Goal: Task Accomplishment & Management: Manage account settings

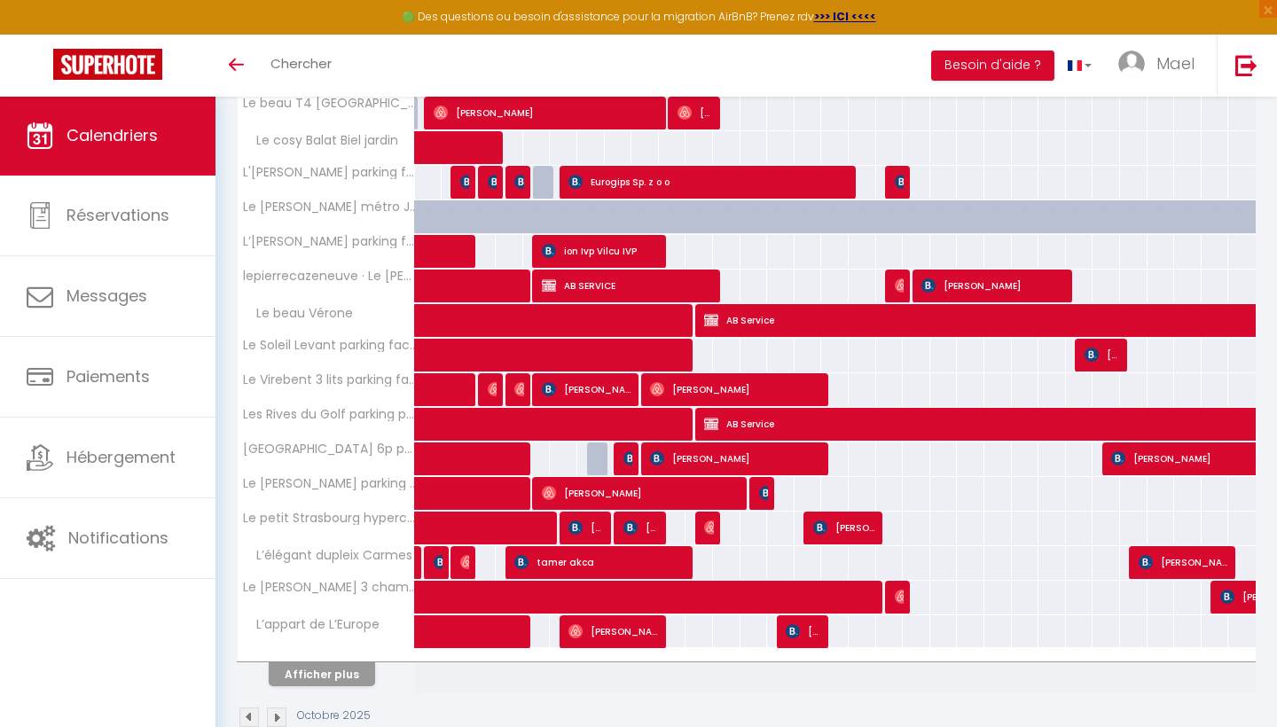
scroll to position [473, 0]
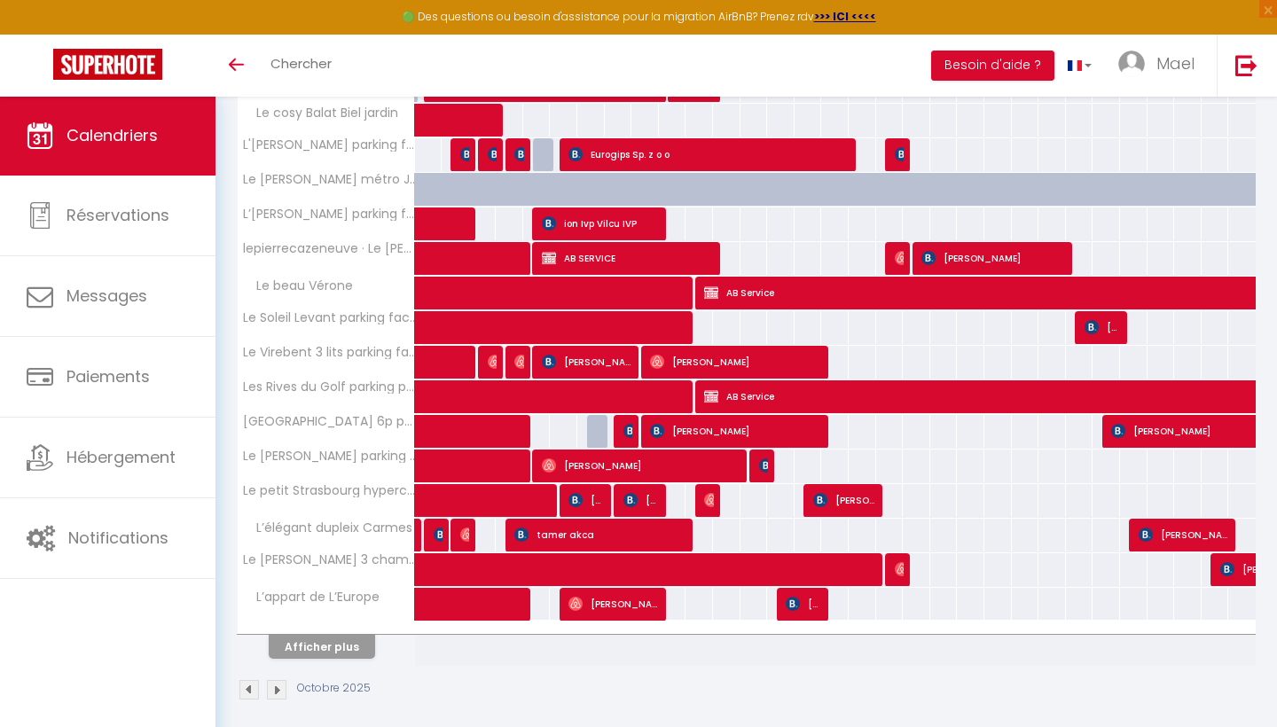
click at [355, 645] on button "Afficher plus" at bounding box center [322, 647] width 106 height 24
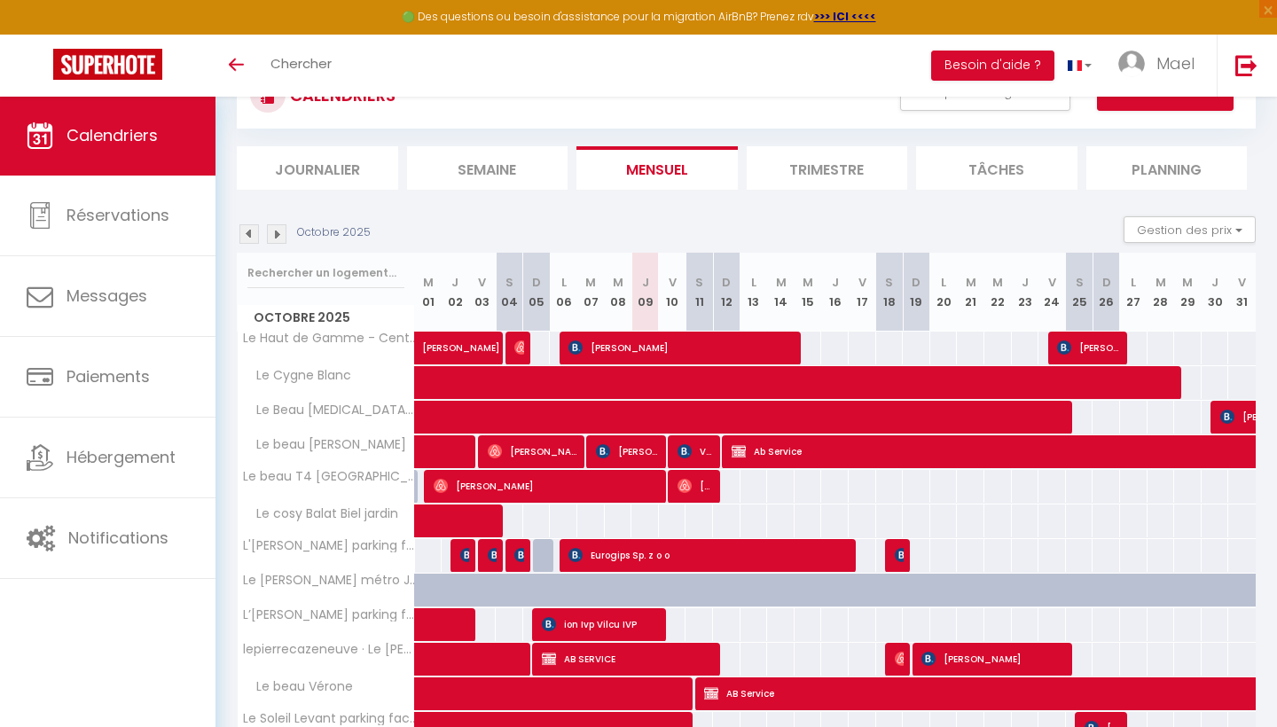
scroll to position [75, 0]
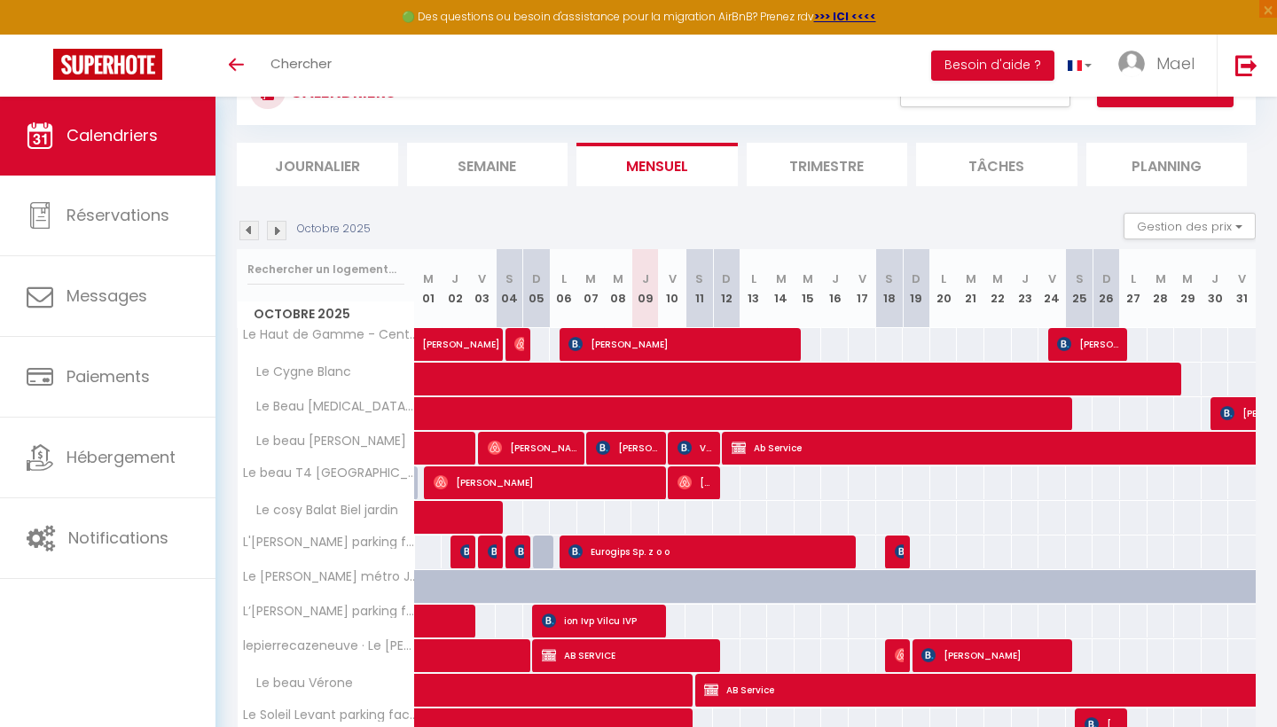
click at [274, 228] on img at bounding box center [277, 231] width 20 height 20
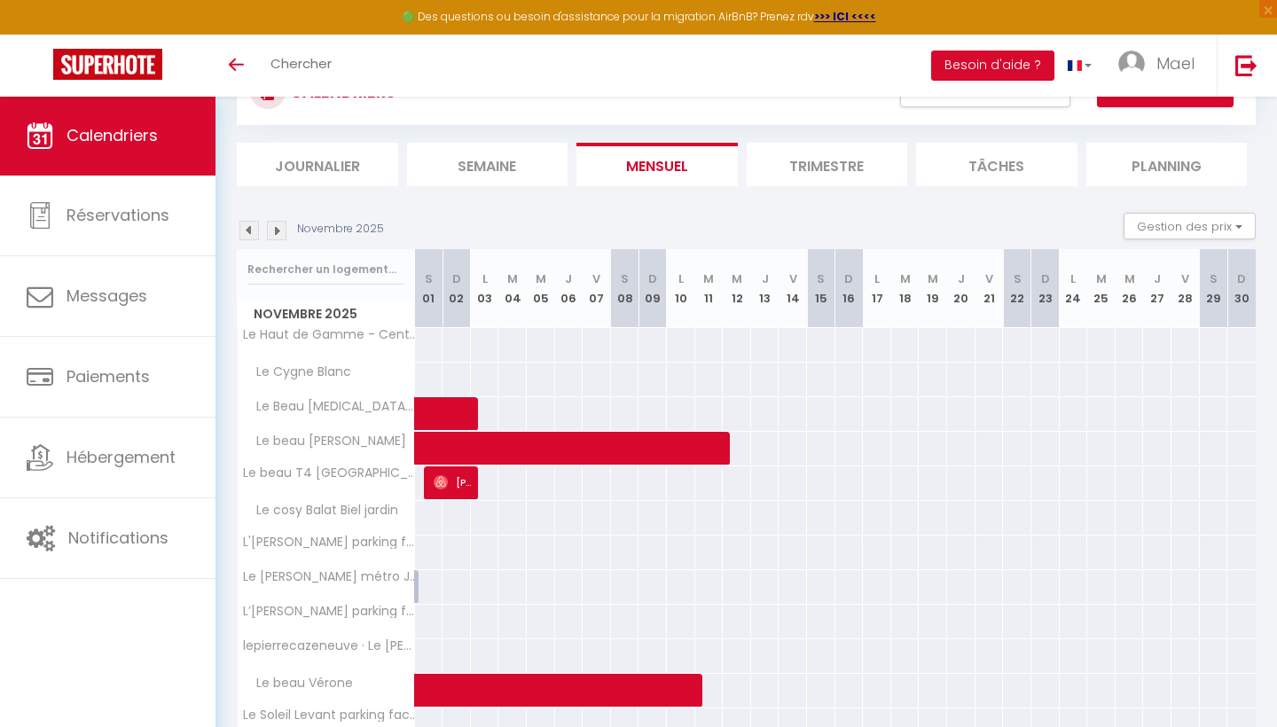
click at [247, 230] on img at bounding box center [249, 231] width 20 height 20
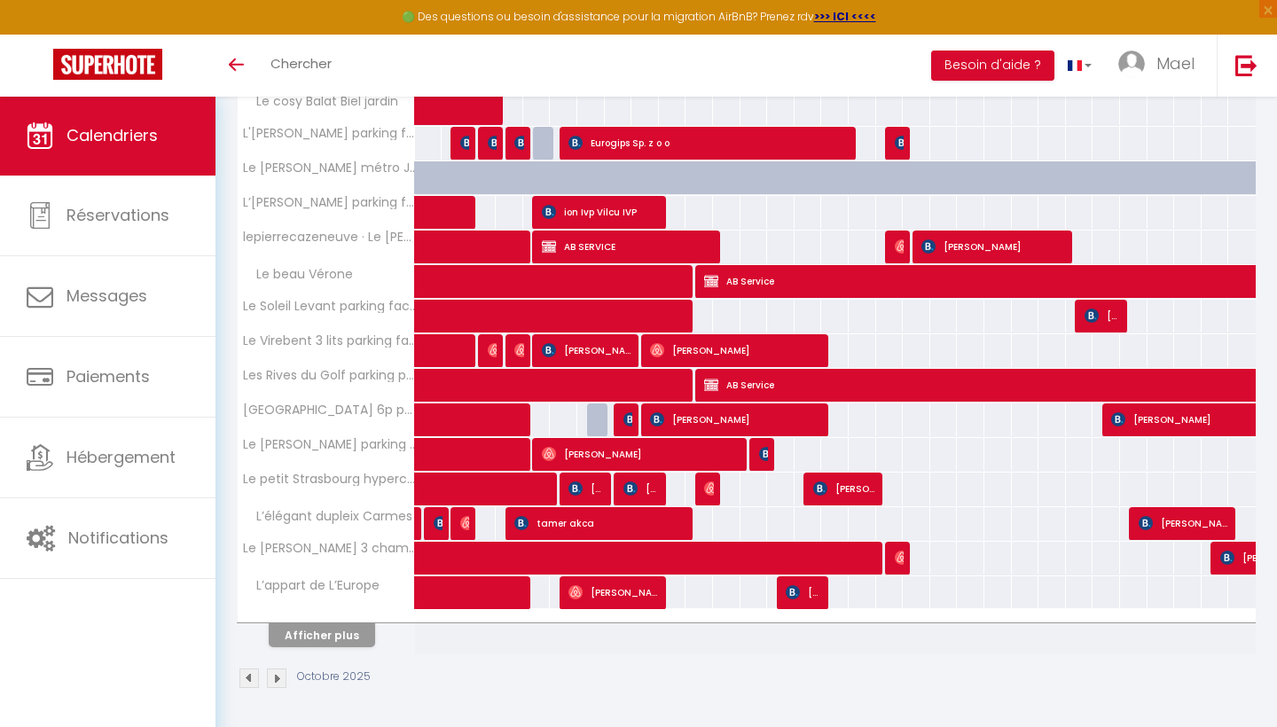
scroll to position [483, 0]
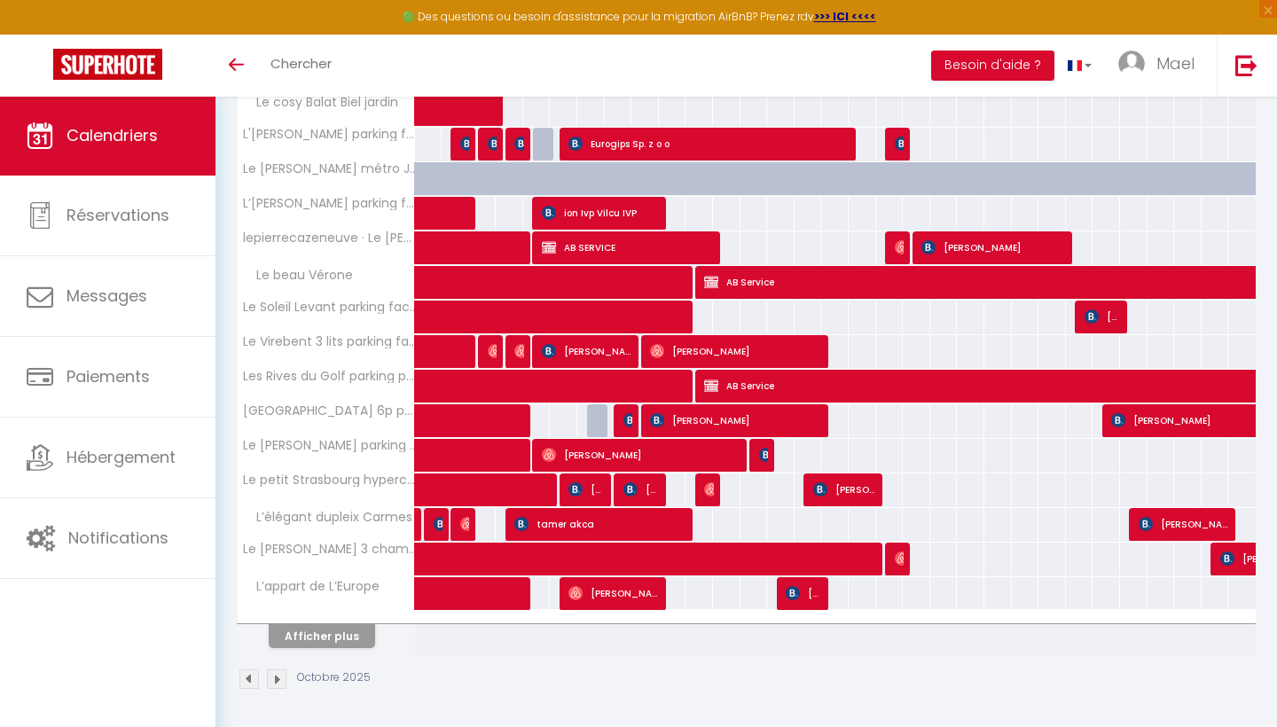
click at [360, 624] on button "Afficher plus" at bounding box center [322, 636] width 106 height 24
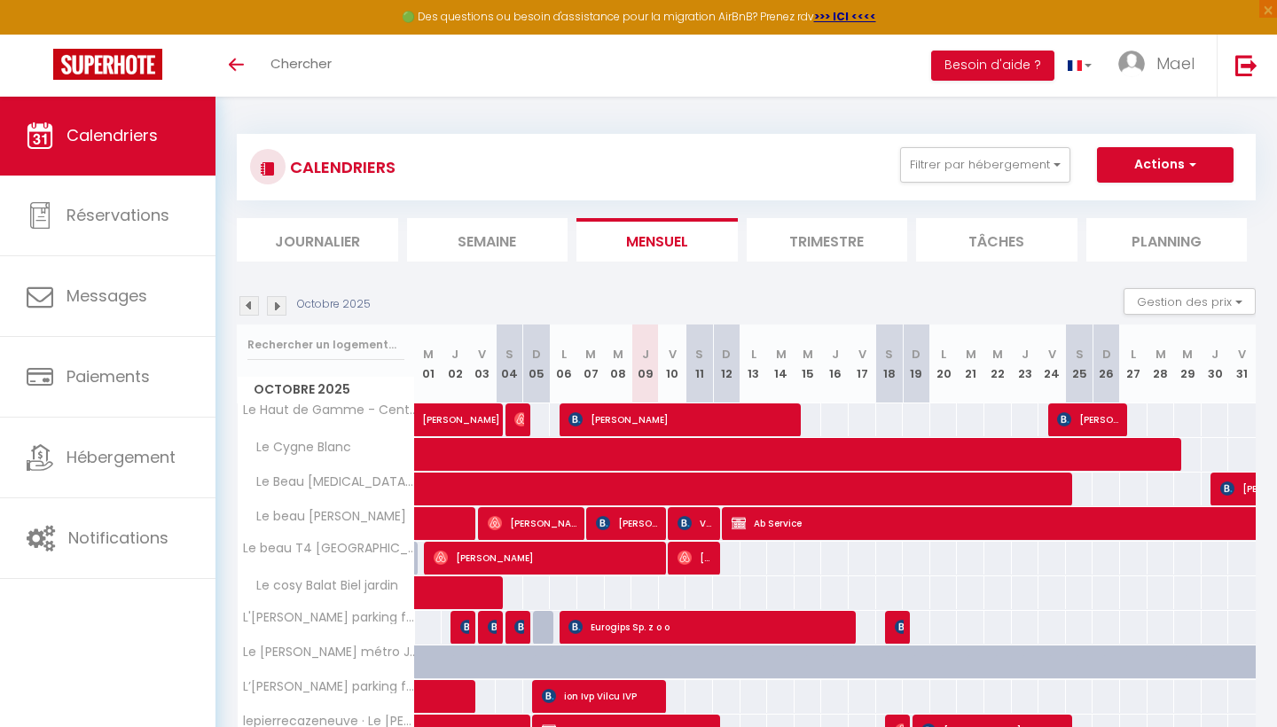
scroll to position [0, 0]
click at [269, 304] on img at bounding box center [277, 306] width 20 height 20
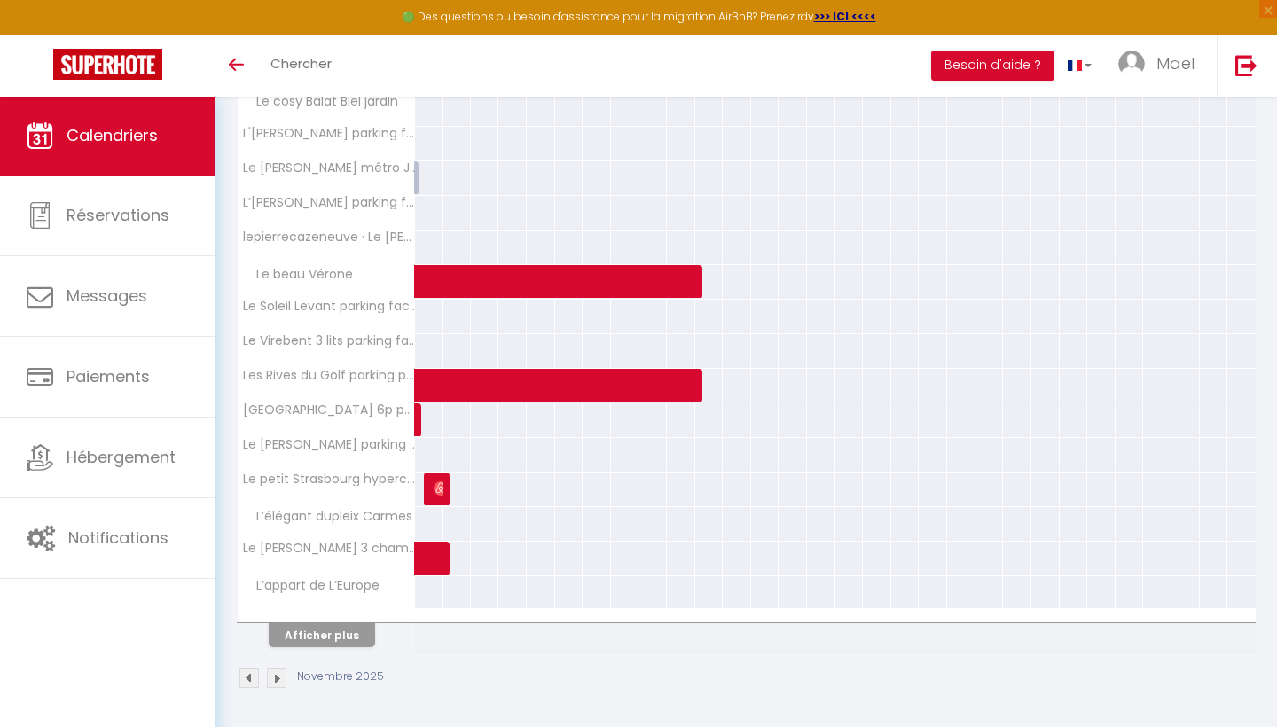
scroll to position [483, 0]
click at [361, 629] on button "Afficher plus" at bounding box center [322, 636] width 106 height 24
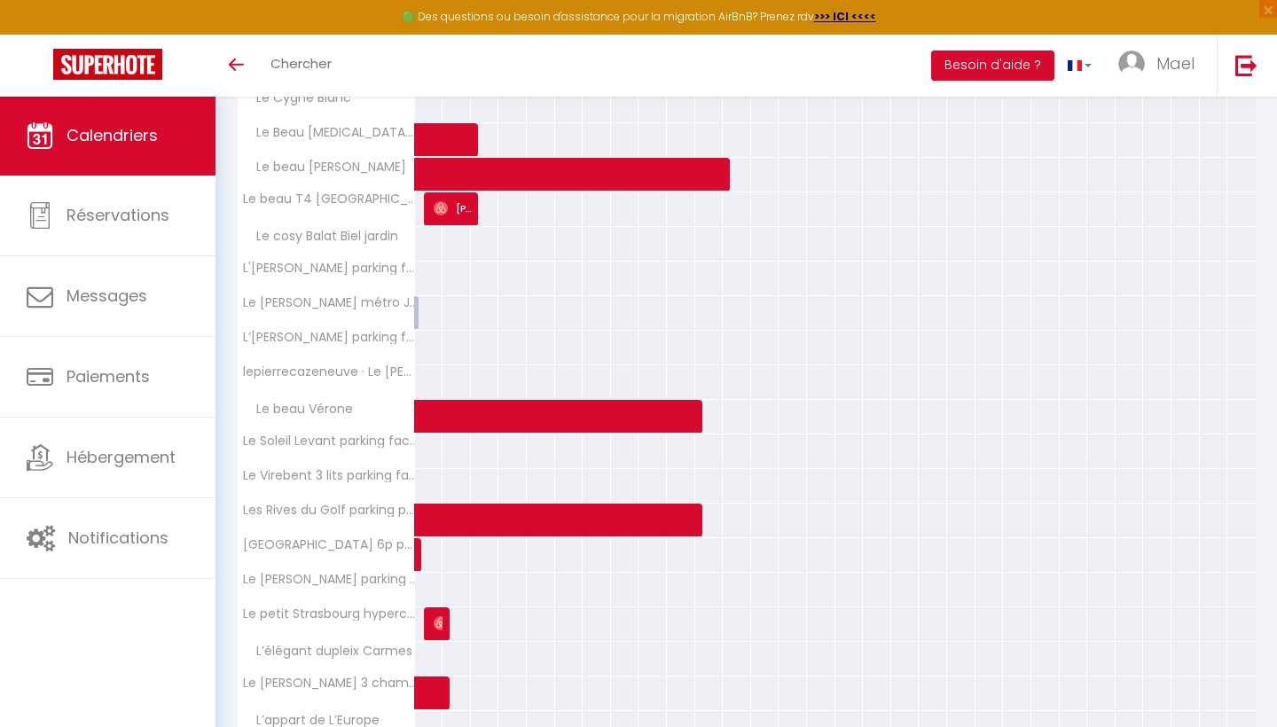
scroll to position [60, 0]
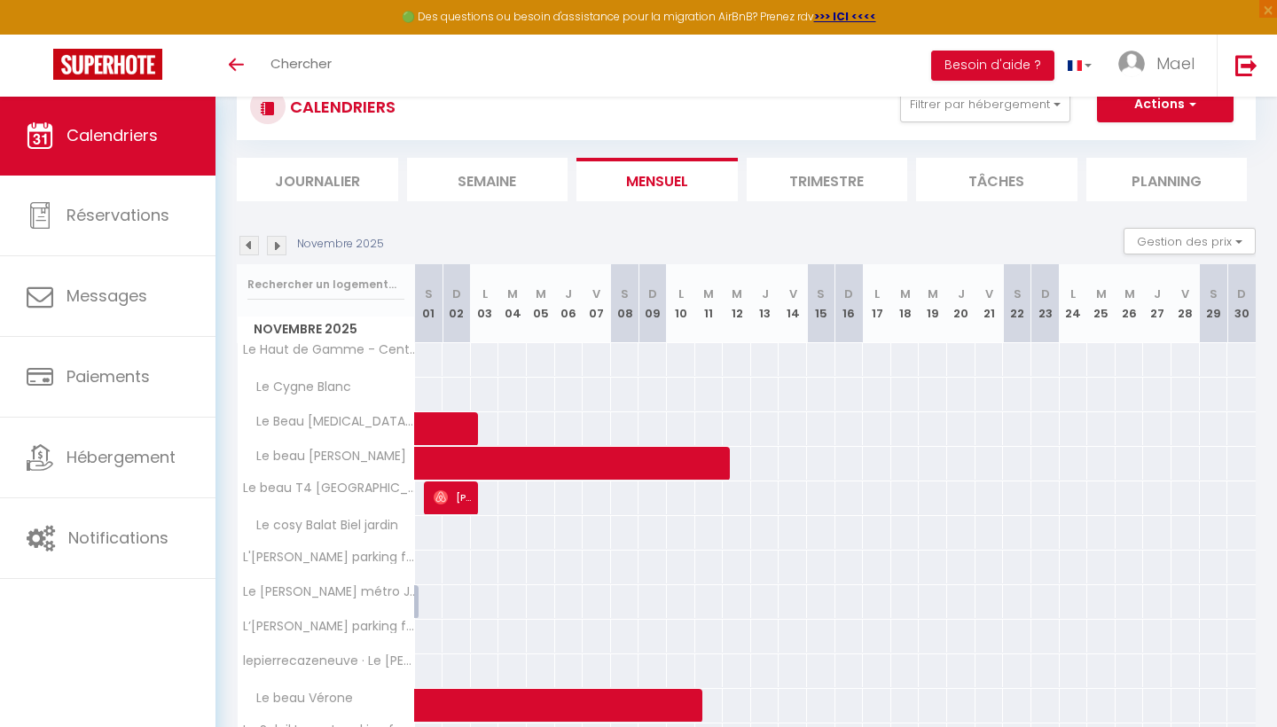
click at [248, 244] on img at bounding box center [249, 246] width 20 height 20
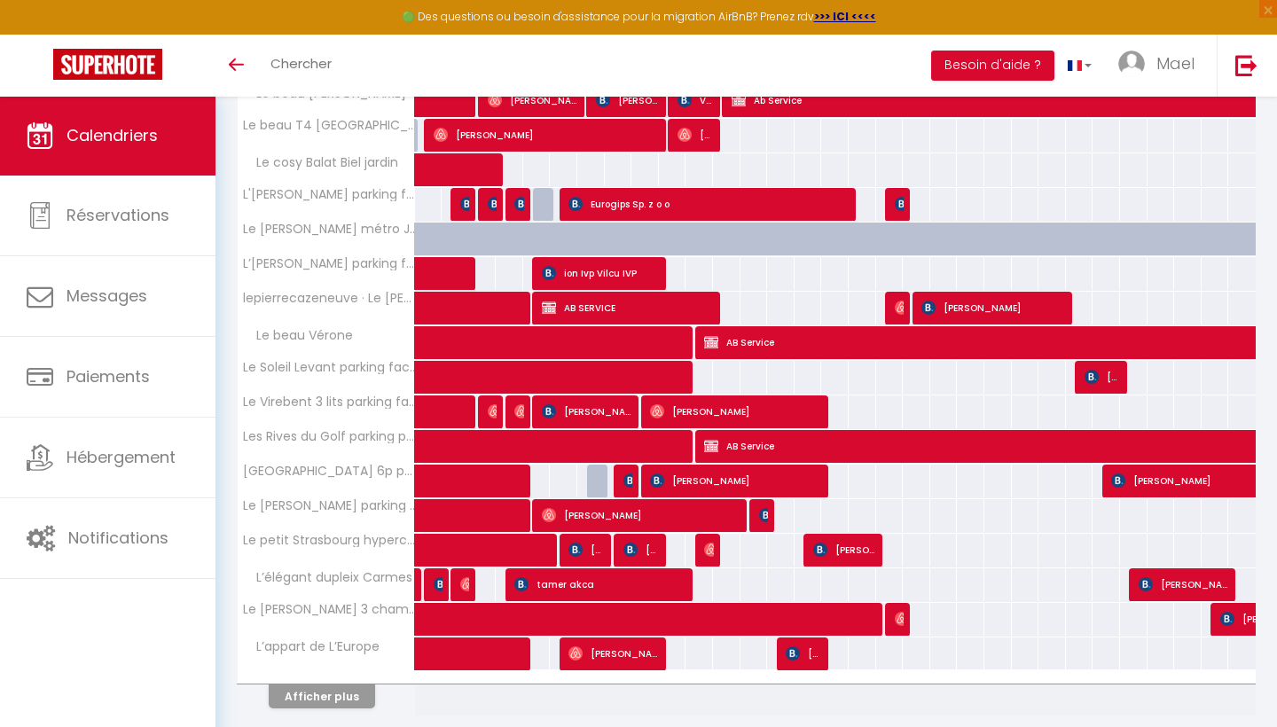
scroll to position [430, 0]
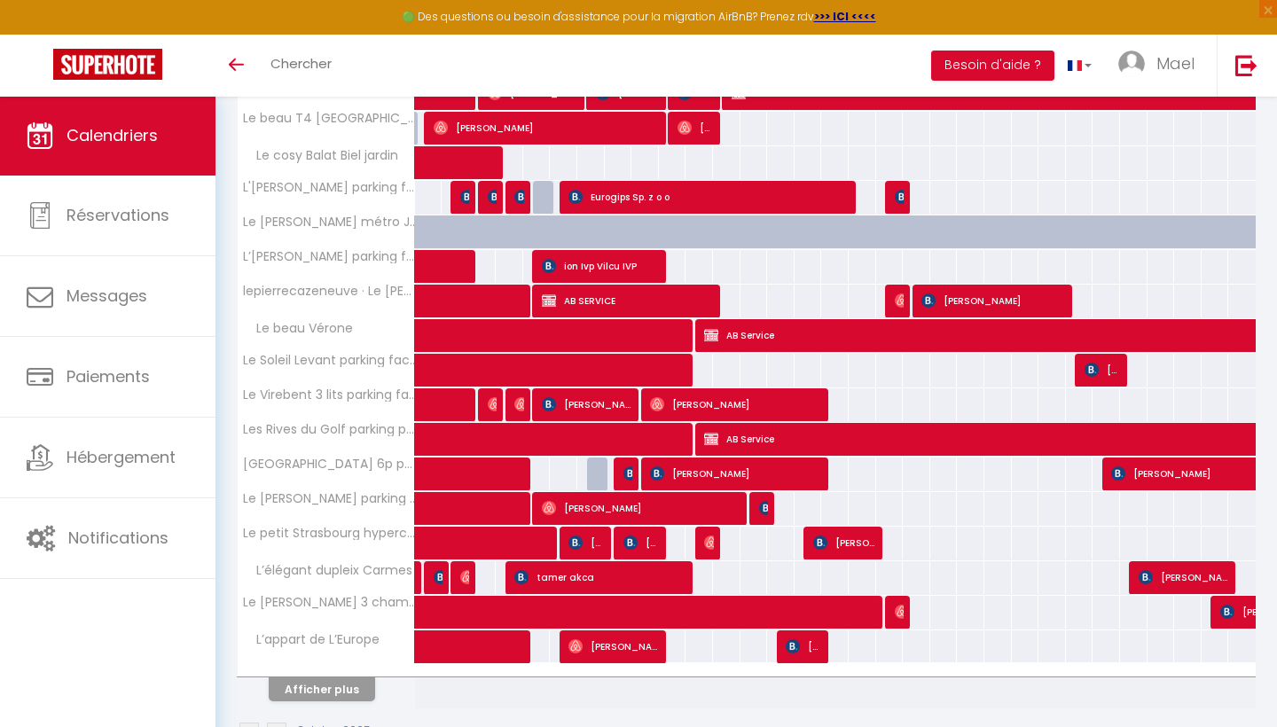
click at [313, 677] on button "Afficher plus" at bounding box center [322, 689] width 106 height 24
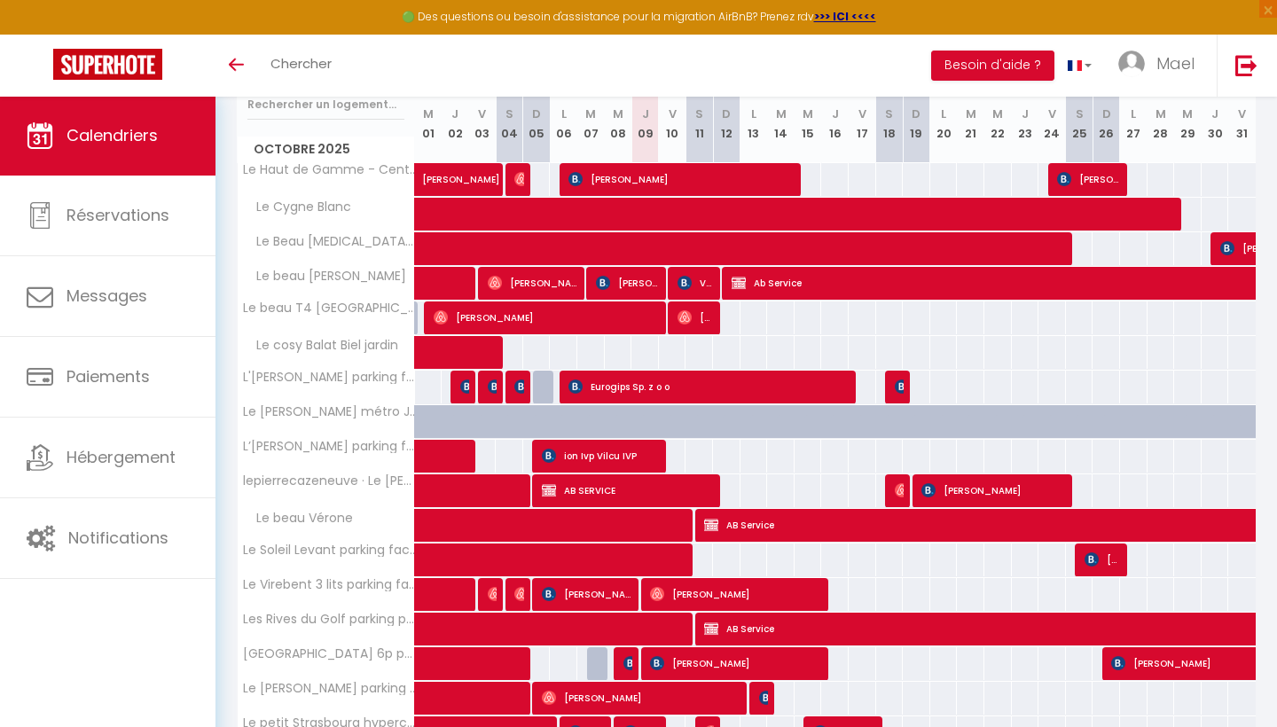
scroll to position [226, 0]
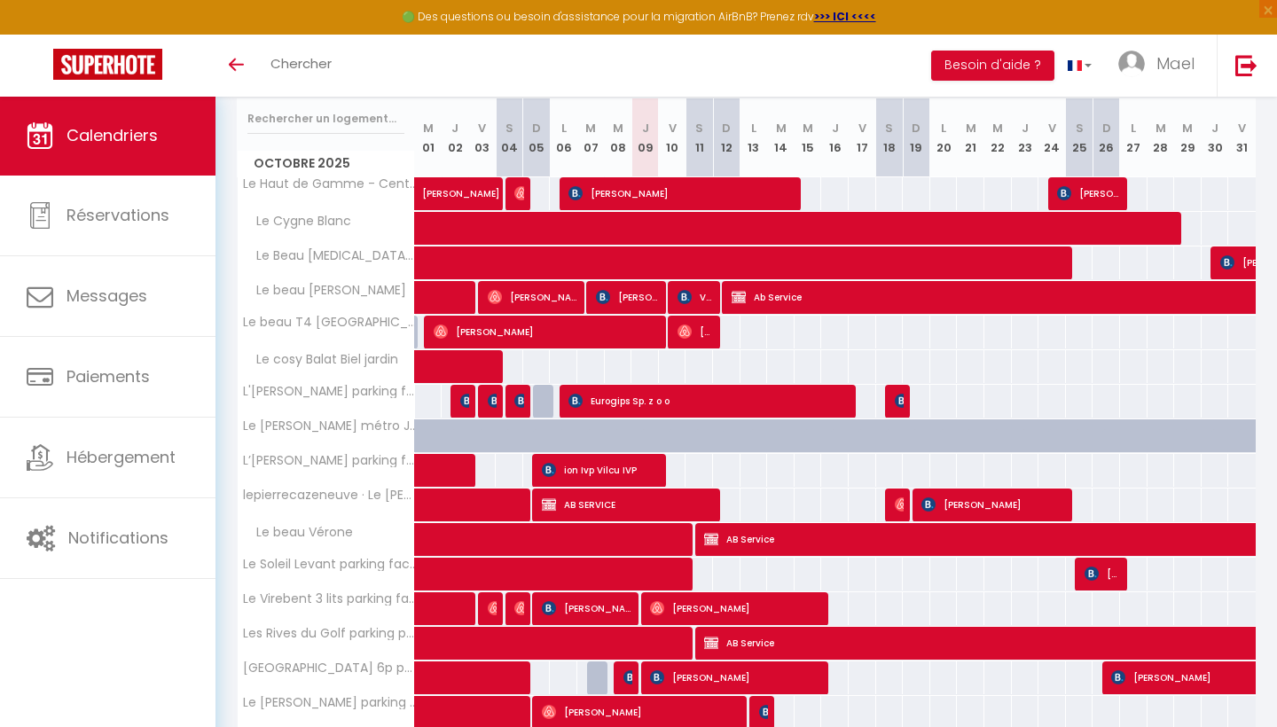
click at [712, 536] on img at bounding box center [711, 539] width 14 height 14
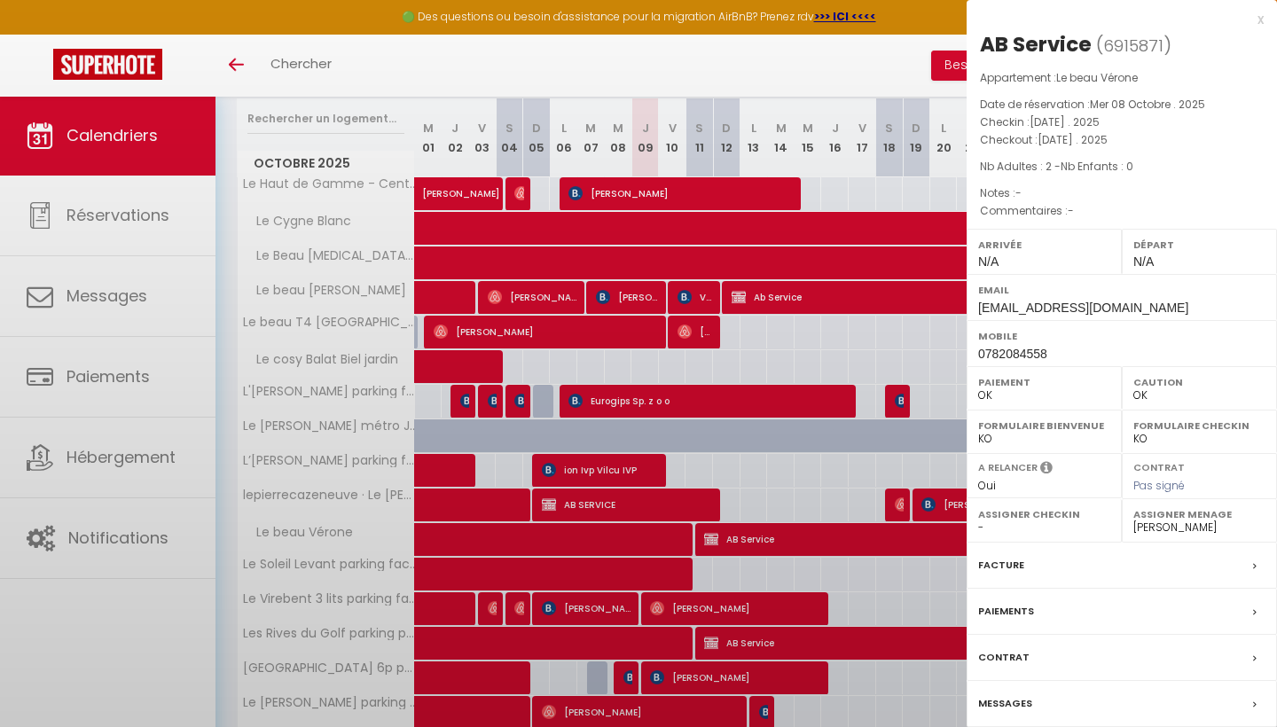
select select "KO"
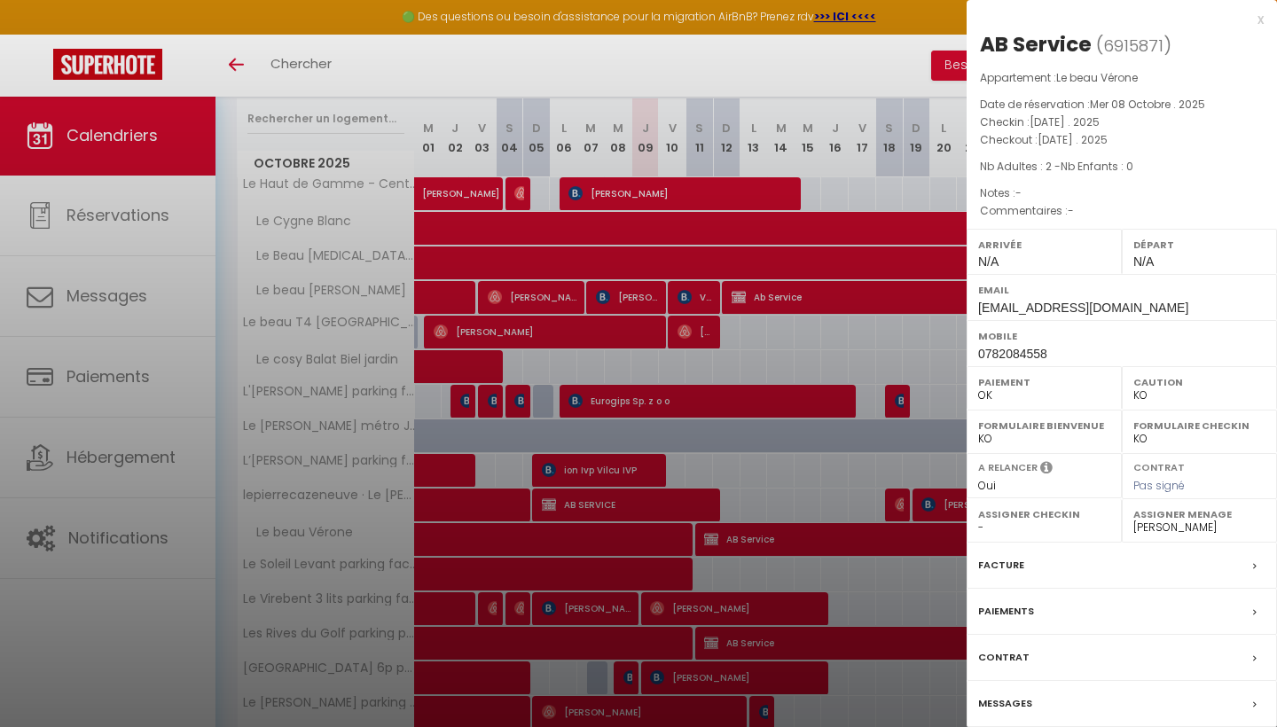
click at [748, 496] on div at bounding box center [638, 363] width 1277 height 727
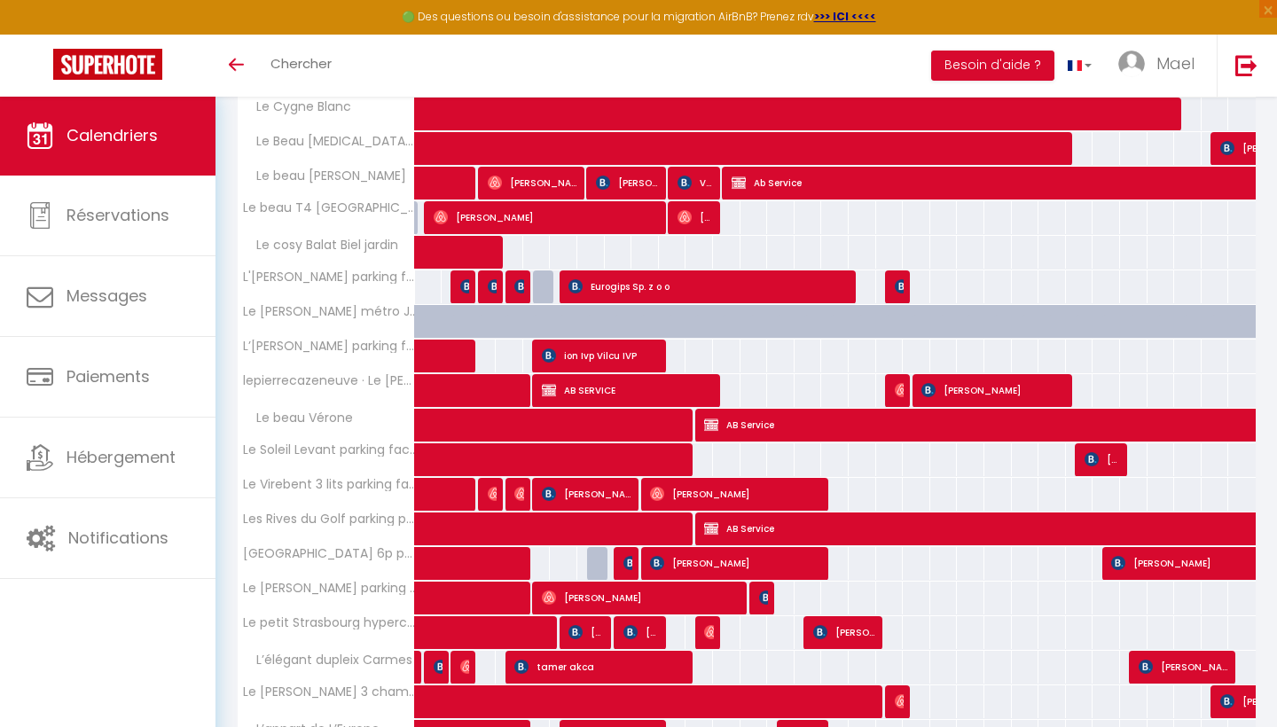
scroll to position [365, 0]
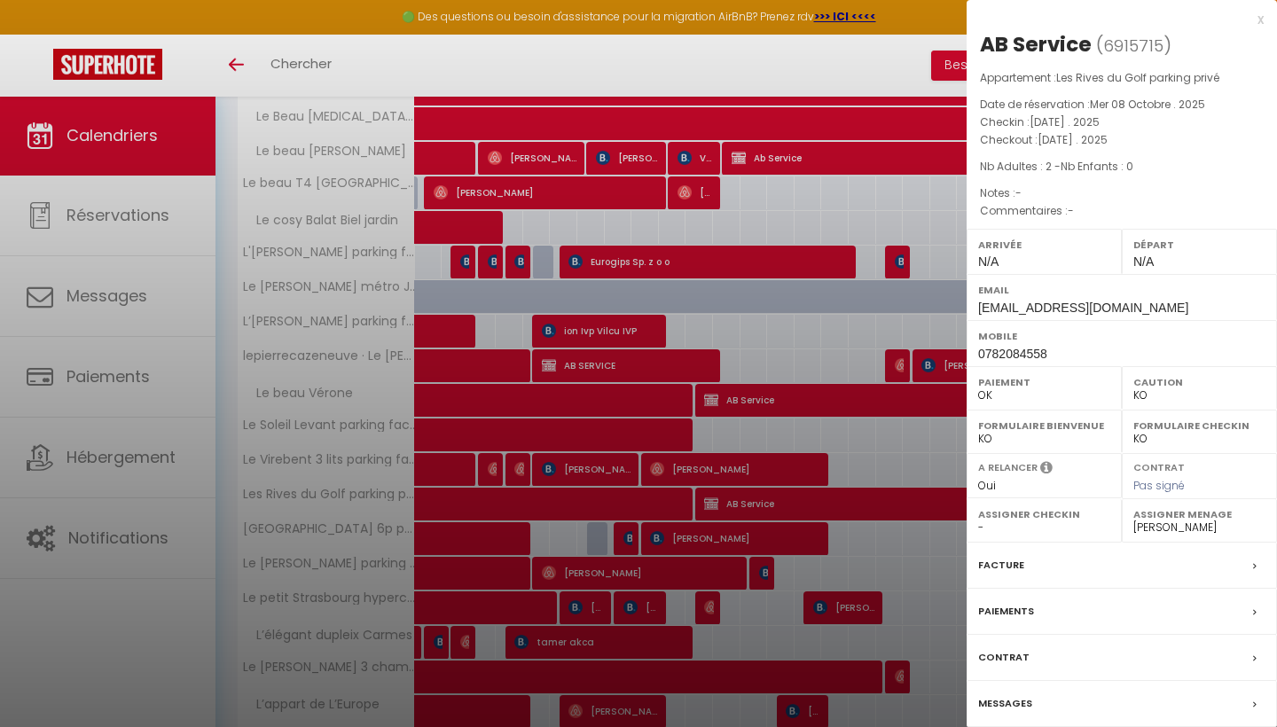
click at [739, 498] on div at bounding box center [638, 363] width 1277 height 727
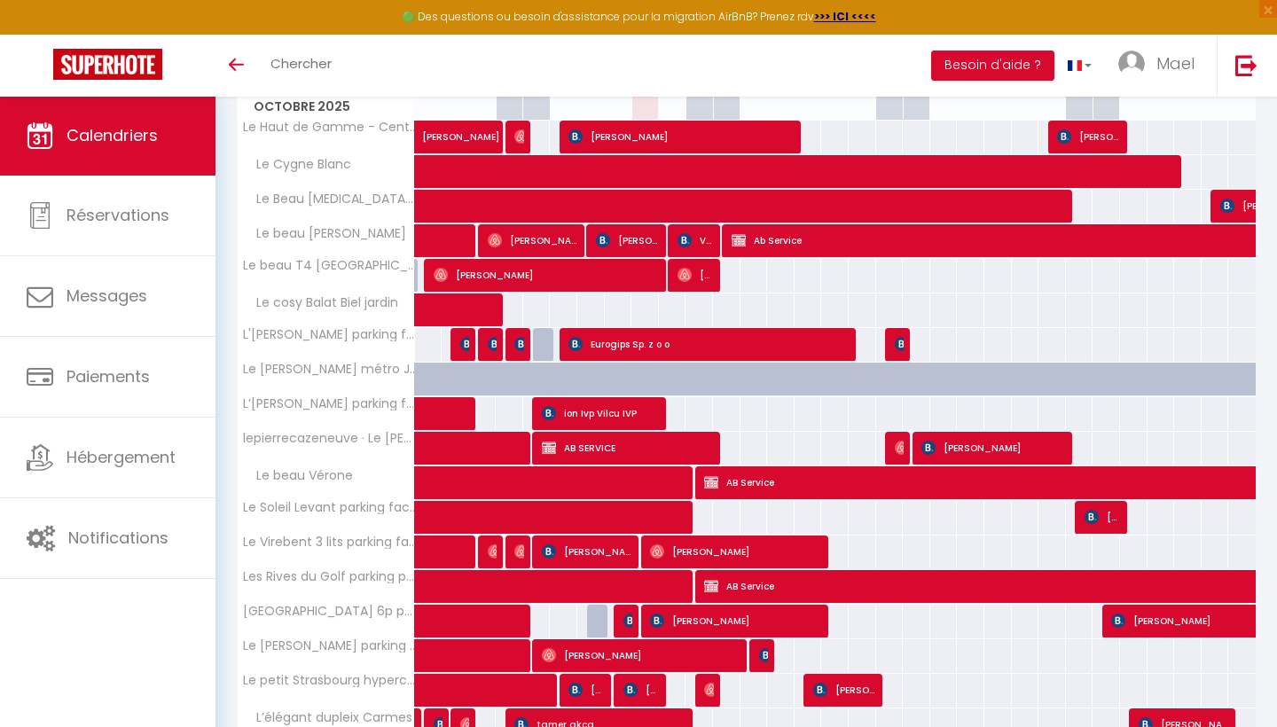
scroll to position [290, 0]
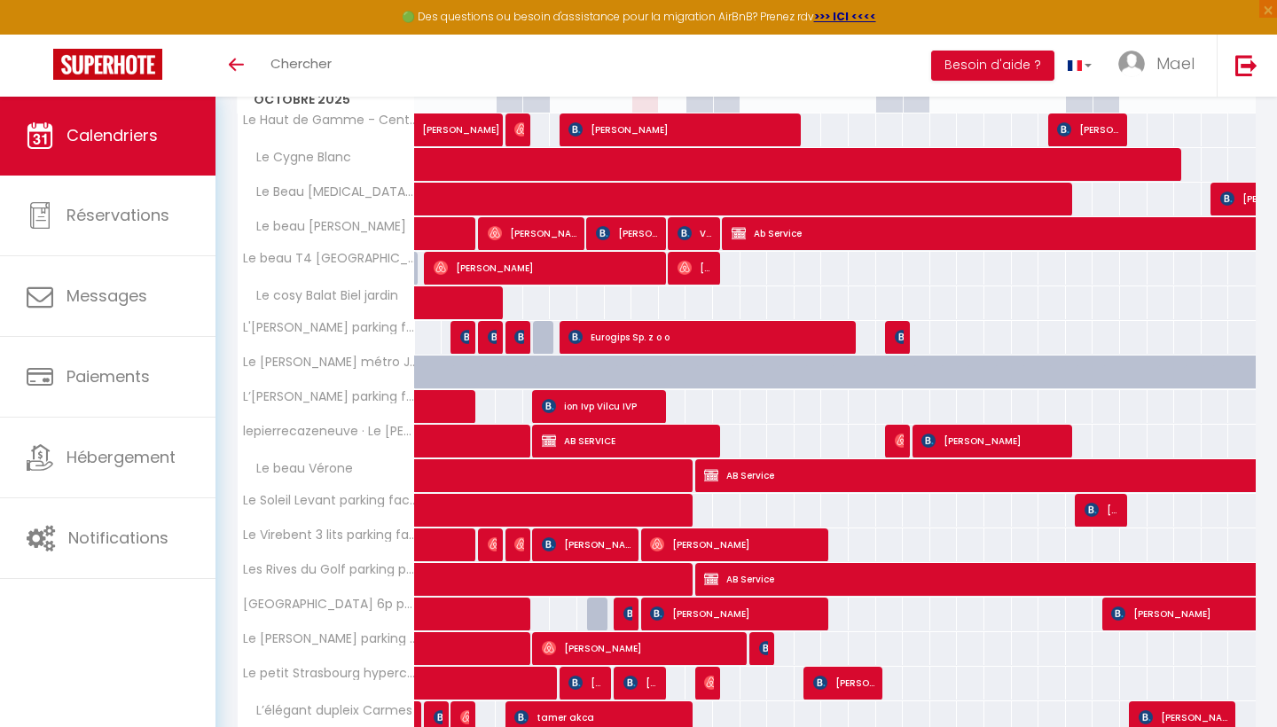
click at [700, 515] on span at bounding box center [637, 511] width 408 height 34
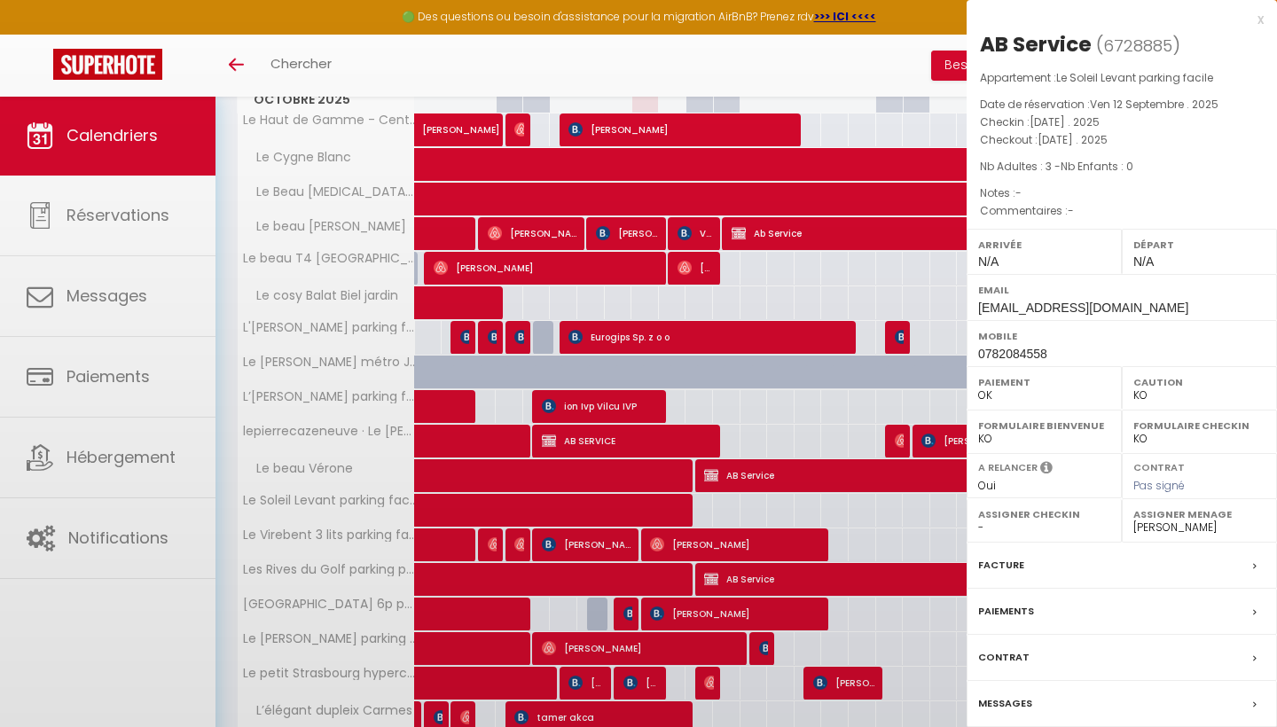
select select "41156"
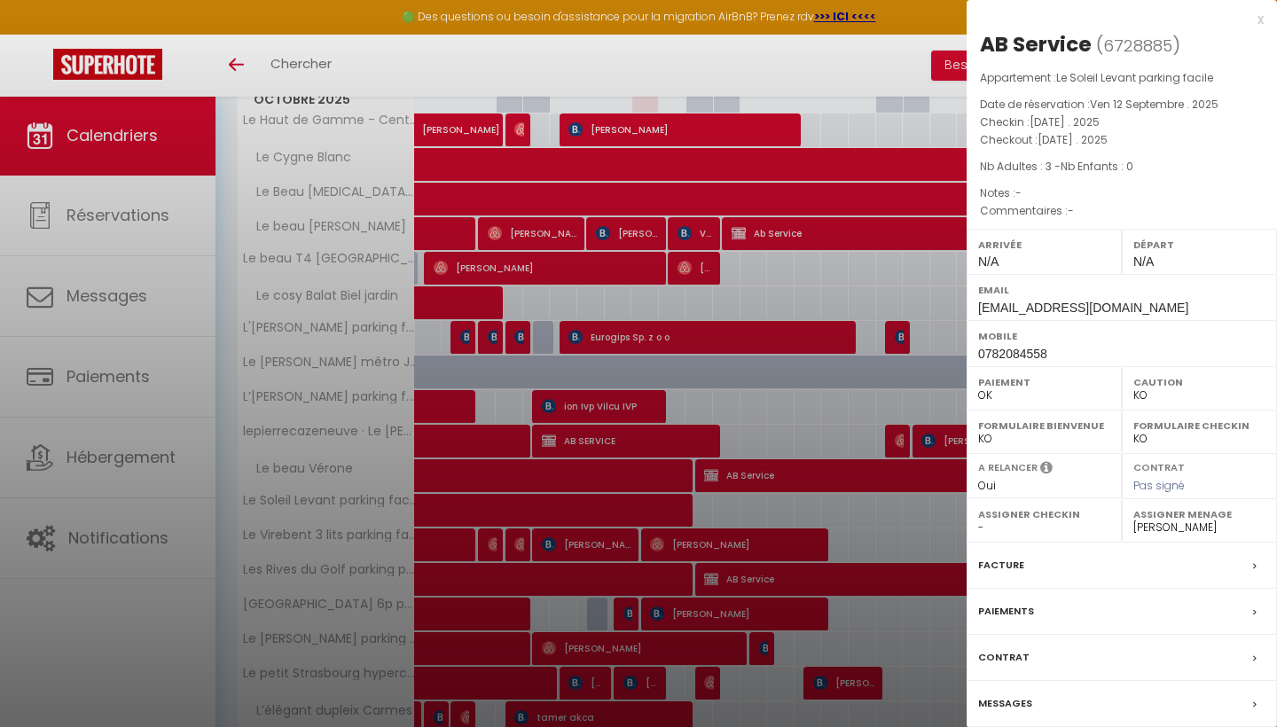
click at [702, 514] on div at bounding box center [638, 363] width 1277 height 727
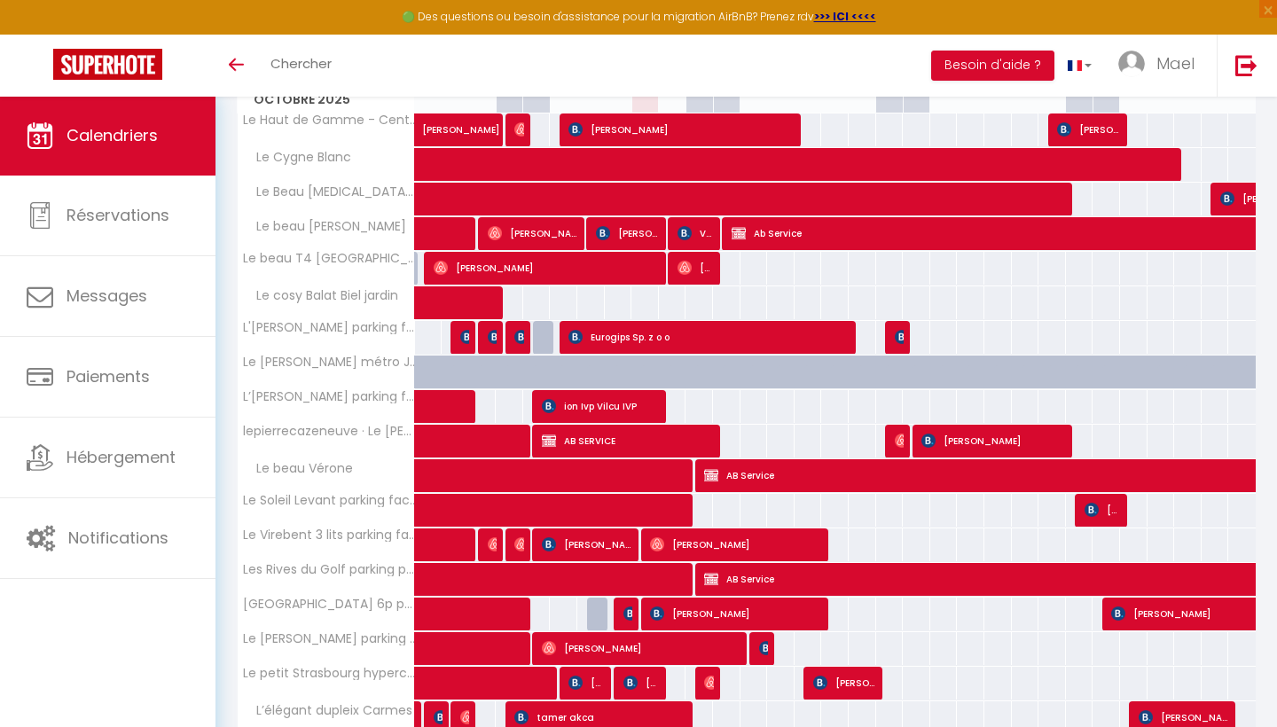
click at [702, 514] on span at bounding box center [637, 511] width 408 height 34
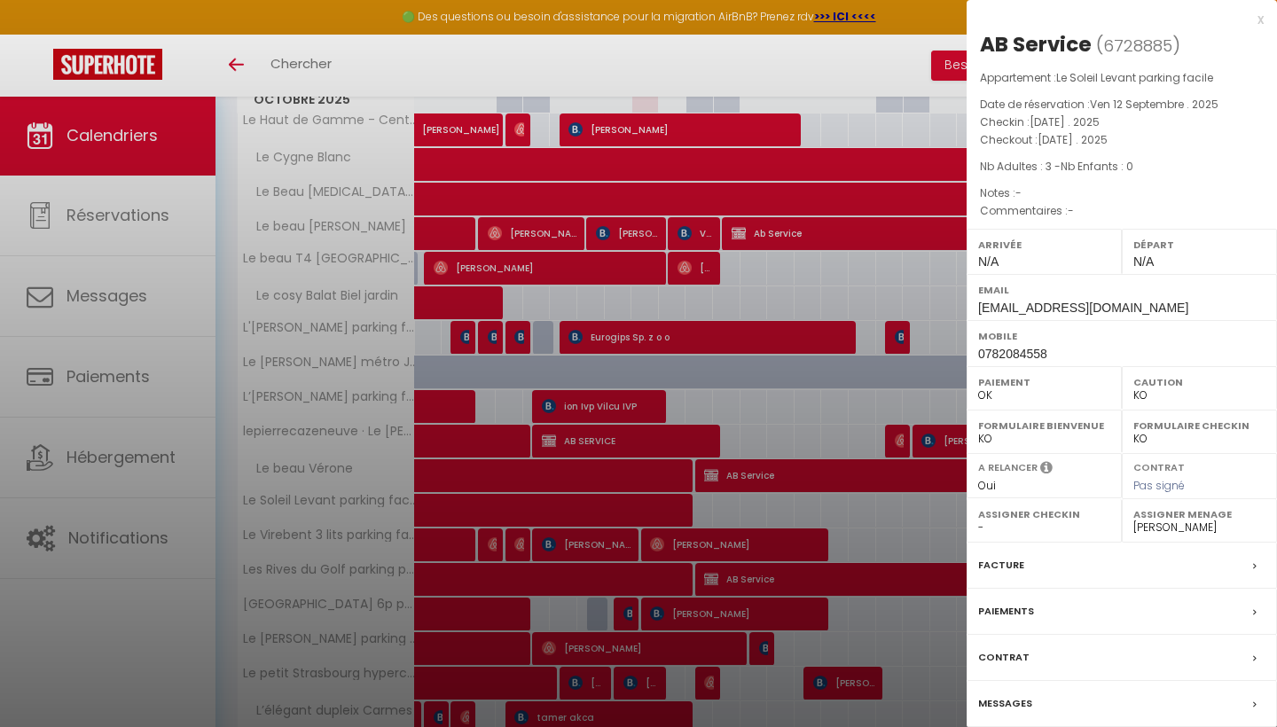
click at [702, 514] on div at bounding box center [638, 363] width 1277 height 727
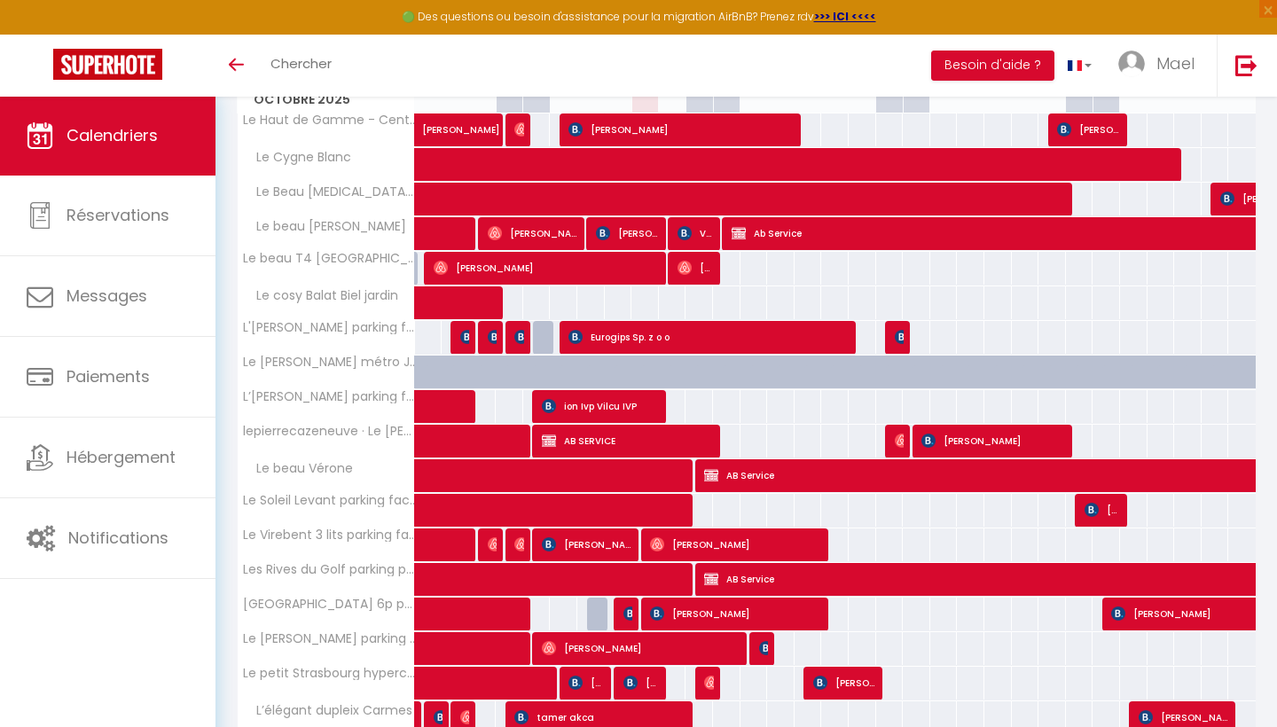
click at [702, 514] on span at bounding box center [637, 511] width 408 height 34
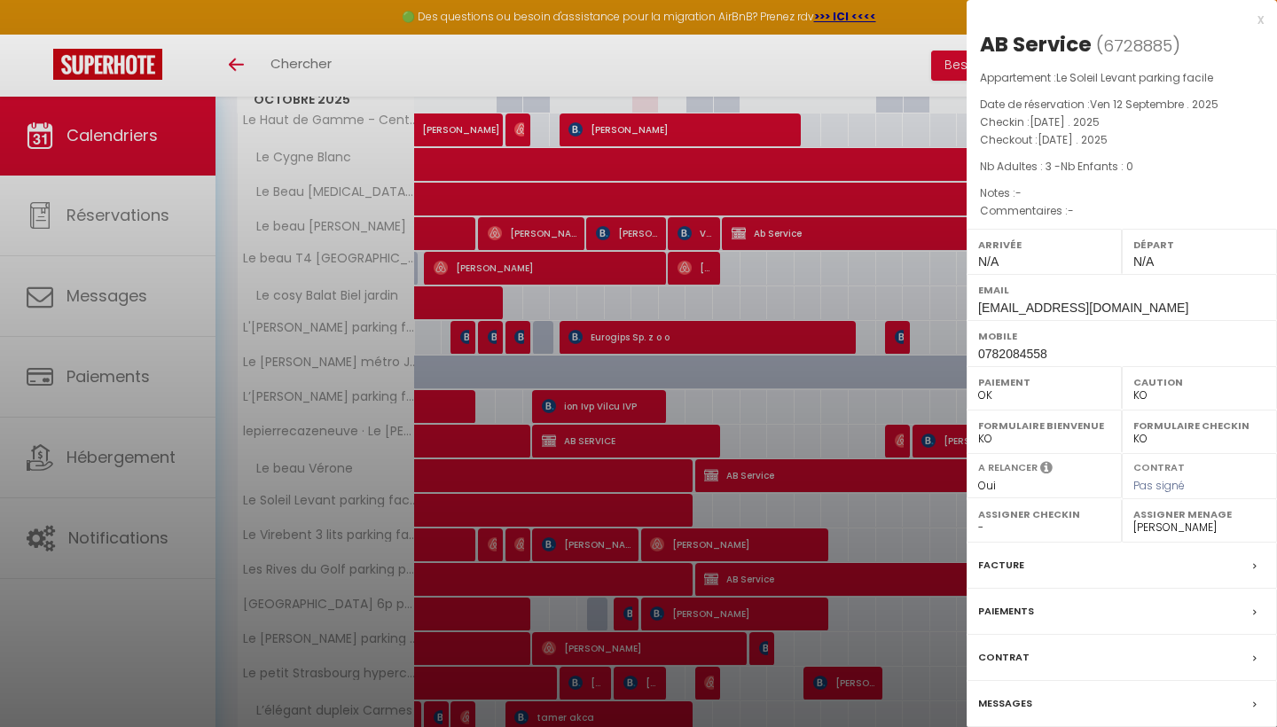
click at [702, 514] on div at bounding box center [638, 363] width 1277 height 727
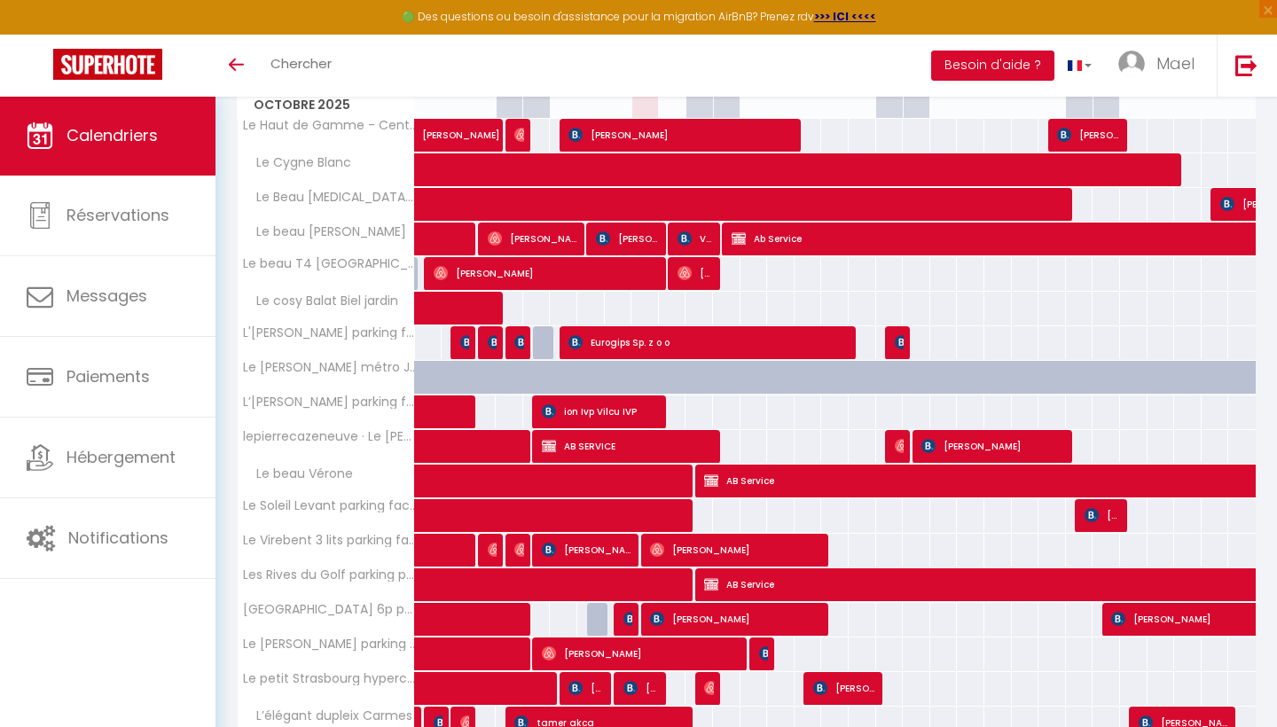
scroll to position [285, 0]
click at [1085, 514] on img at bounding box center [1091, 515] width 14 height 14
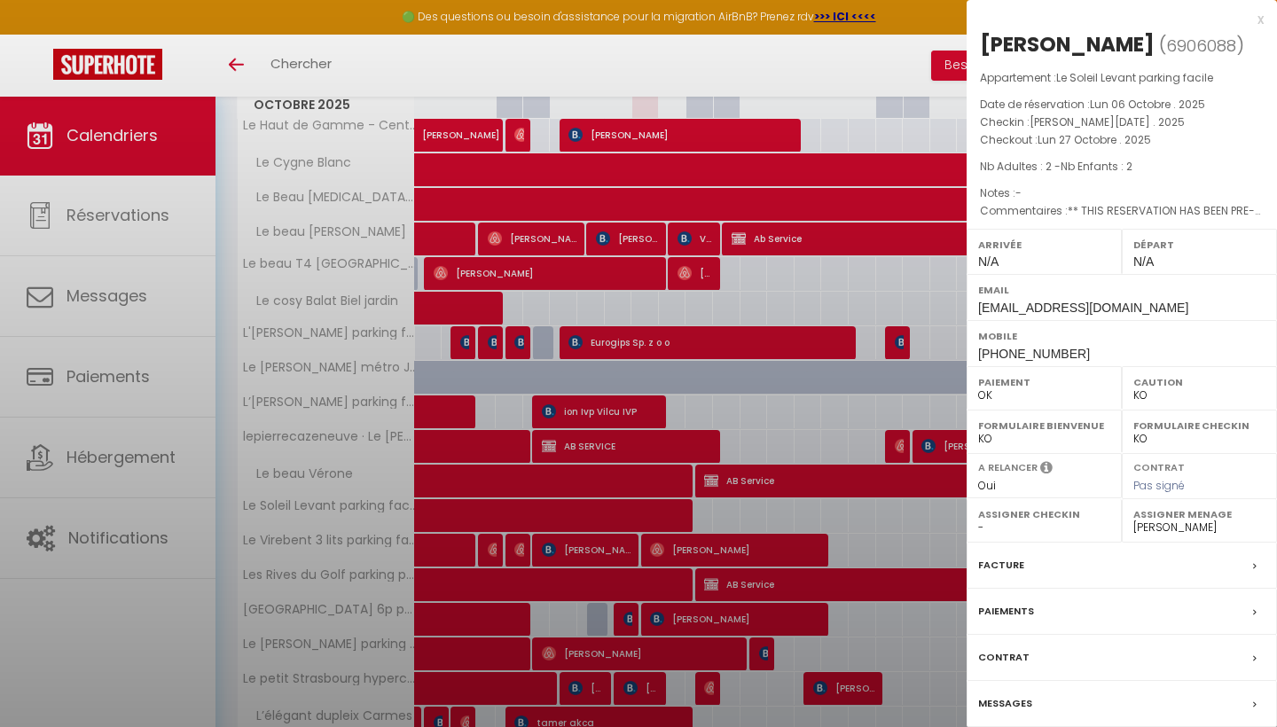
select select "OK"
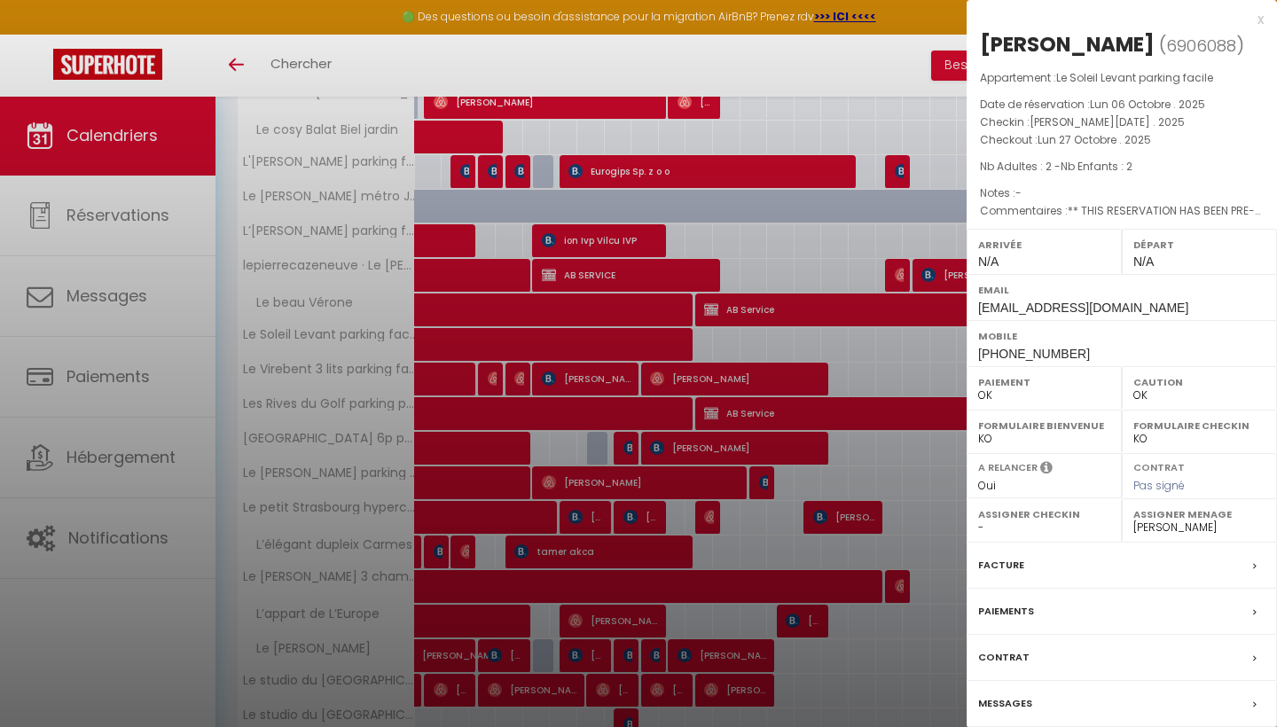
scroll to position [452, 0]
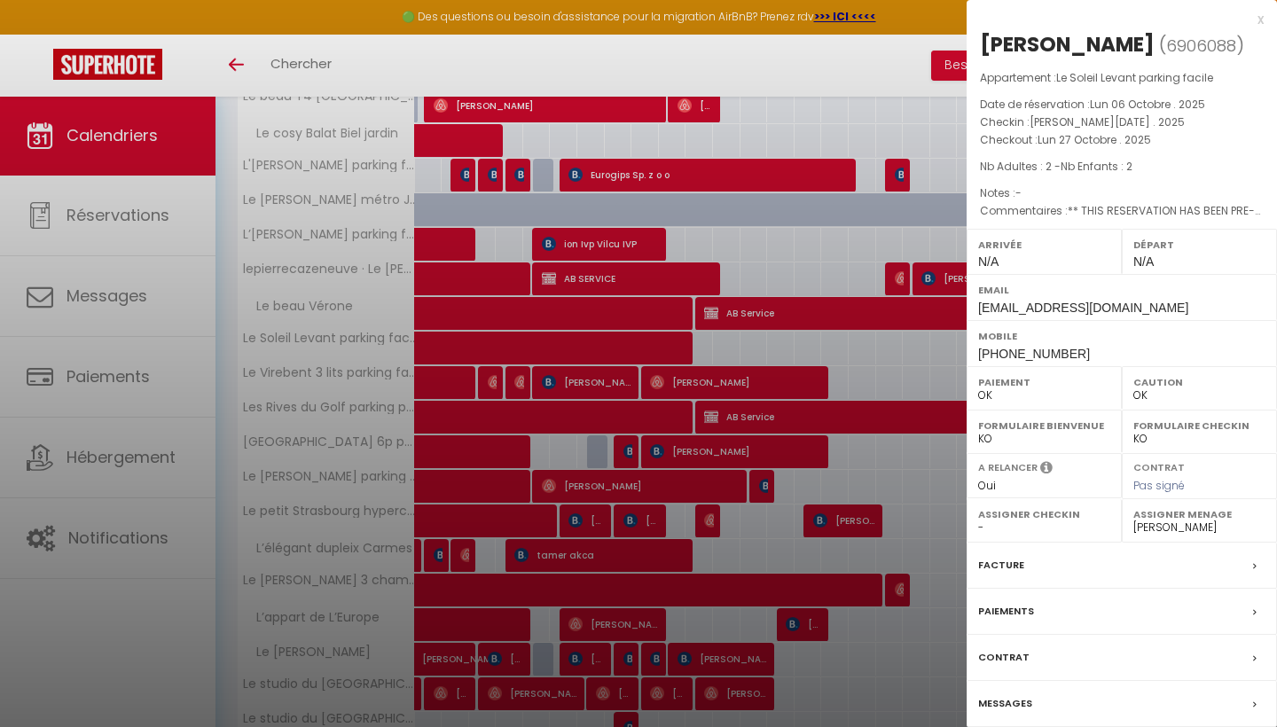
click at [943, 393] on div at bounding box center [638, 363] width 1277 height 727
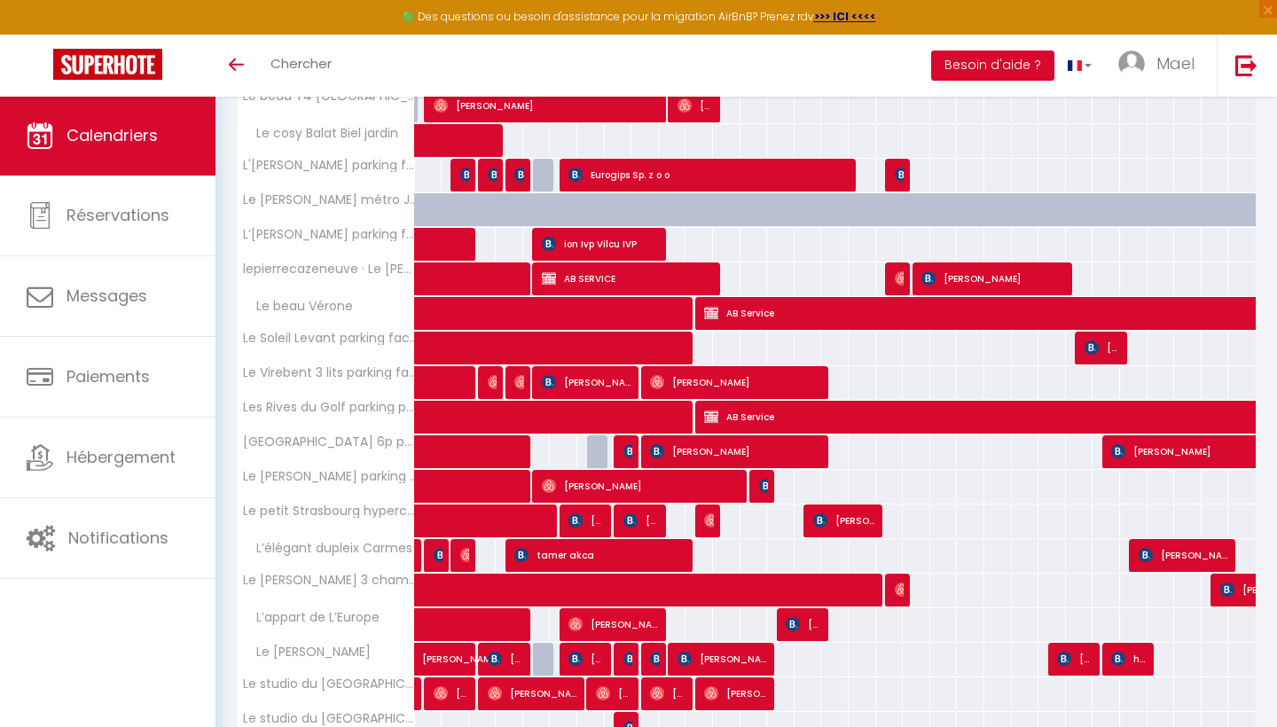
click at [1101, 350] on span "[PERSON_NAME]" at bounding box center [1102, 348] width 36 height 34
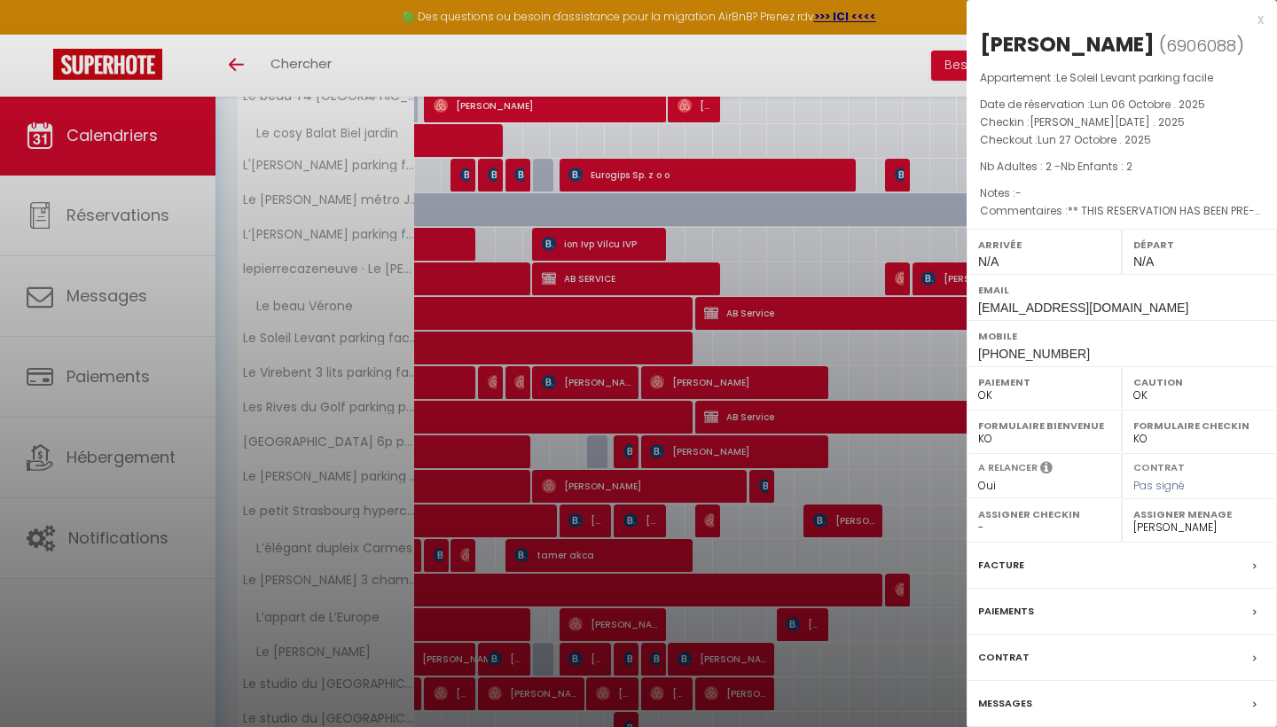
click at [1112, 98] on span "Lun 06 Octobre . 2025" at bounding box center [1146, 104] width 115 height 15
click at [1191, 563] on div "Facture" at bounding box center [1121, 566] width 310 height 46
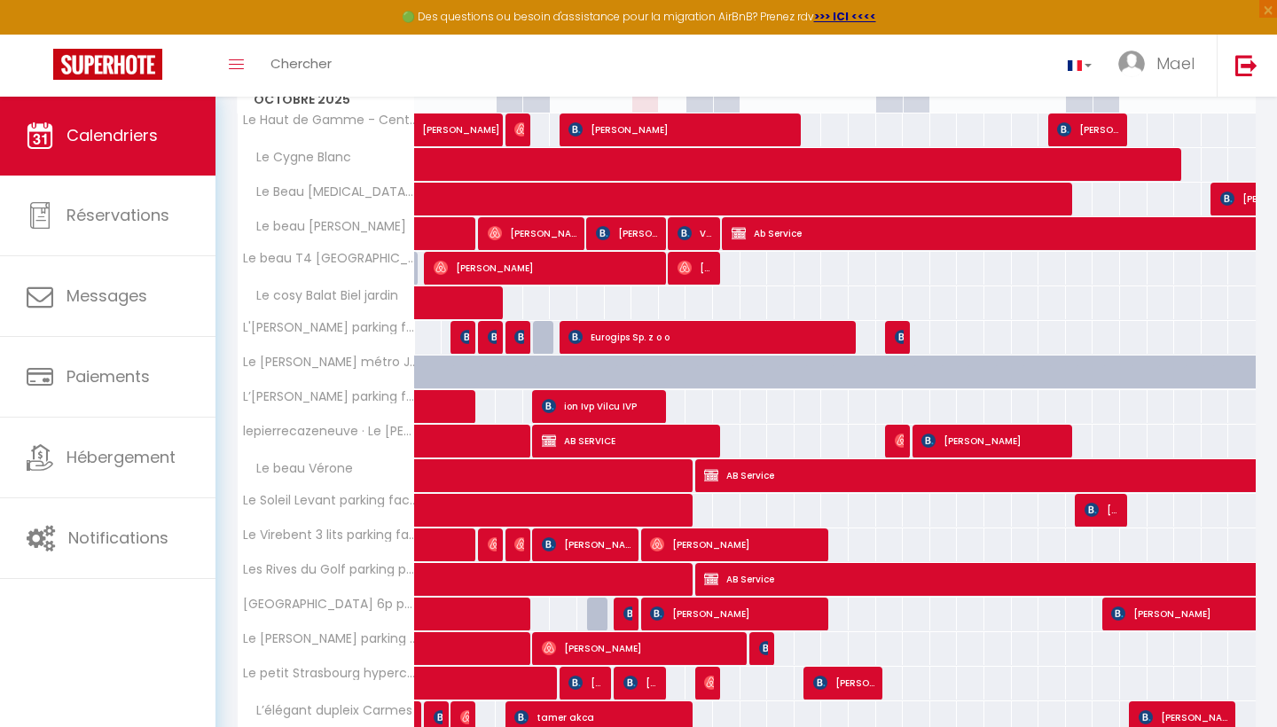
scroll to position [294, 0]
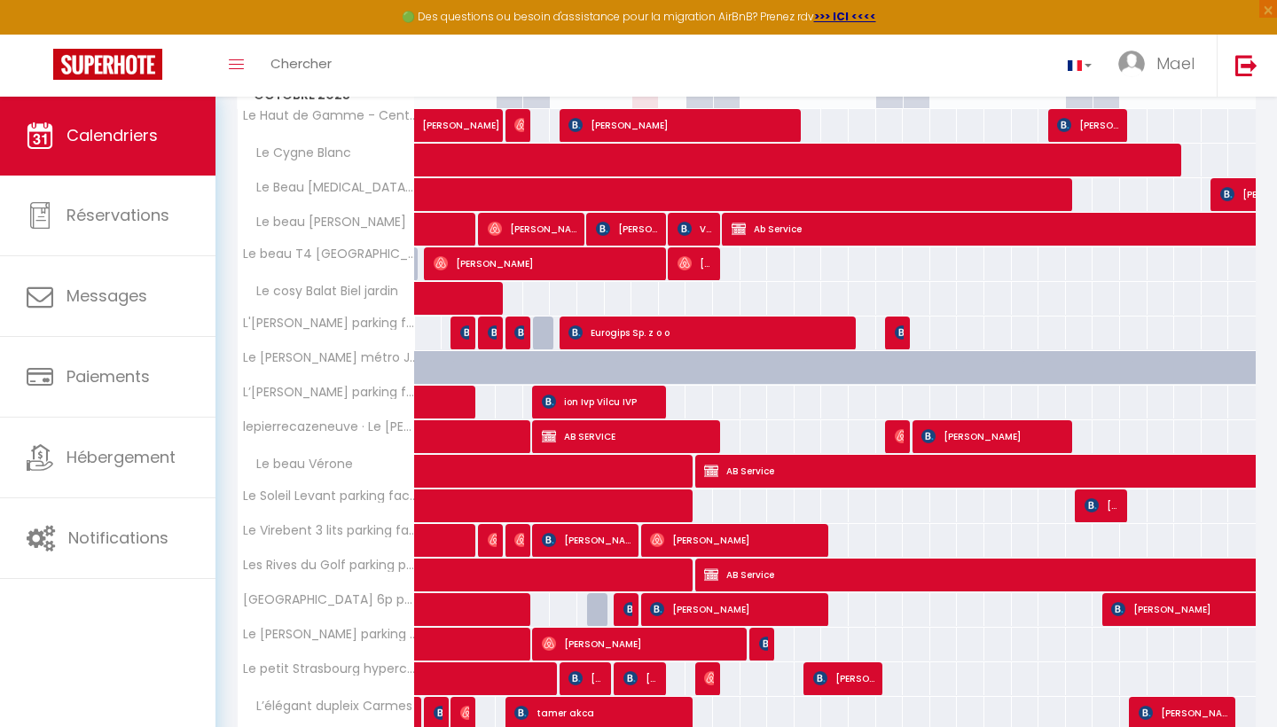
click at [1100, 498] on span "[PERSON_NAME]" at bounding box center [1102, 505] width 36 height 34
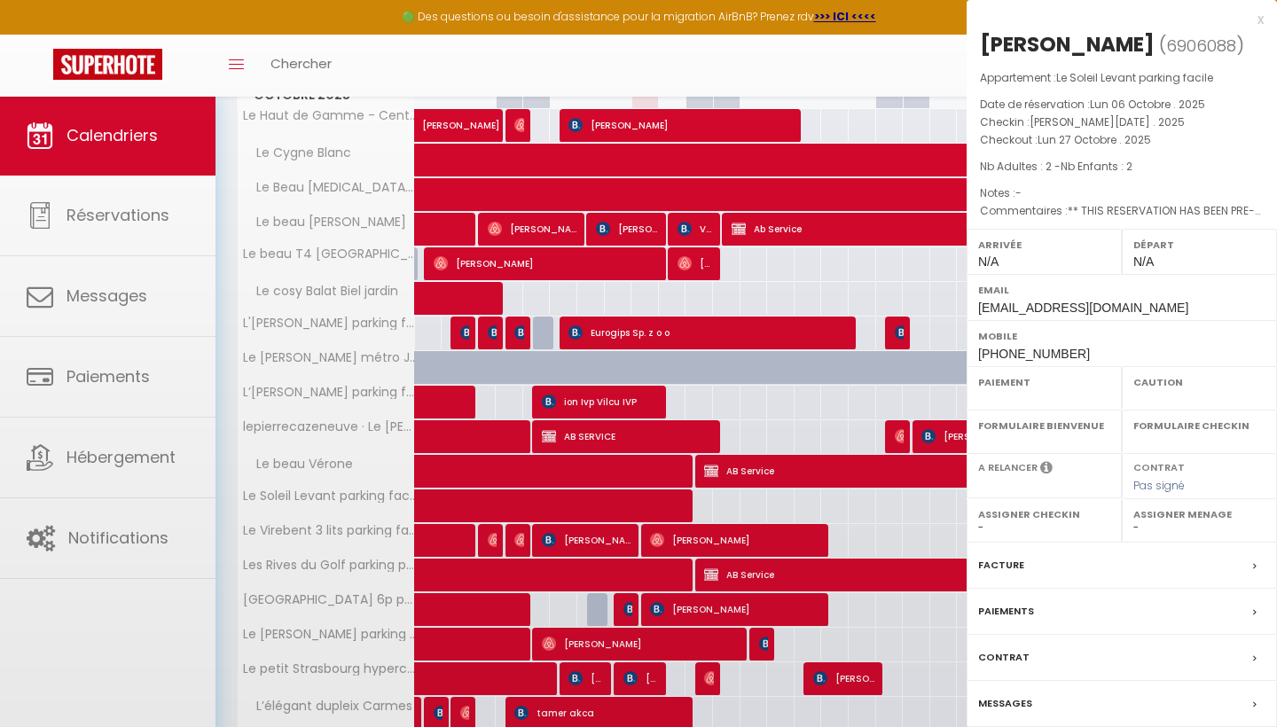
select select "OK"
select select "0"
select select "1"
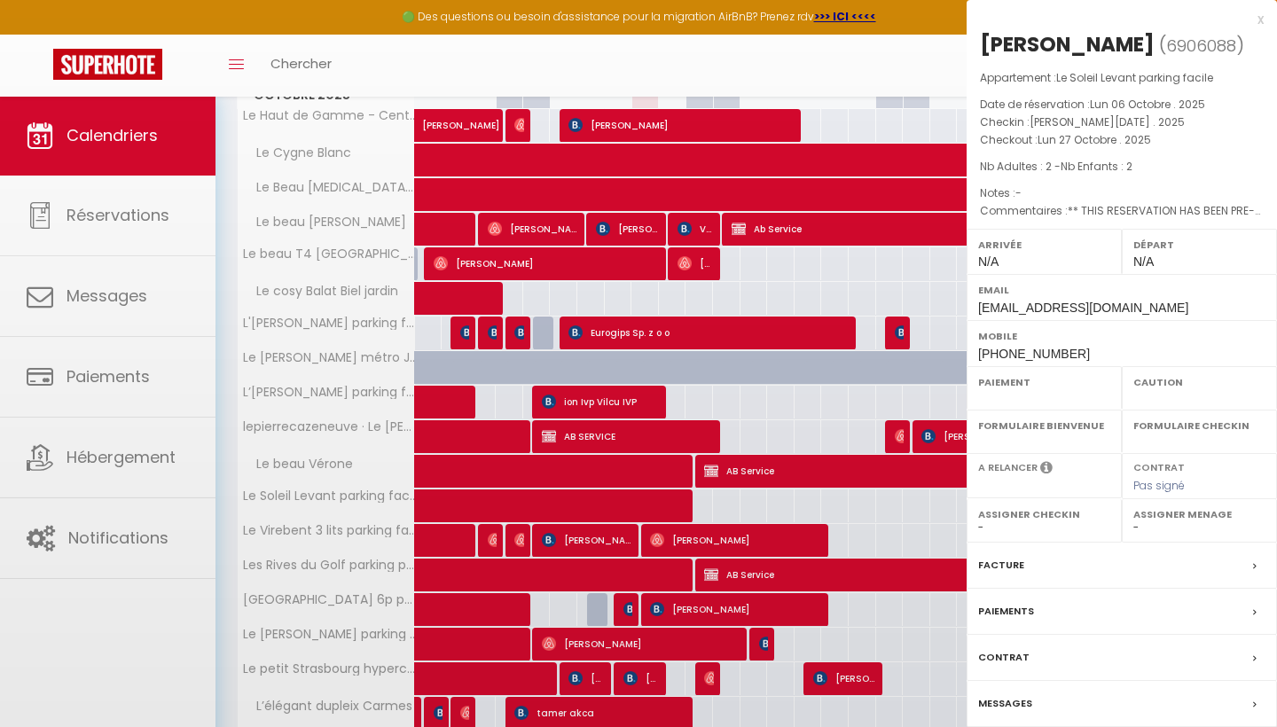
select select
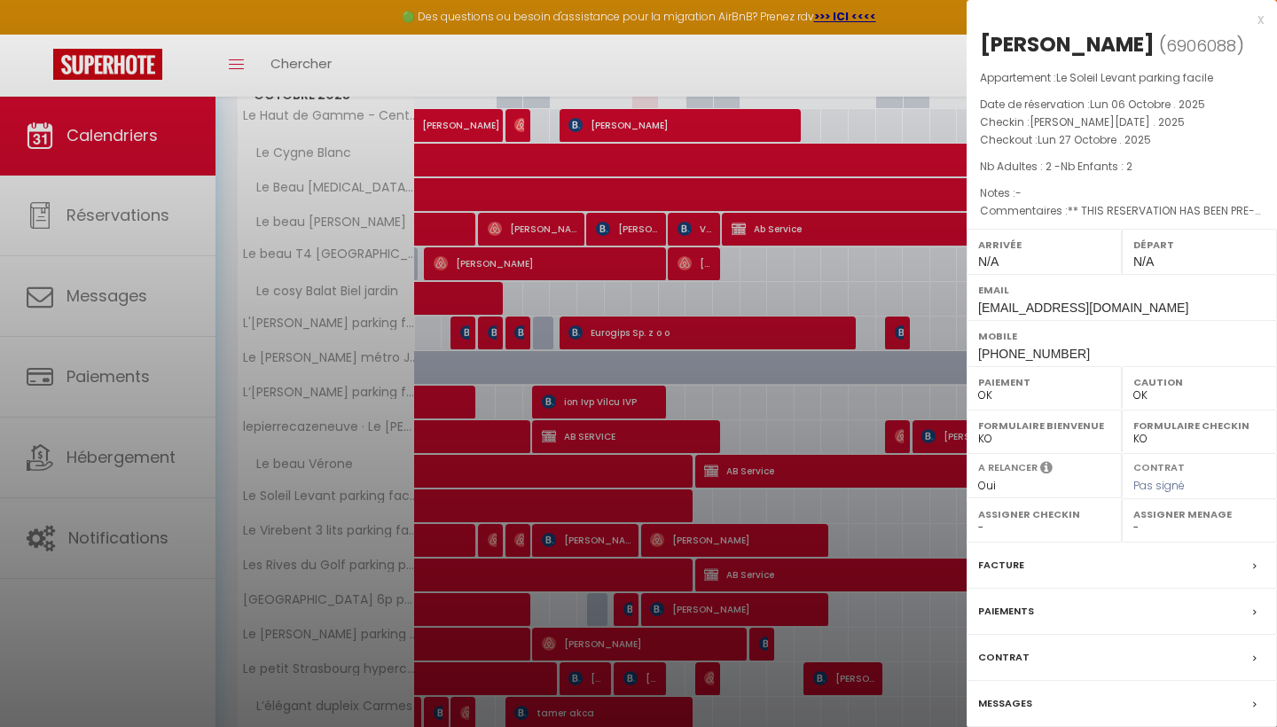
scroll to position [323, 0]
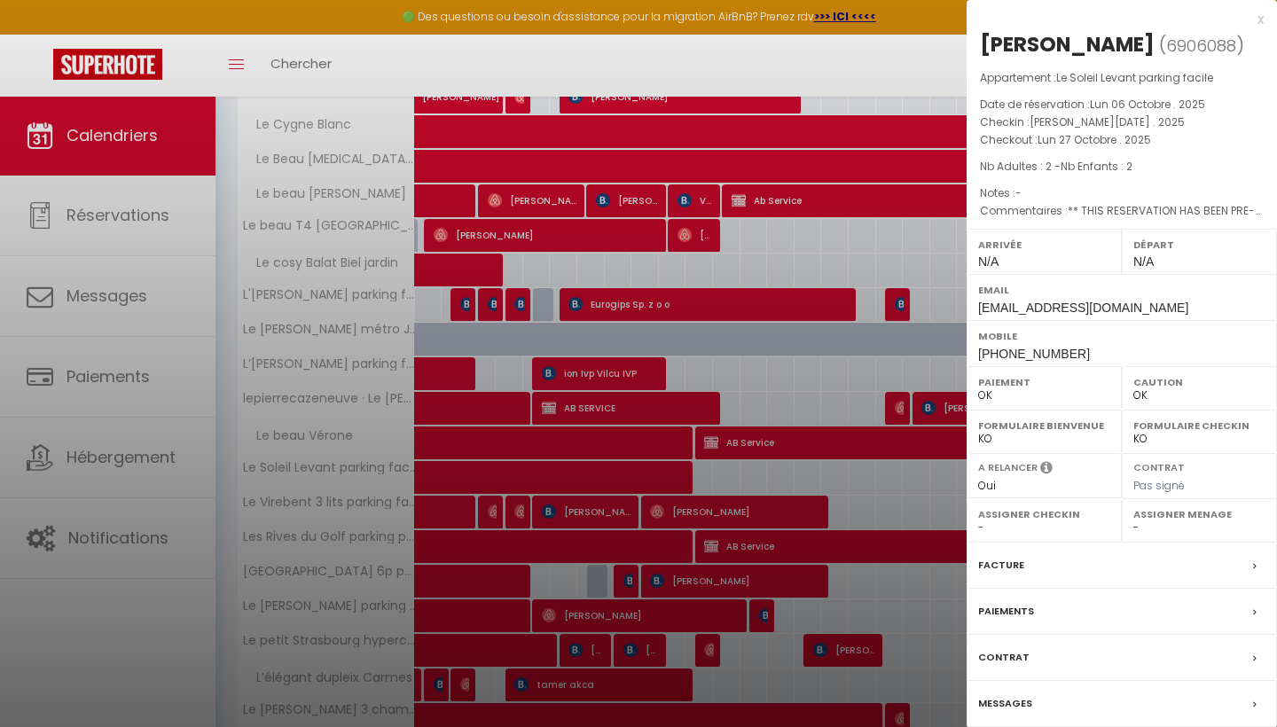
select select "41156"
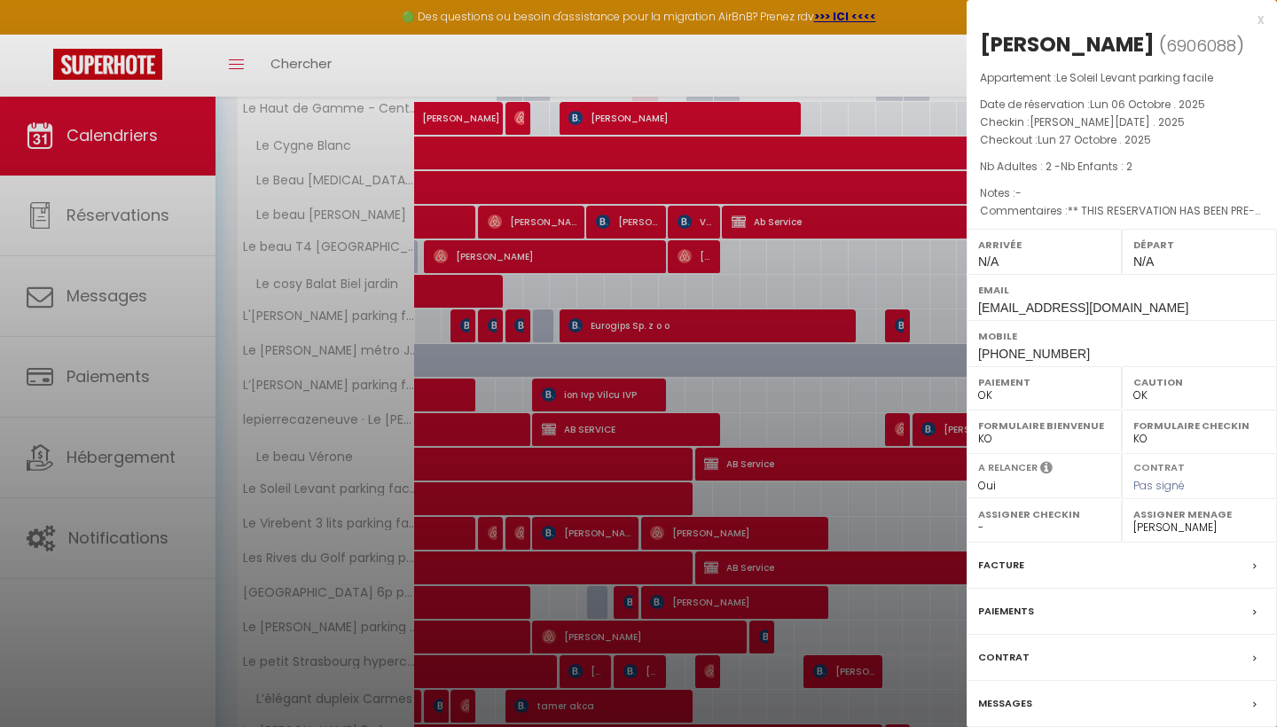
scroll to position [293, 0]
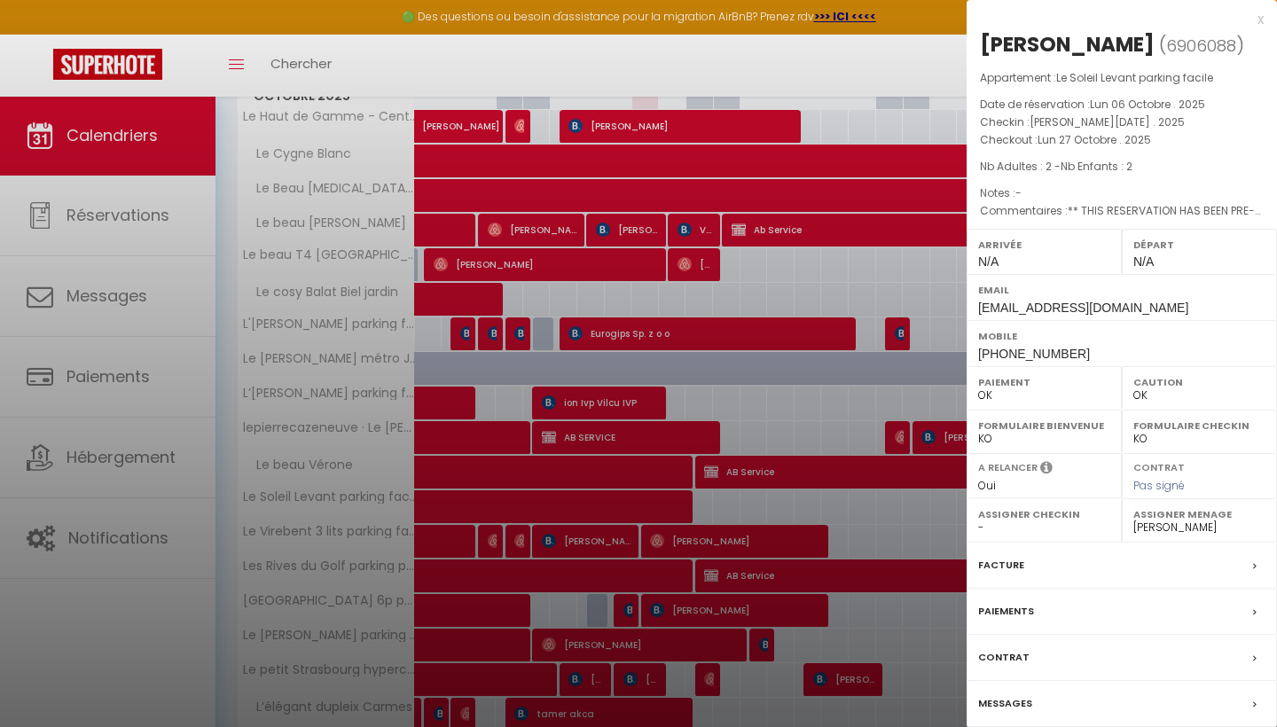
click at [905, 508] on div at bounding box center [638, 363] width 1277 height 727
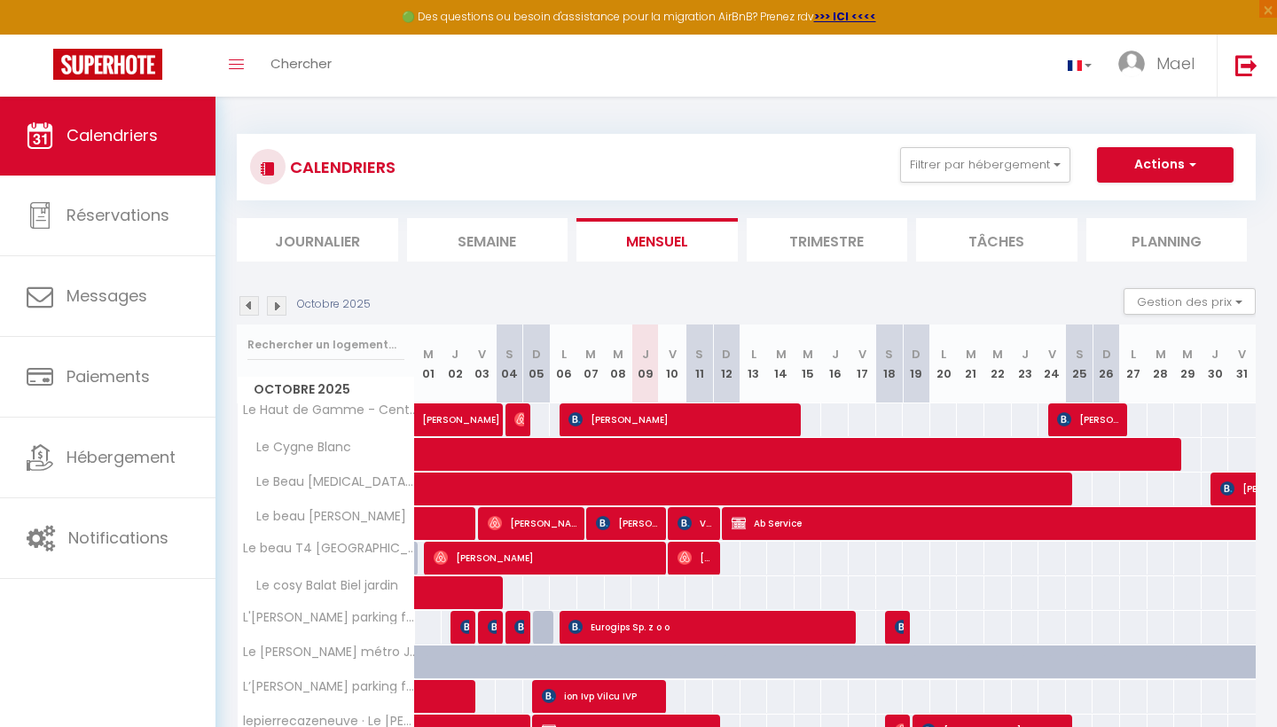
scroll to position [0, 0]
click at [1162, 166] on button "Actions" at bounding box center [1165, 164] width 137 height 35
click at [1066, 134] on div "CALENDRIERS Filtrer par hébergement Tous Magnifique [MEDICAL_DATA] parking grat…" at bounding box center [746, 167] width 1019 height 66
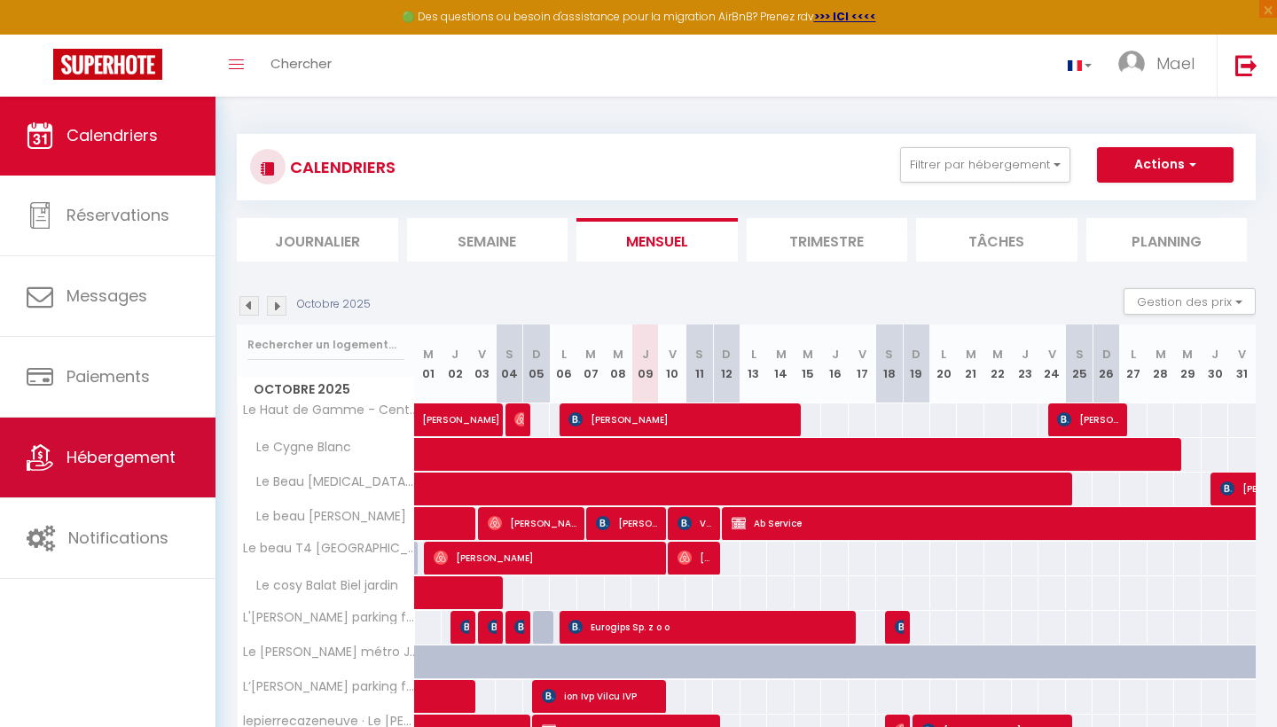
click at [154, 467] on span "Hébergement" at bounding box center [120, 457] width 109 height 22
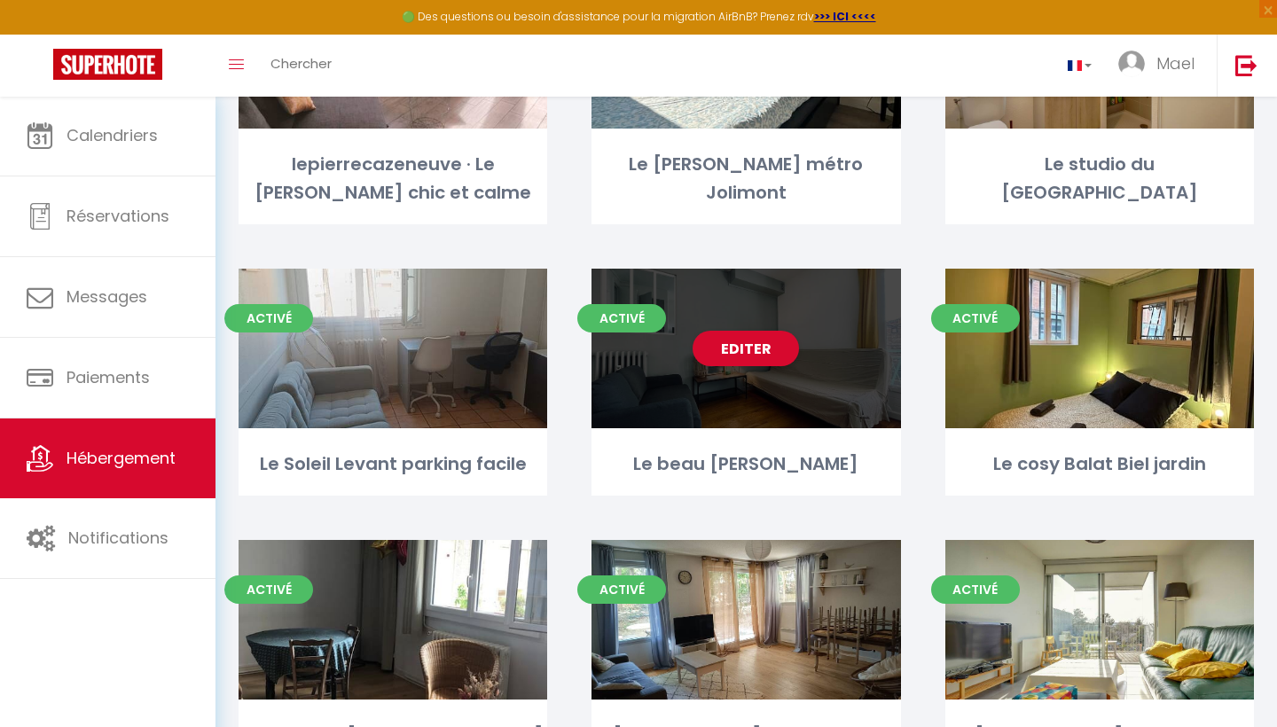
scroll to position [834, 0]
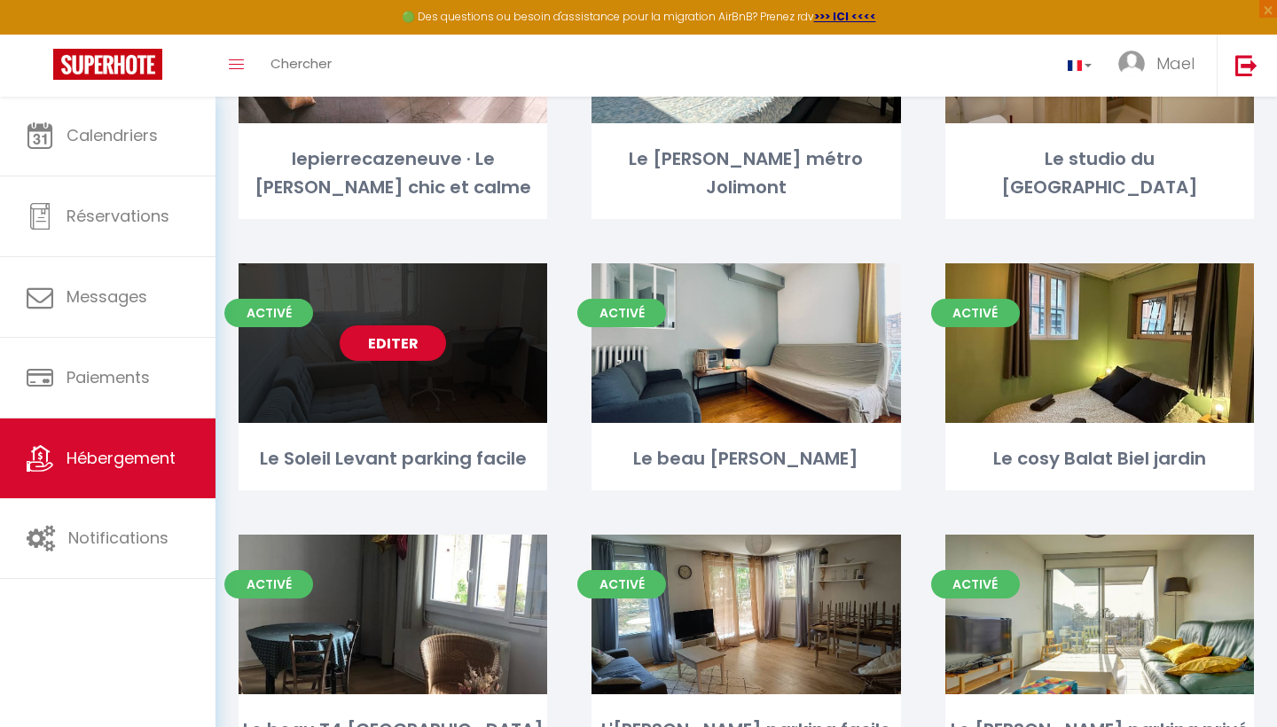
click at [430, 358] on div "Editer" at bounding box center [392, 343] width 308 height 160
click at [405, 346] on link "Editer" at bounding box center [393, 342] width 106 height 35
click at [403, 340] on link "Editer" at bounding box center [393, 342] width 106 height 35
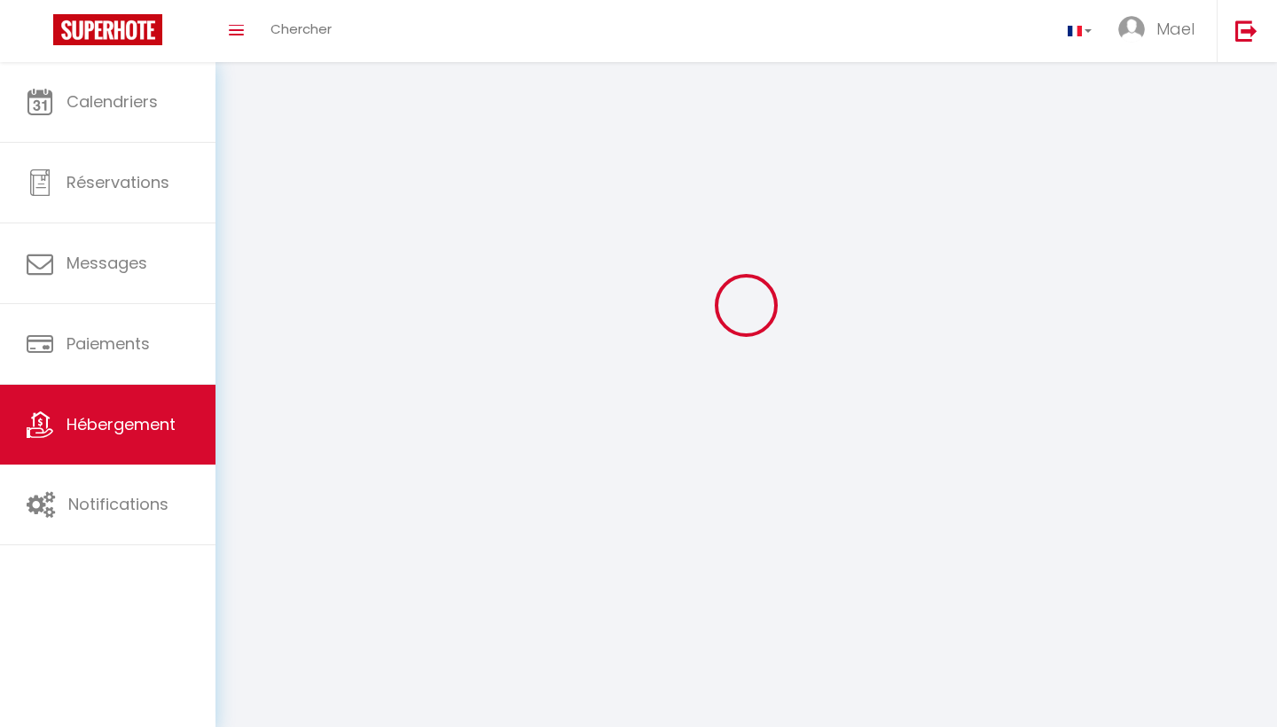
click at [403, 340] on div at bounding box center [746, 304] width 1019 height 567
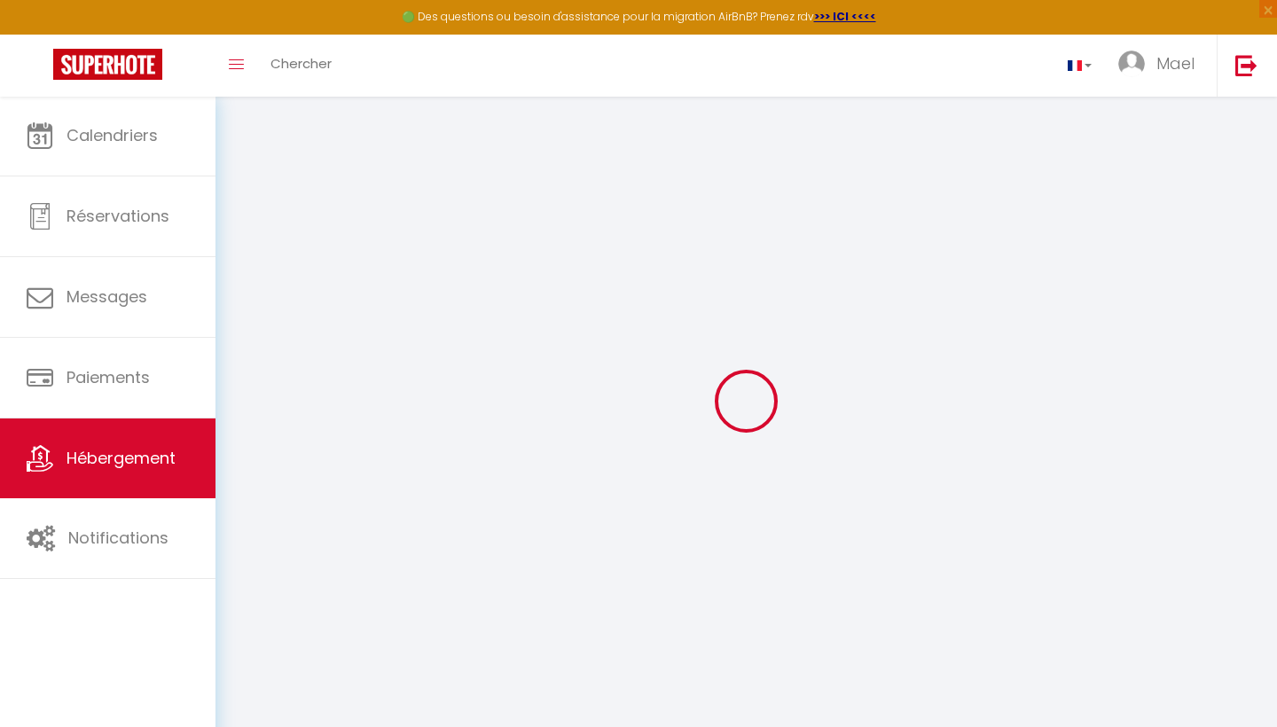
select select
checkbox input "false"
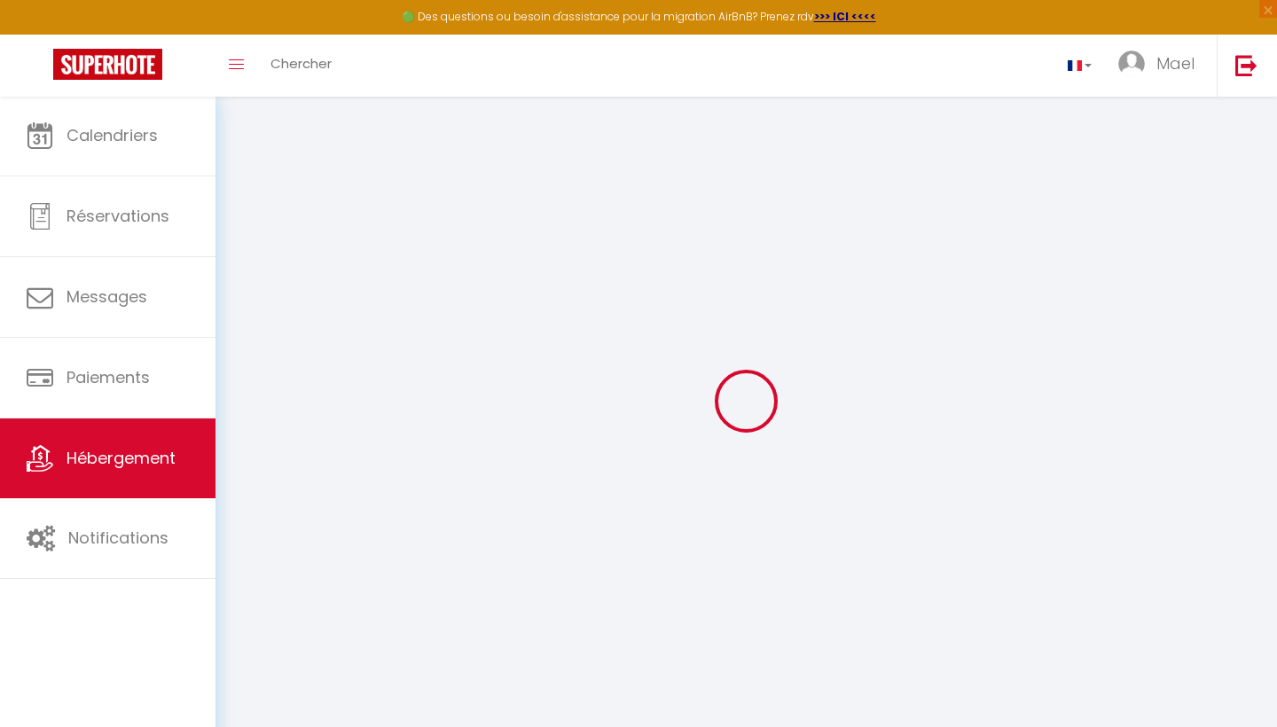
checkbox input "false"
select select
checkbox input "false"
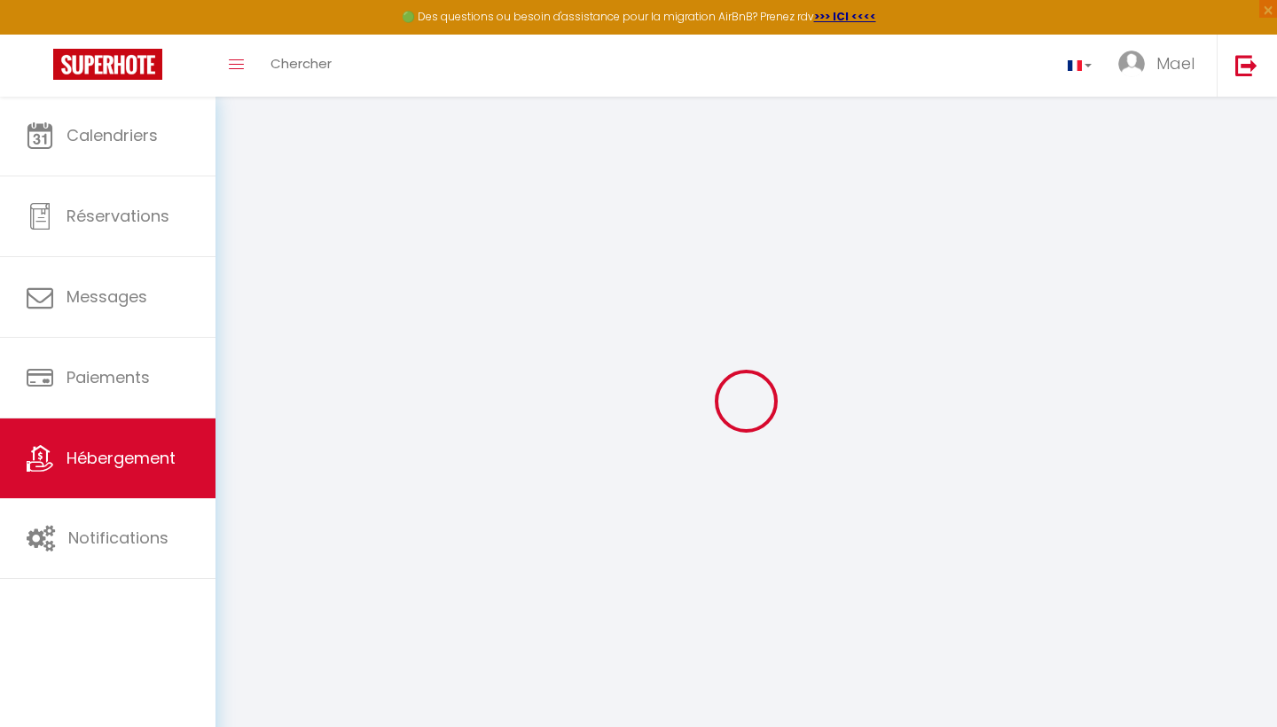
checkbox input "false"
select select
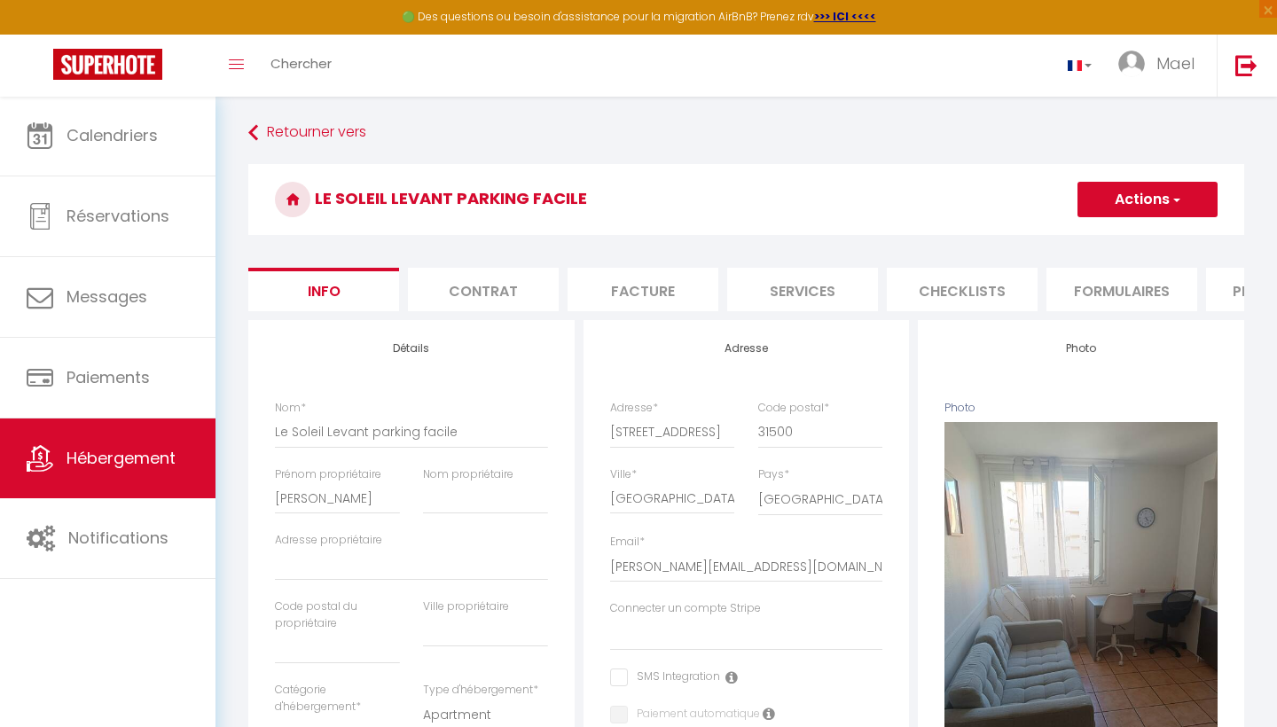
select select
checkbox input "false"
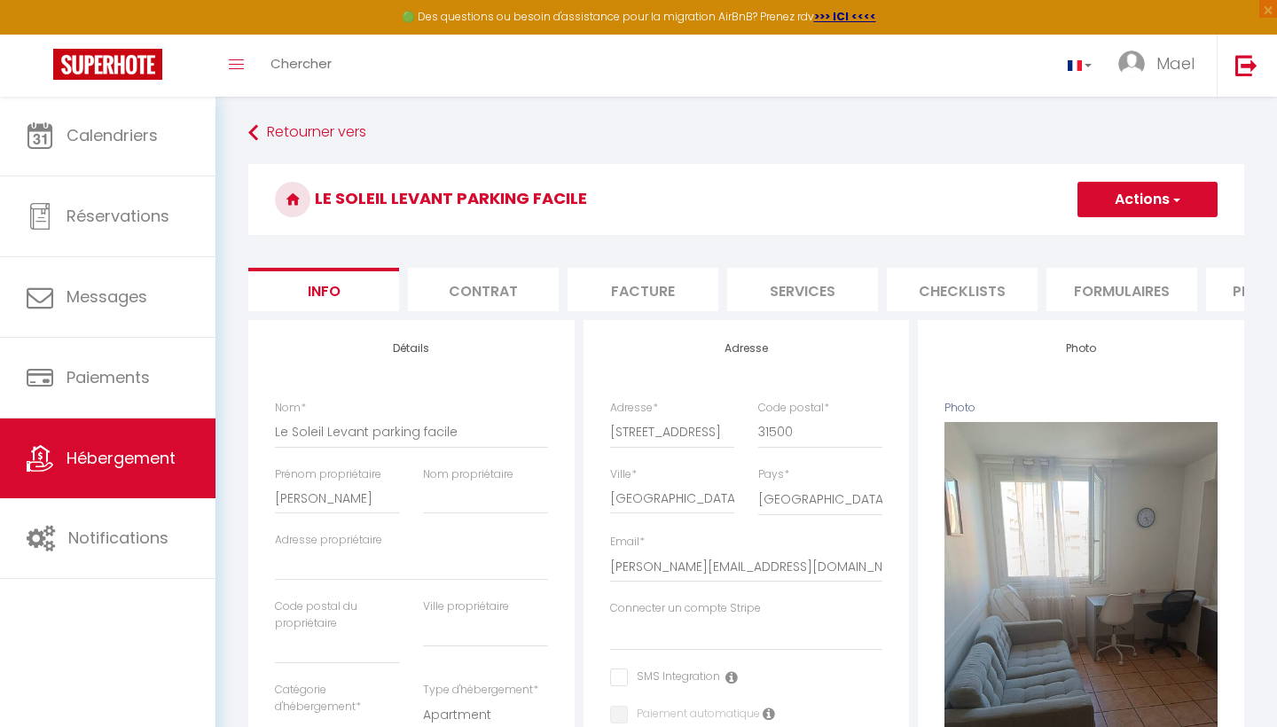
checkbox input "false"
select select
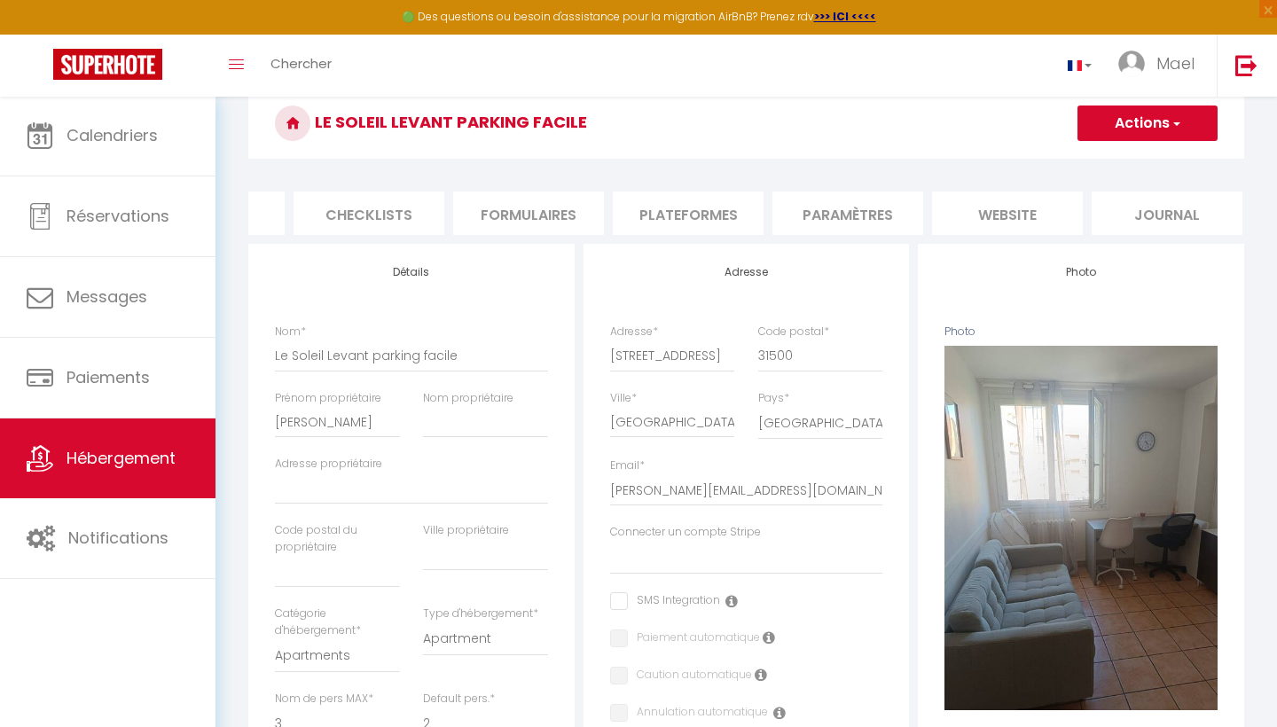
scroll to position [0, 591]
click at [123, 449] on span "Hébergement" at bounding box center [120, 458] width 109 height 22
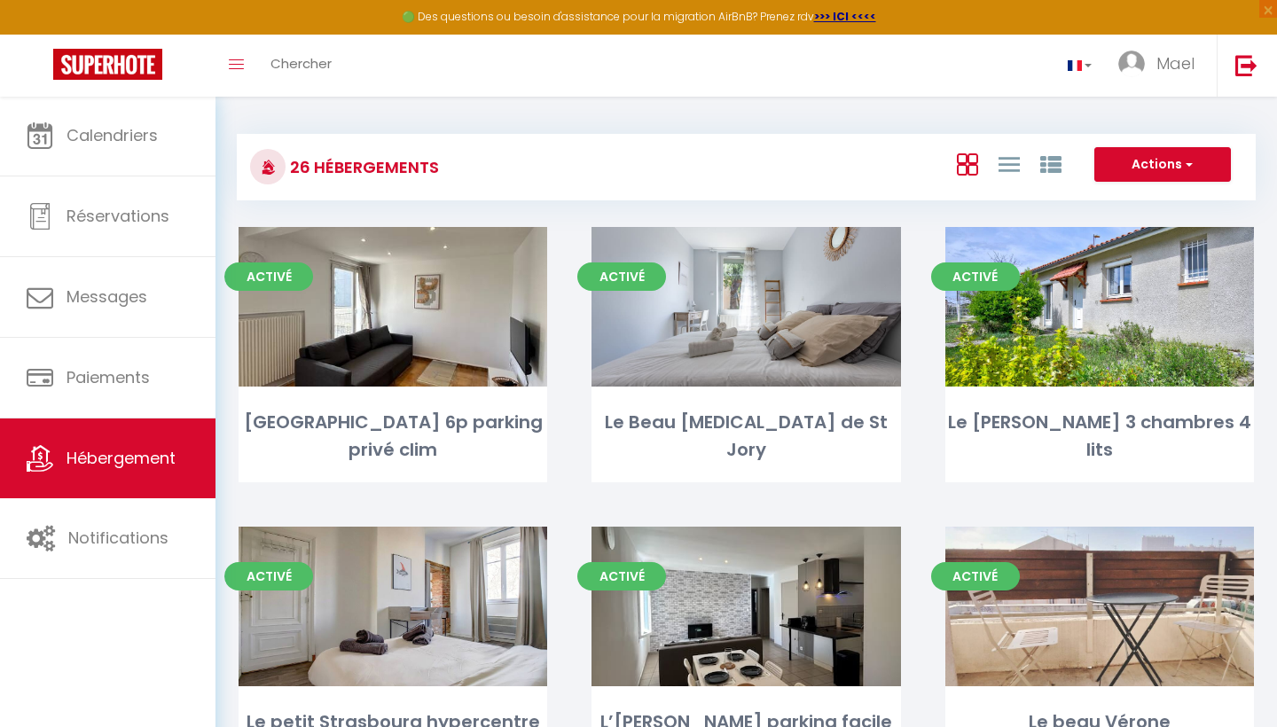
click at [1179, 173] on button "Actions" at bounding box center [1162, 164] width 137 height 35
click at [1171, 171] on button "Actions" at bounding box center [1162, 164] width 137 height 35
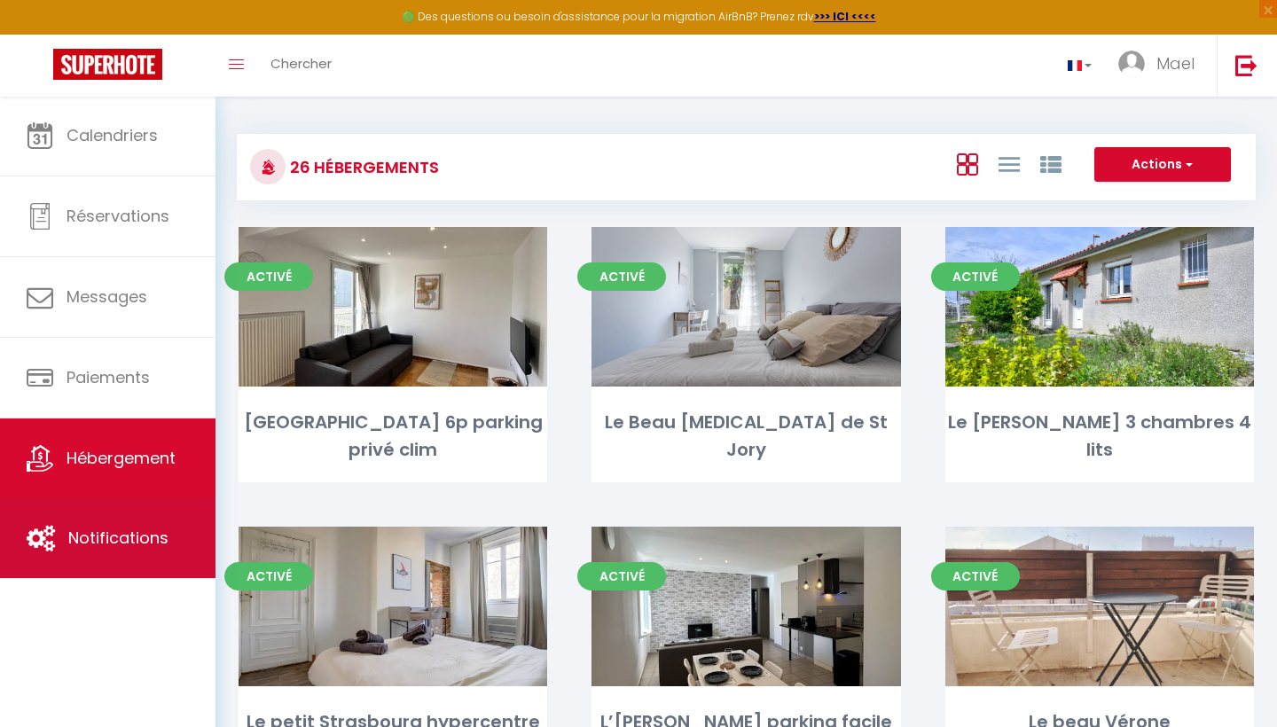
click at [128, 527] on link "Notifications" at bounding box center [107, 538] width 215 height 80
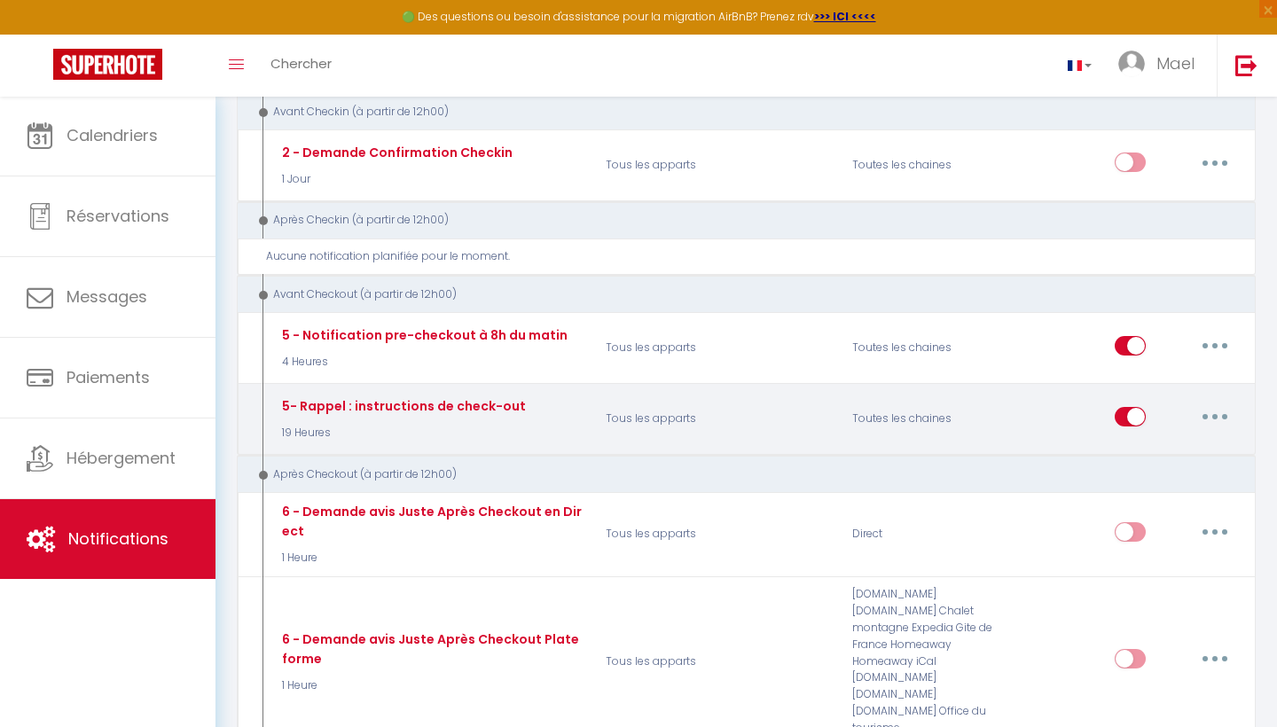
scroll to position [1126, 0]
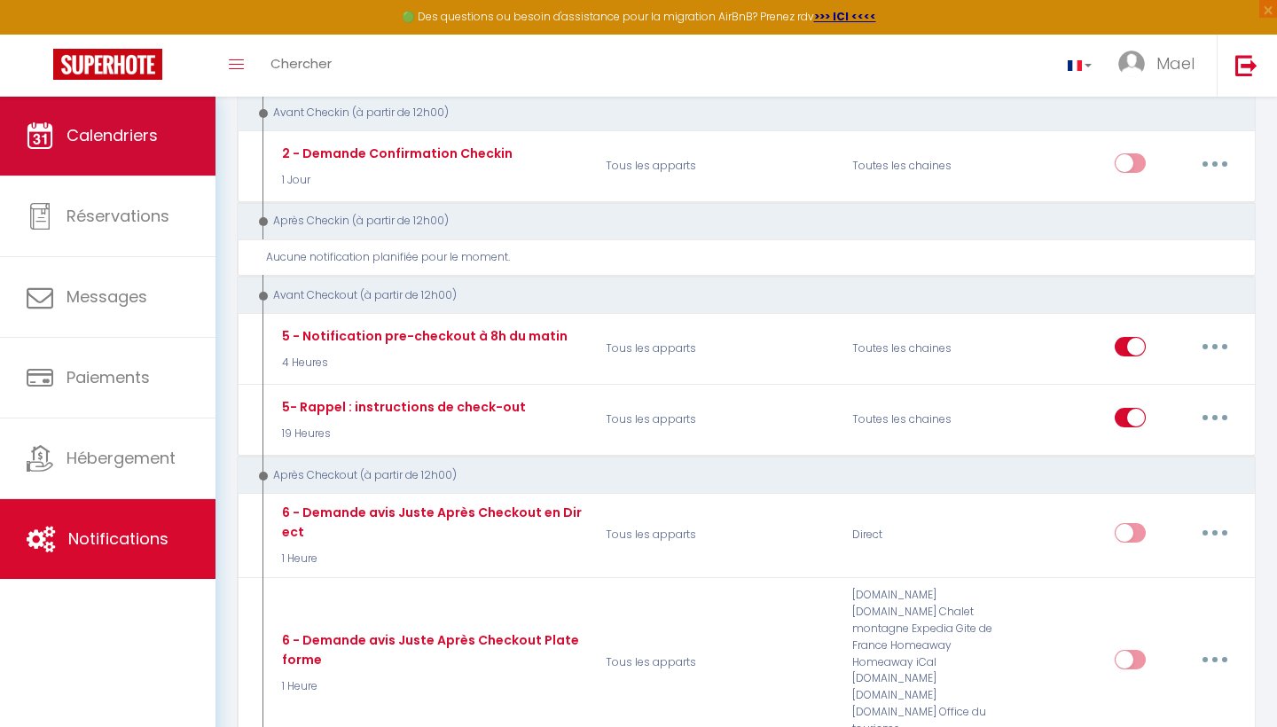
click at [120, 134] on span "Calendriers" at bounding box center [111, 135] width 91 height 22
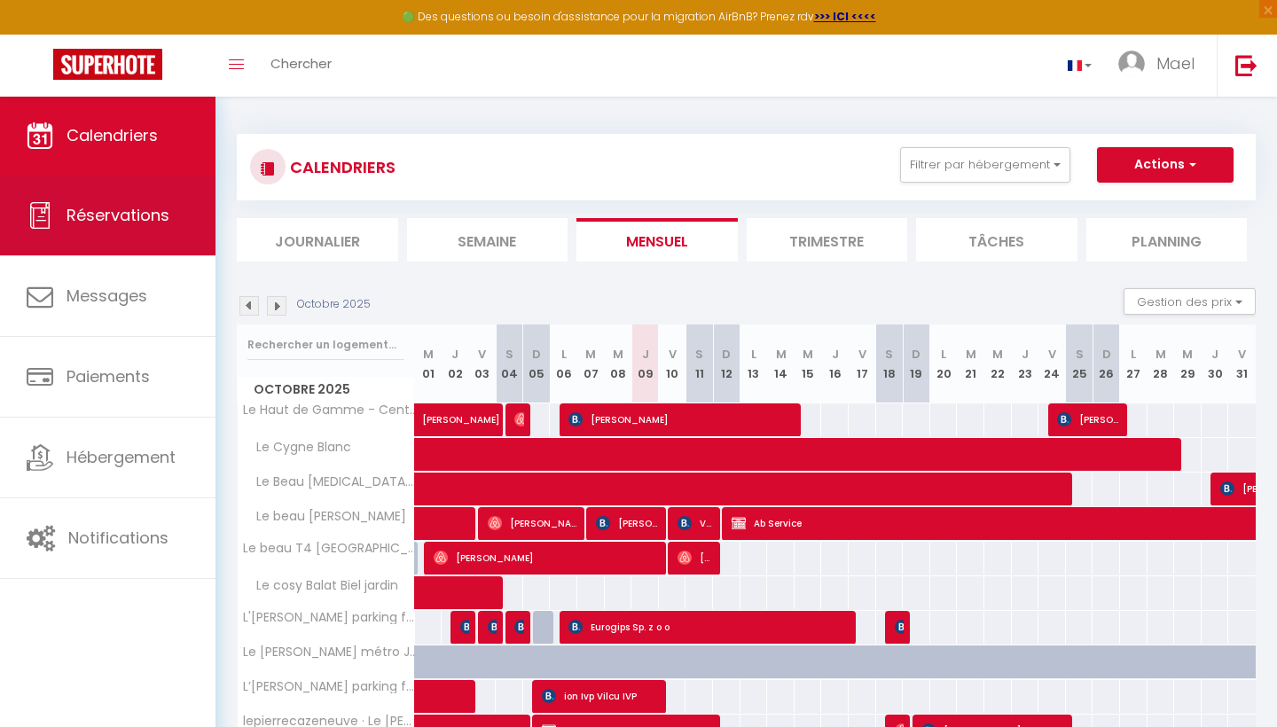
click at [159, 221] on span "Réservations" at bounding box center [117, 215] width 103 height 22
select select "not_cancelled"
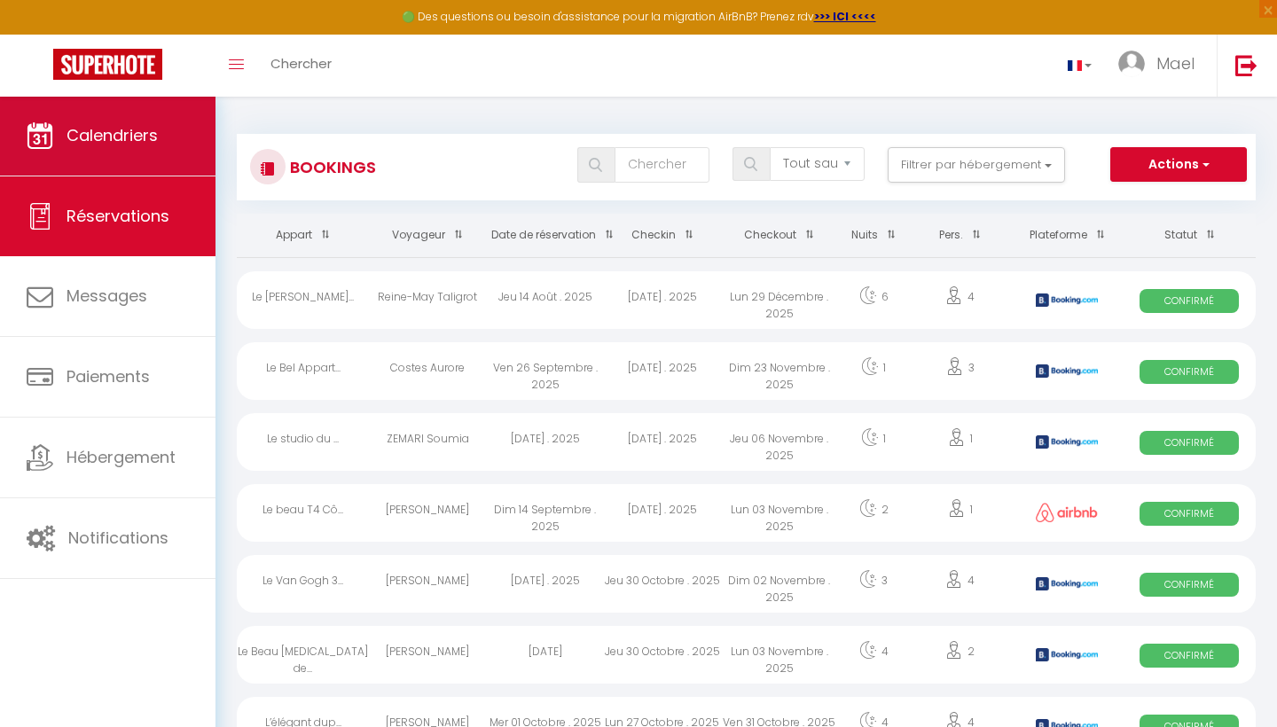
click at [155, 162] on link "Calendriers" at bounding box center [107, 136] width 215 height 80
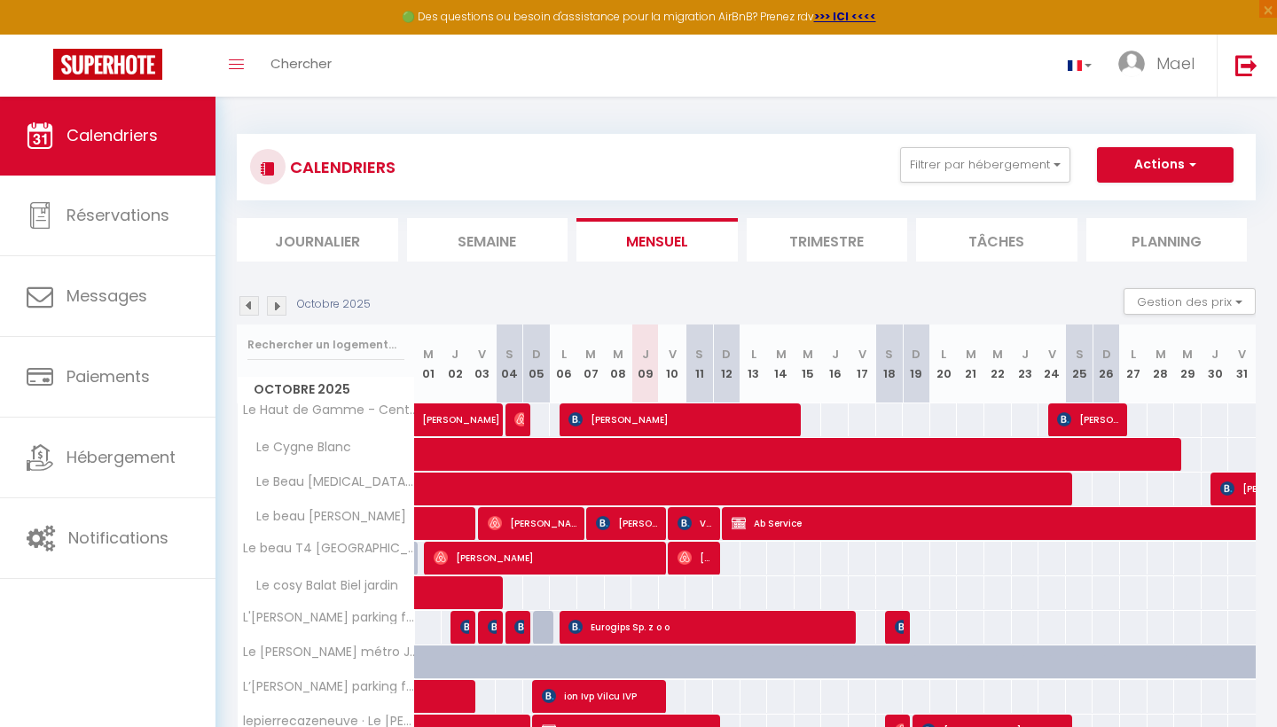
click at [480, 412] on span "[PERSON_NAME]" at bounding box center [483, 411] width 122 height 34
select select "OK"
select select "0"
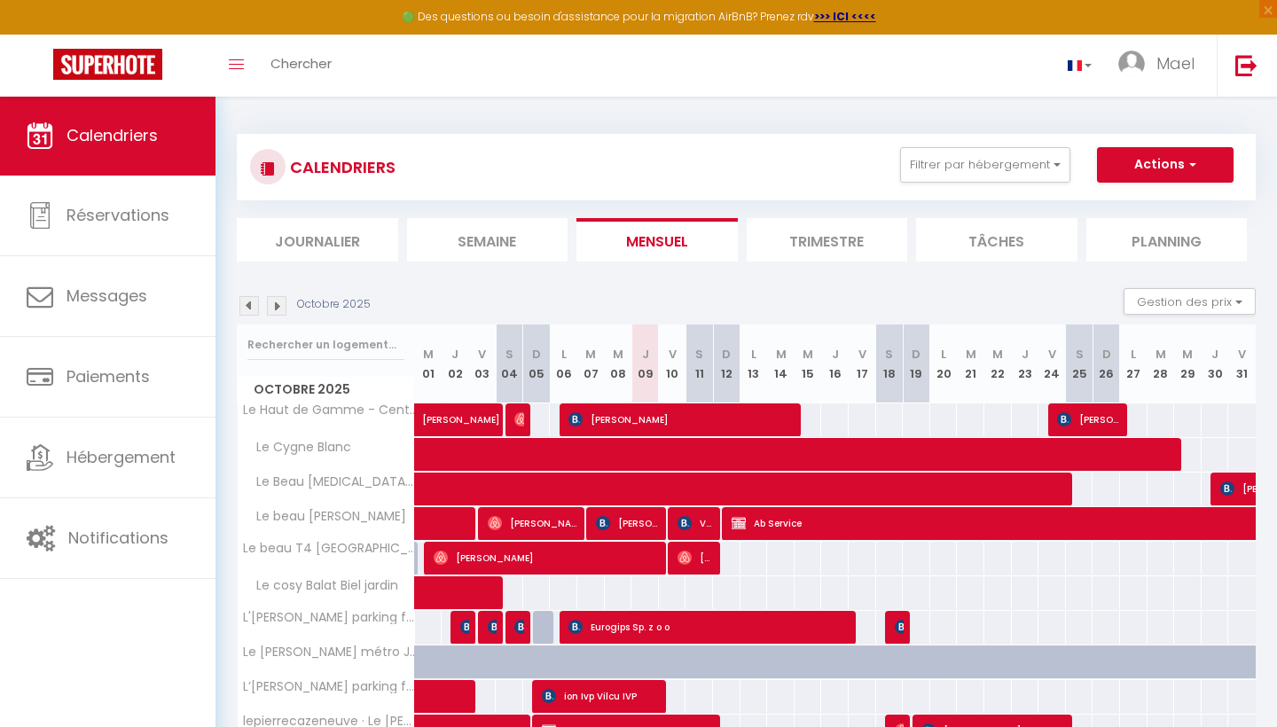
select select "1"
select select
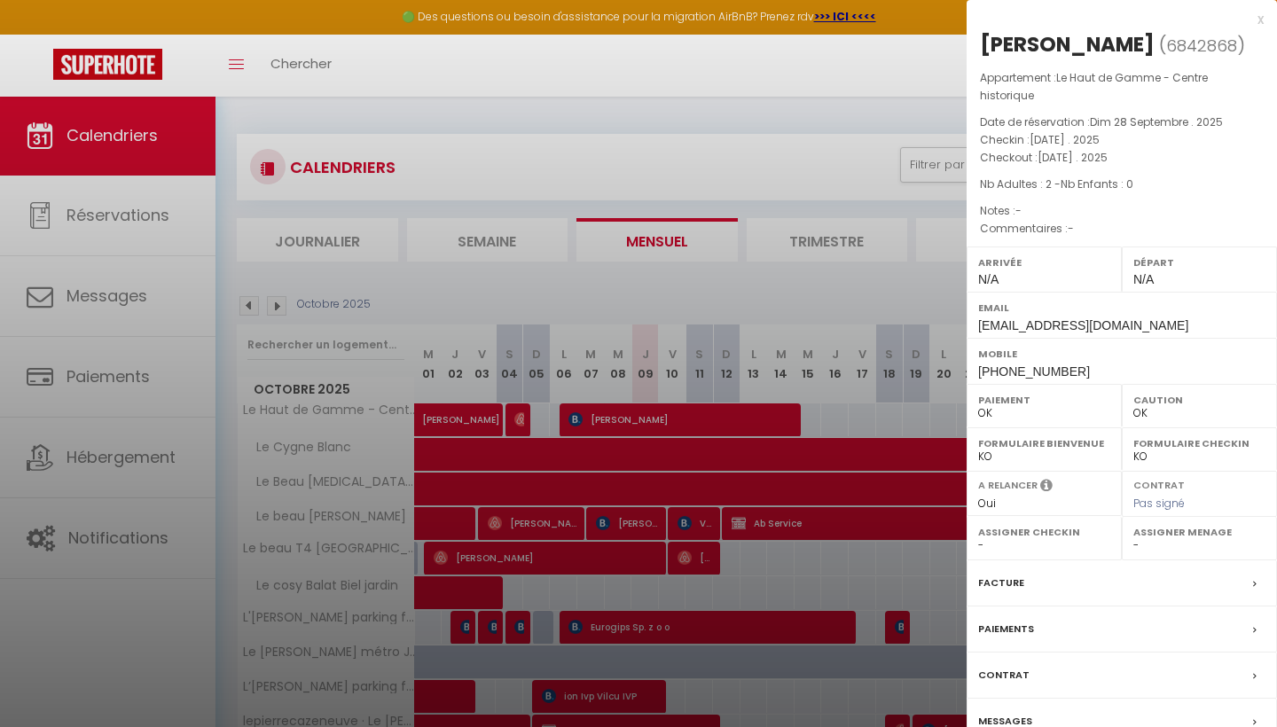
select select "51202"
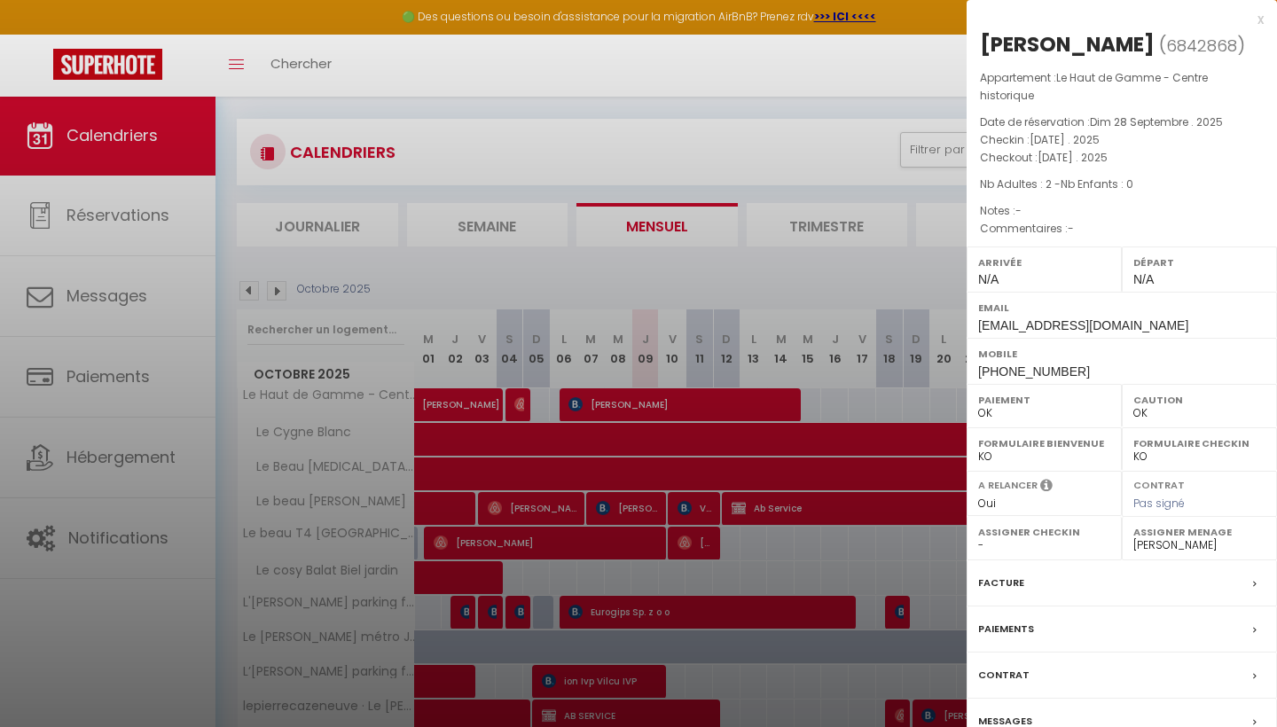
scroll to position [20, 0]
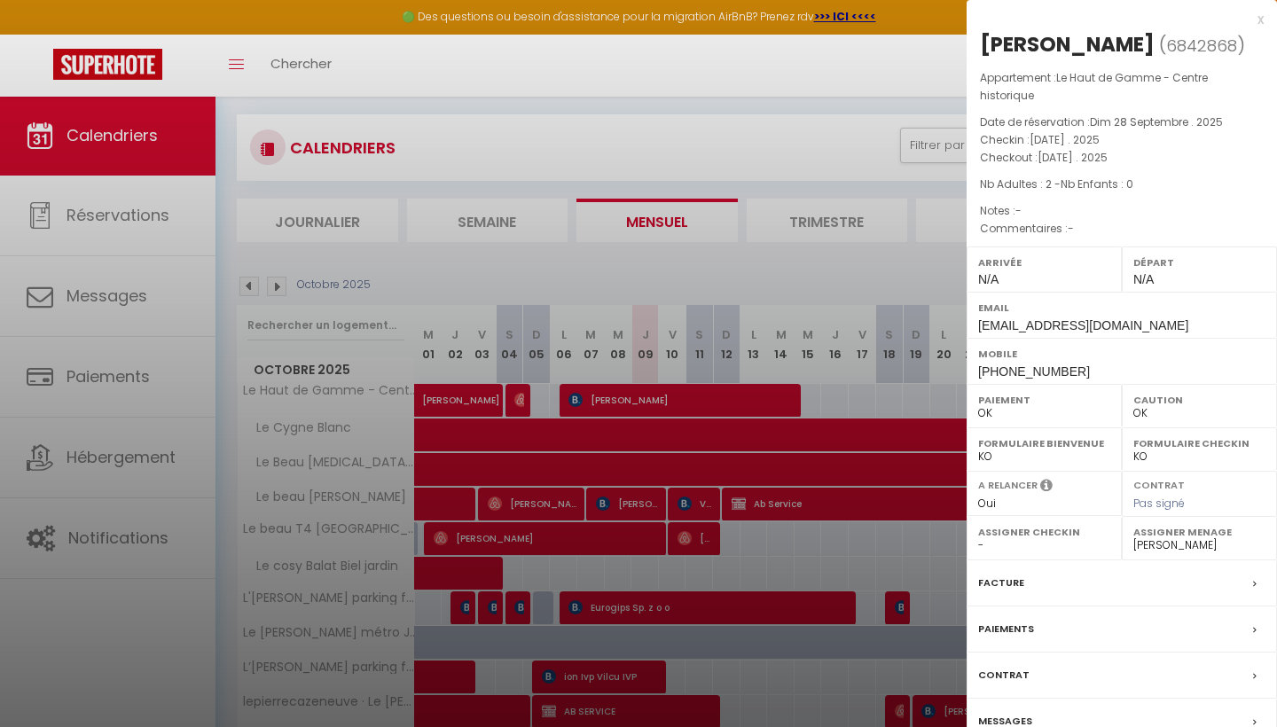
click at [1053, 708] on div "Messages" at bounding box center [1121, 722] width 310 height 46
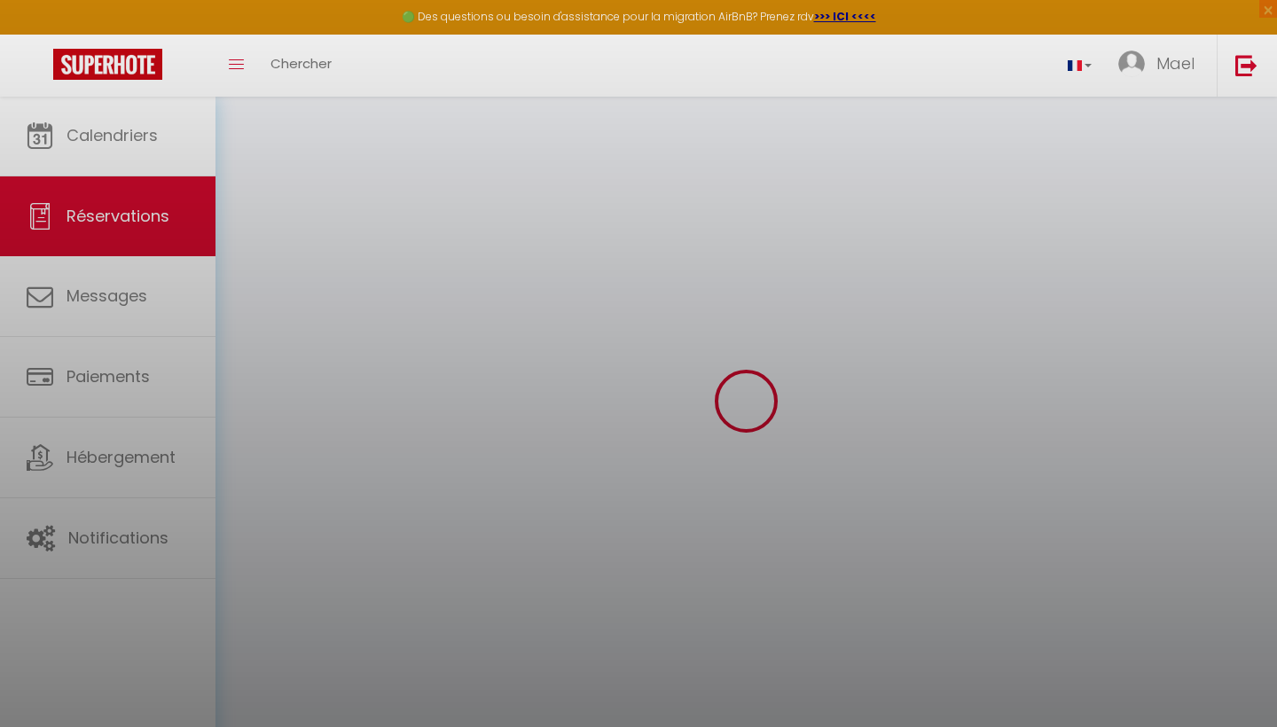
click at [1010, 714] on body "🟢 Des questions ou besoin d'assistance pour la migration AirBnB? Prenez rdv >>>…" at bounding box center [638, 459] width 1277 height 727
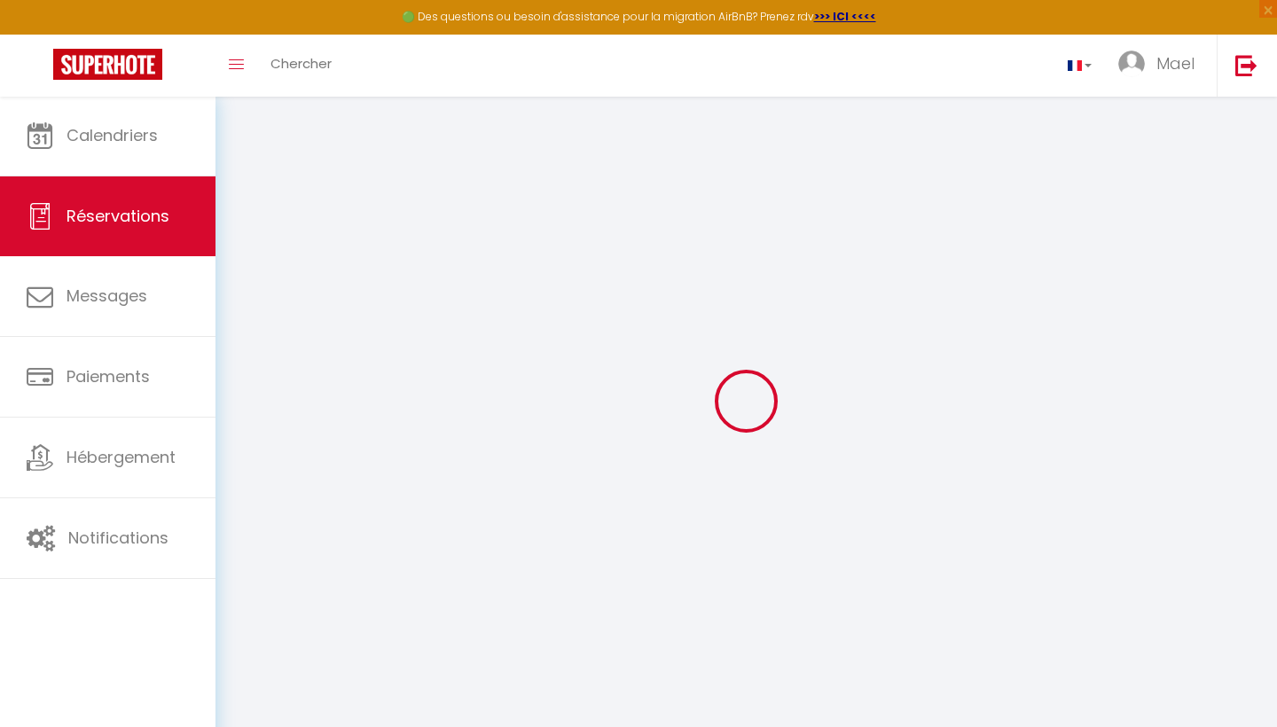
select select
checkbox input "false"
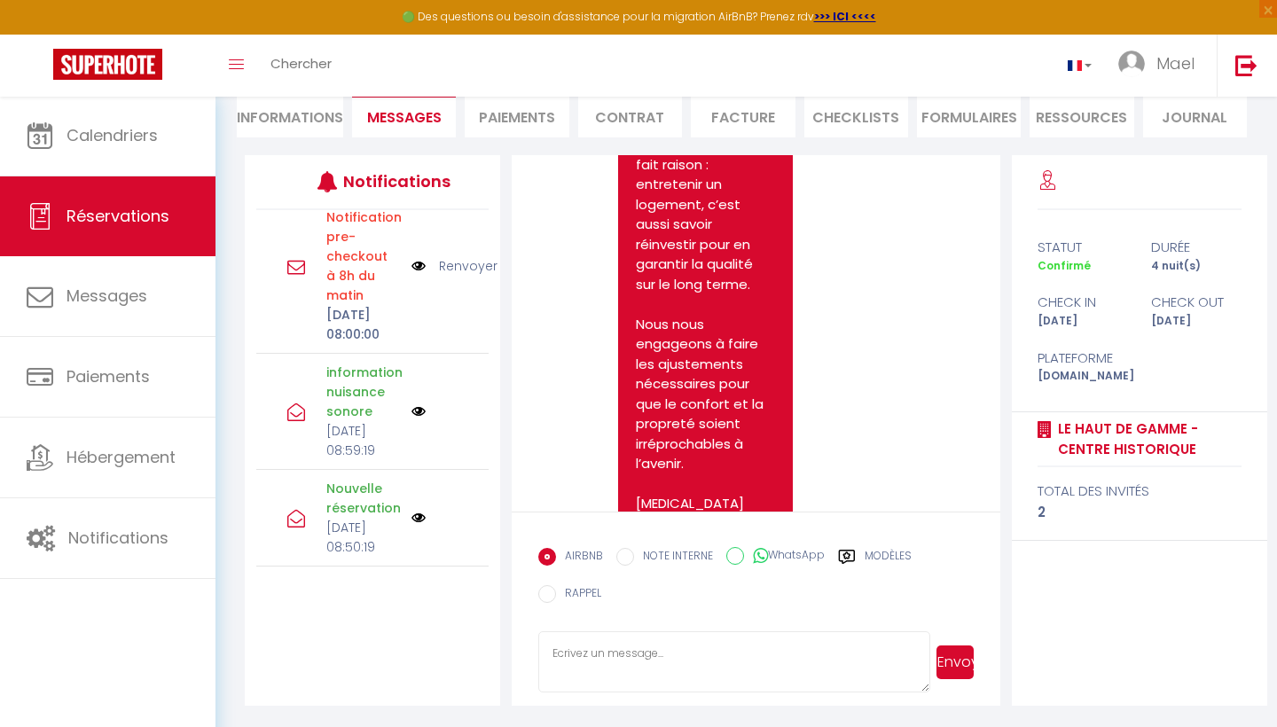
scroll to position [171, 0]
click at [625, 559] on input "NOTE INTERNE" at bounding box center [625, 558] width 18 height 18
radio input "true"
click at [544, 551] on input "EMAIL" at bounding box center [547, 558] width 18 height 18
radio input "true"
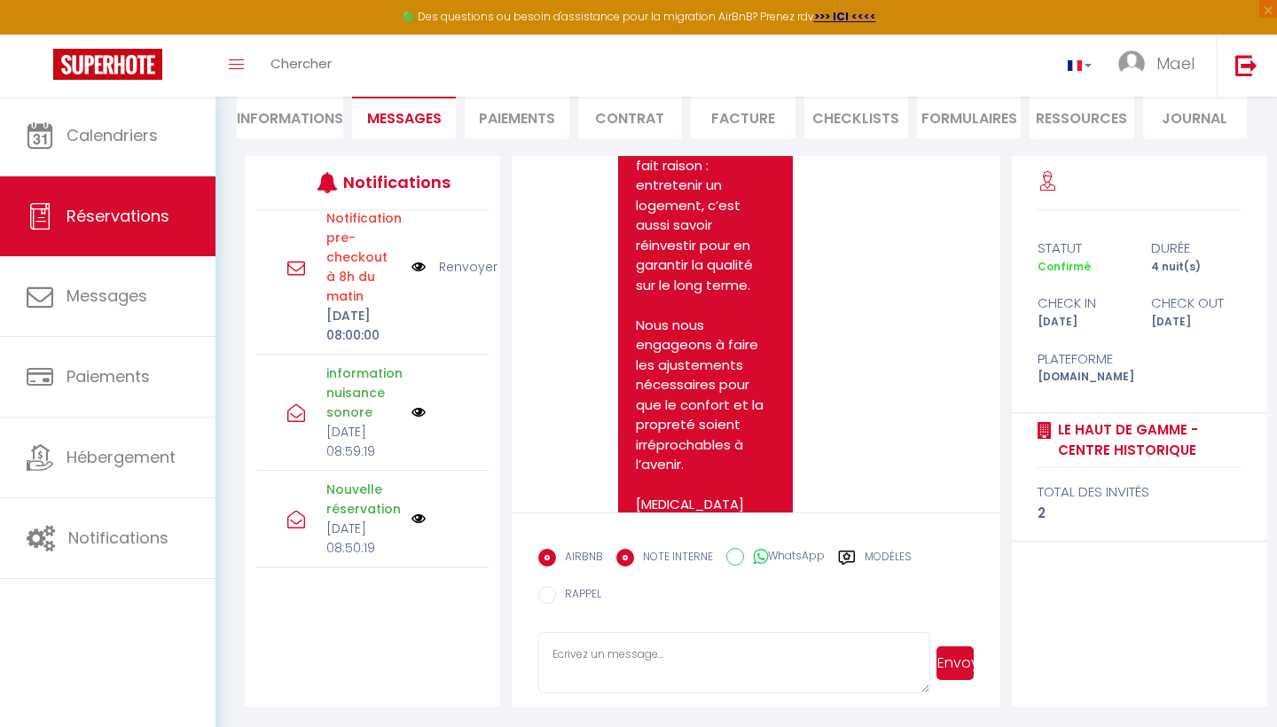
radio input "false"
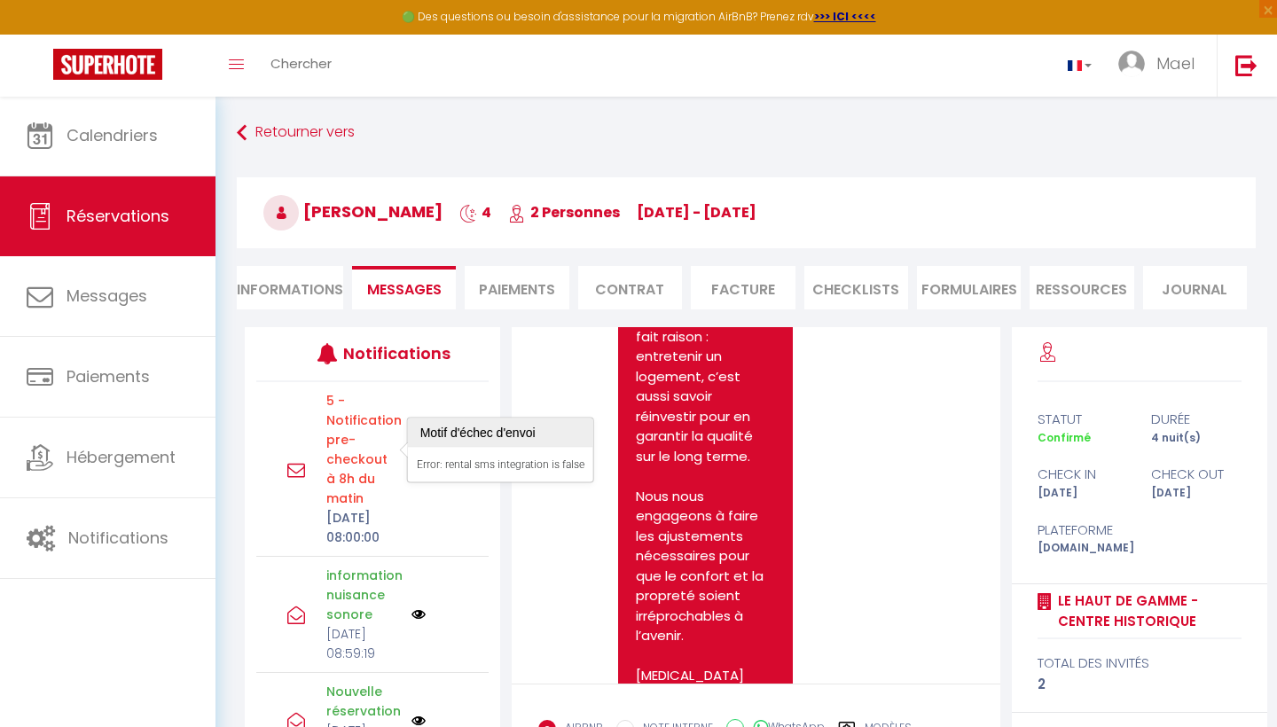
scroll to position [0, 0]
click at [413, 479] on img at bounding box center [418, 469] width 14 height 20
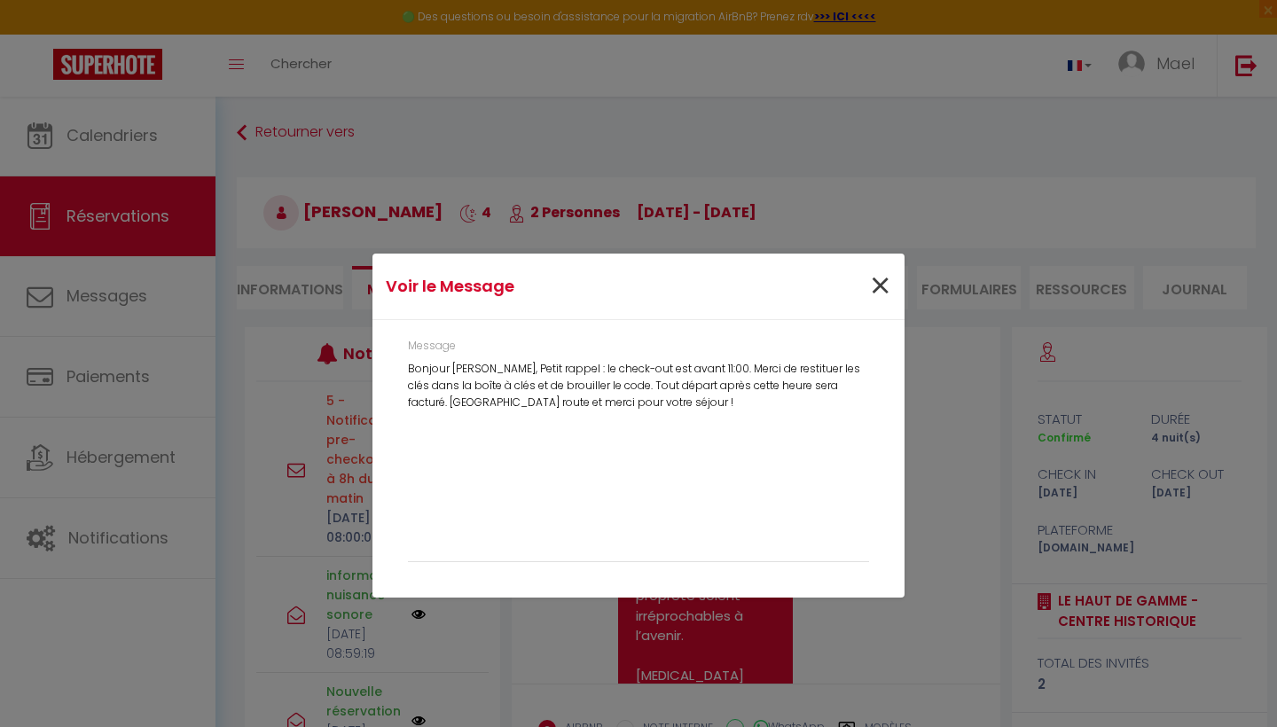
click at [883, 282] on span "×" at bounding box center [880, 286] width 22 height 53
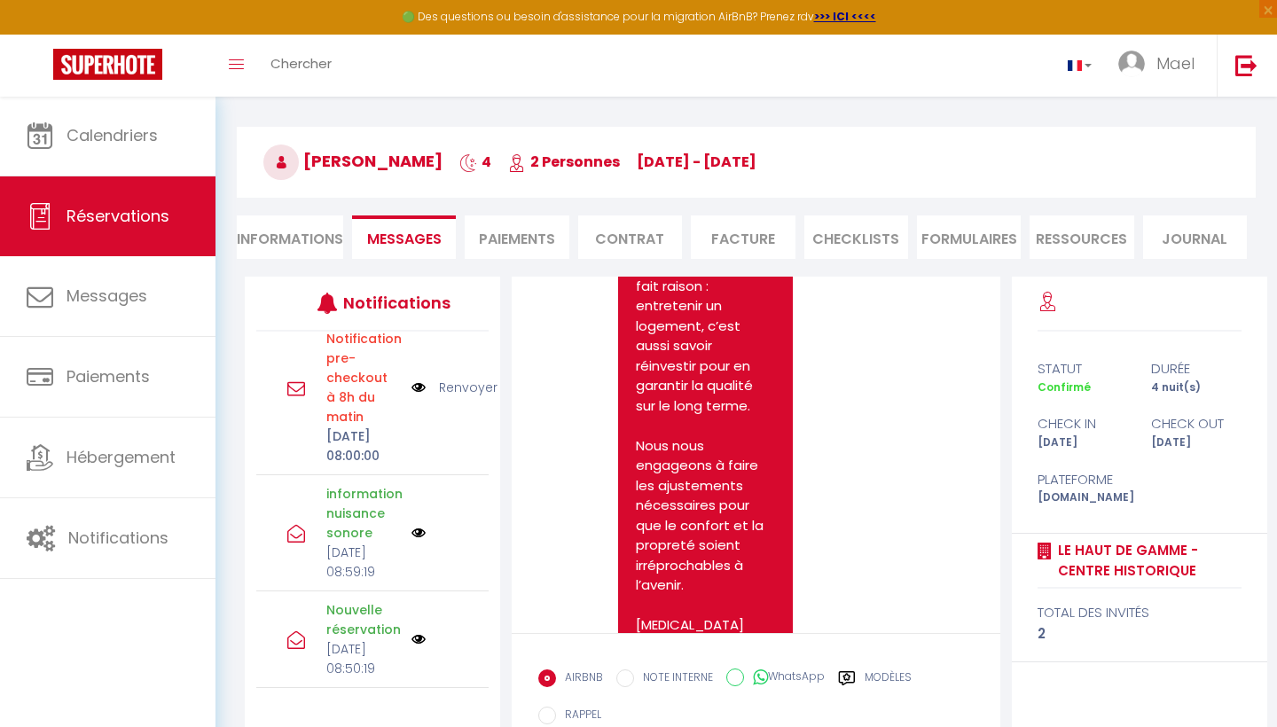
scroll to position [52, 0]
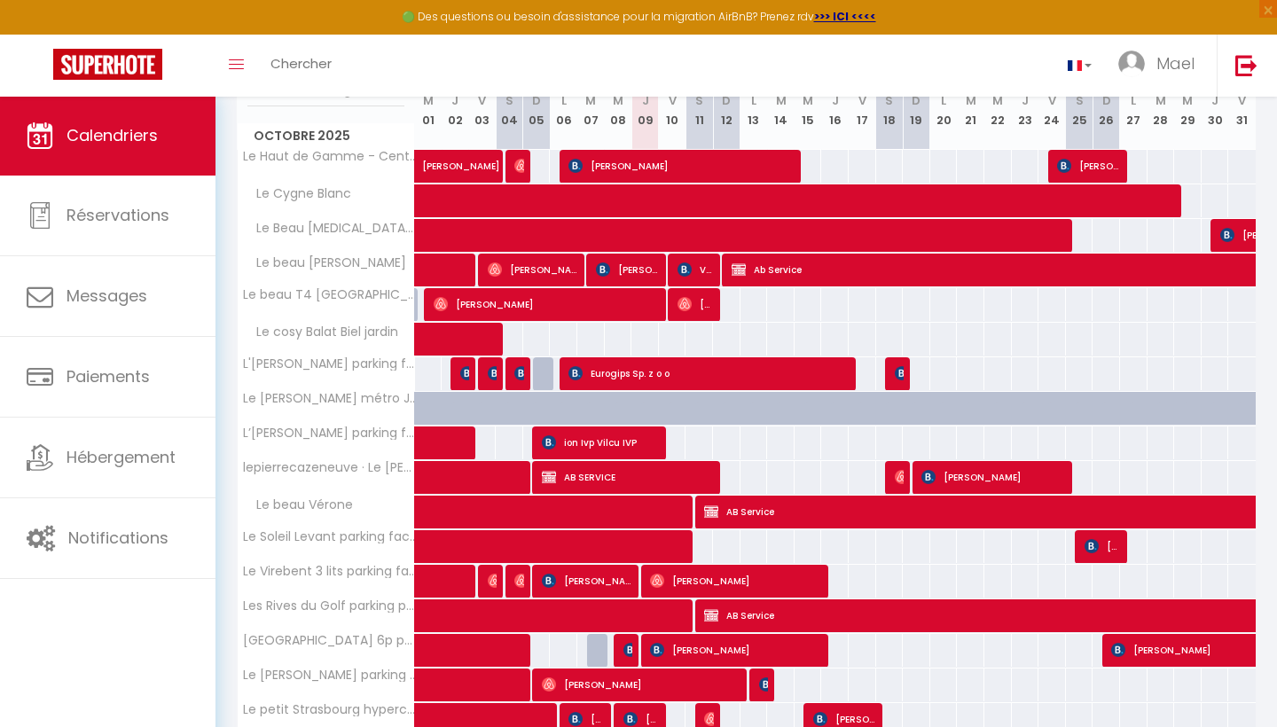
scroll to position [249, 0]
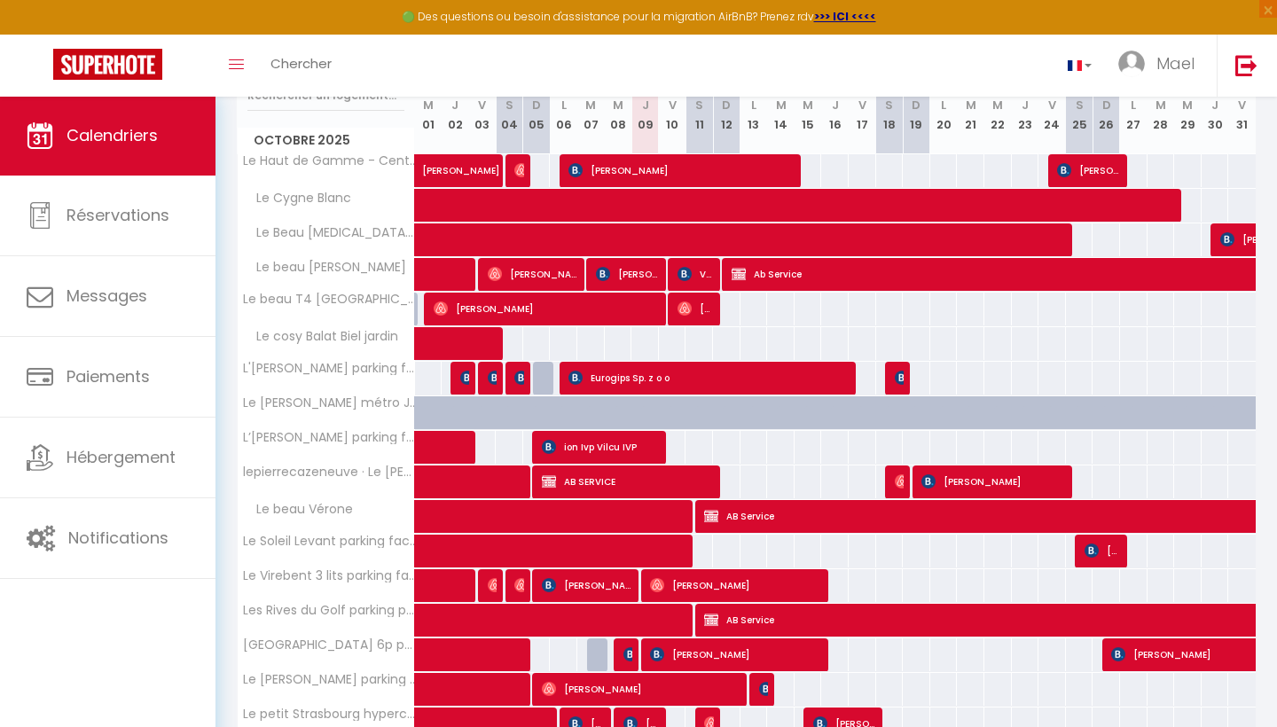
click at [453, 450] on span at bounding box center [474, 448] width 82 height 34
select select "OK"
select select "KO"
select select "0"
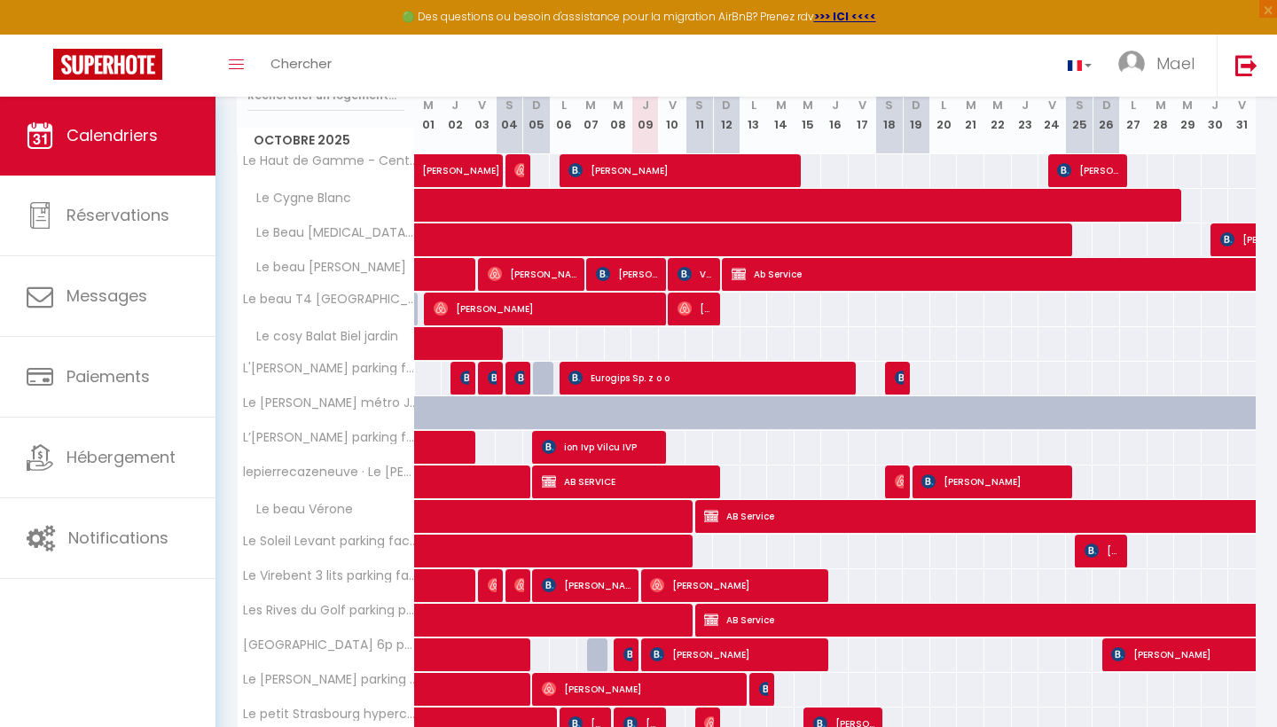
select select "1"
select select
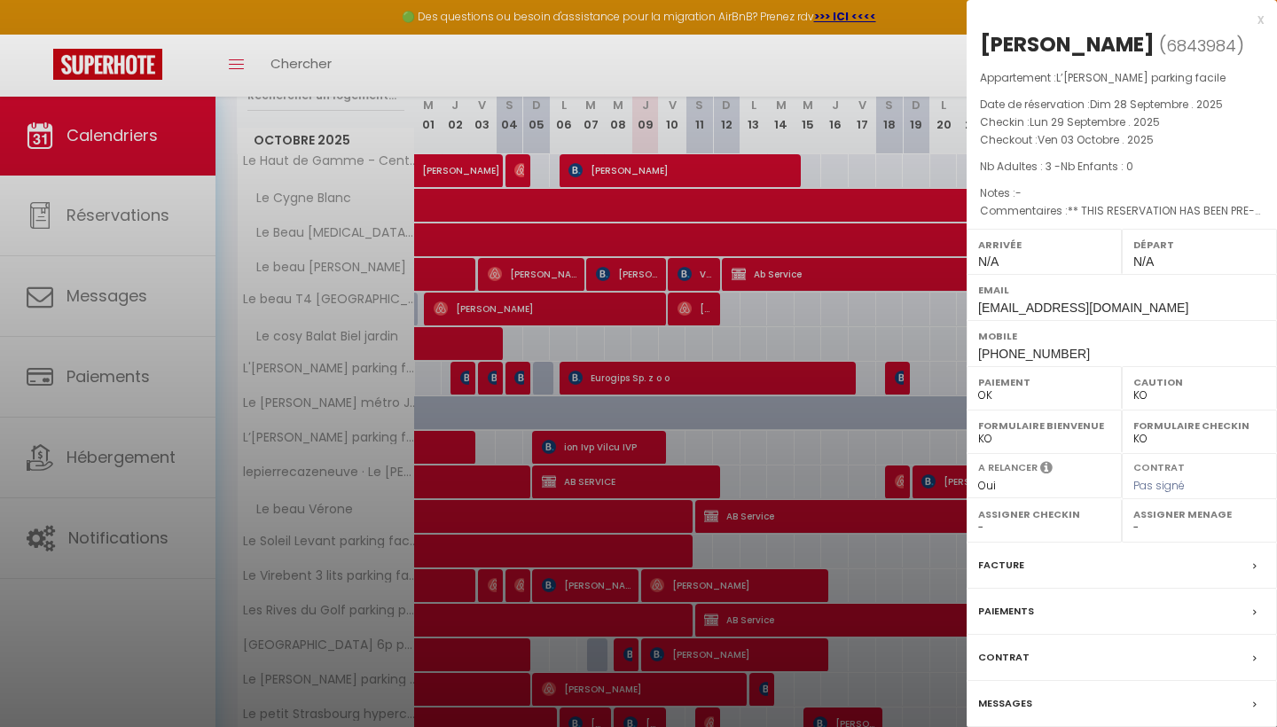
select select "35181"
click at [1118, 697] on div "Messages" at bounding box center [1121, 704] width 310 height 46
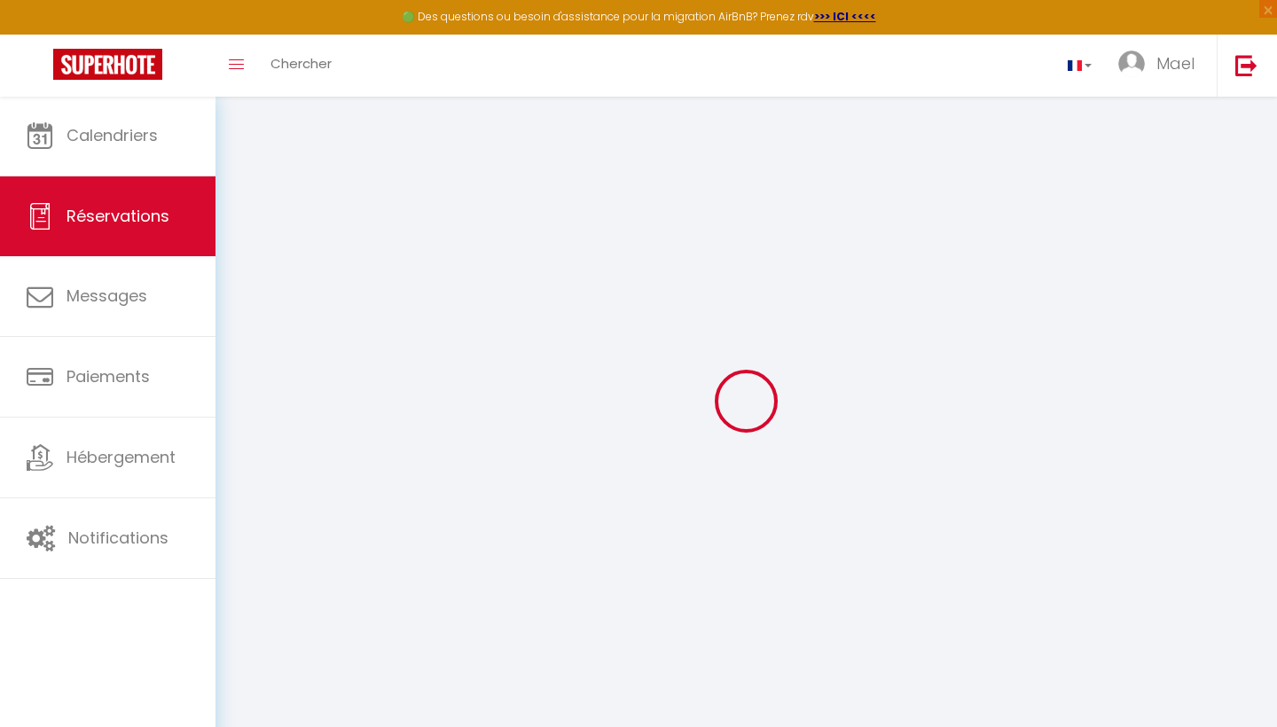
select select
checkbox input "false"
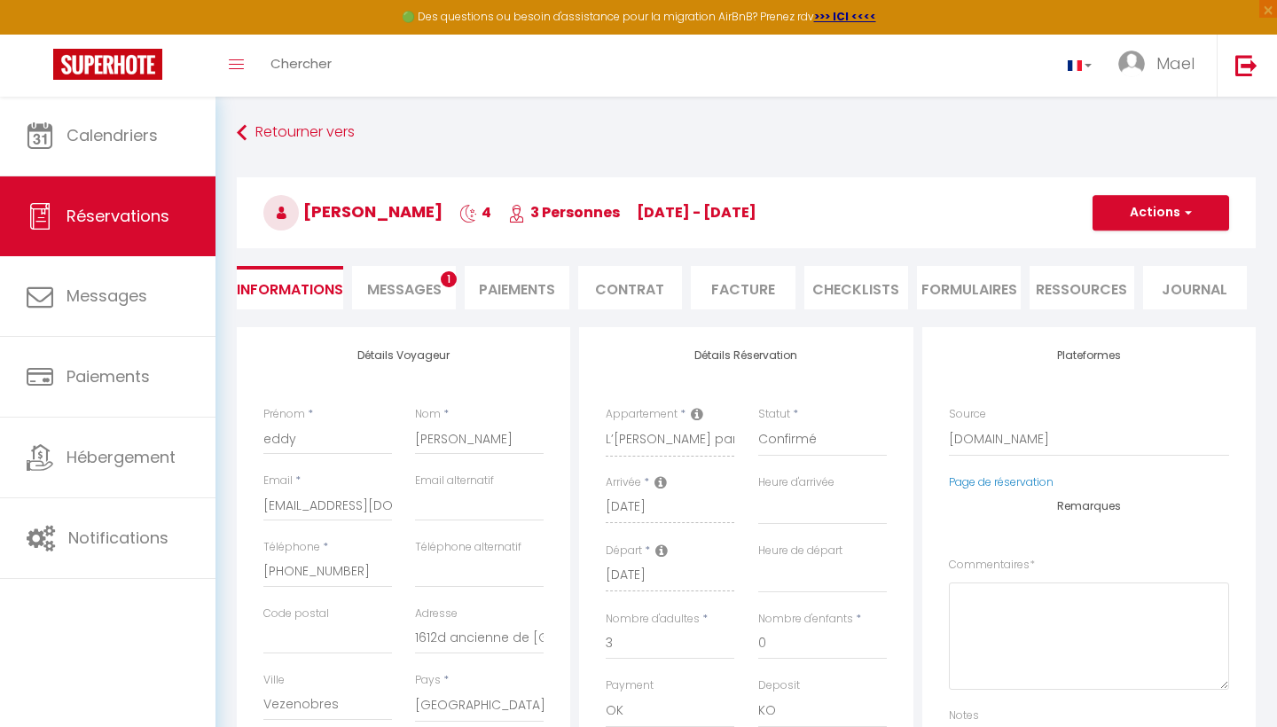
select select
checkbox input "false"
type textarea "** THIS RESERVATION HAS BEEN PRE-PAID ** BOOKING NOTE : Payment charge is EUR 4…"
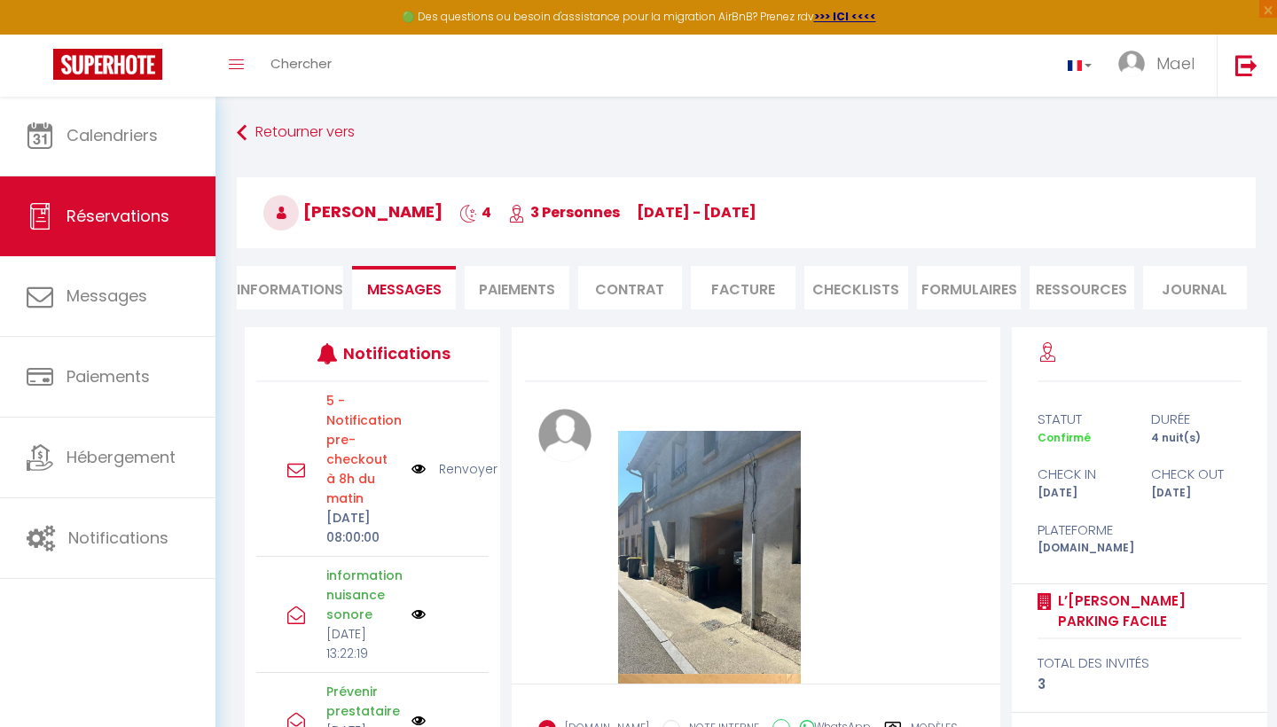
scroll to position [-1, 0]
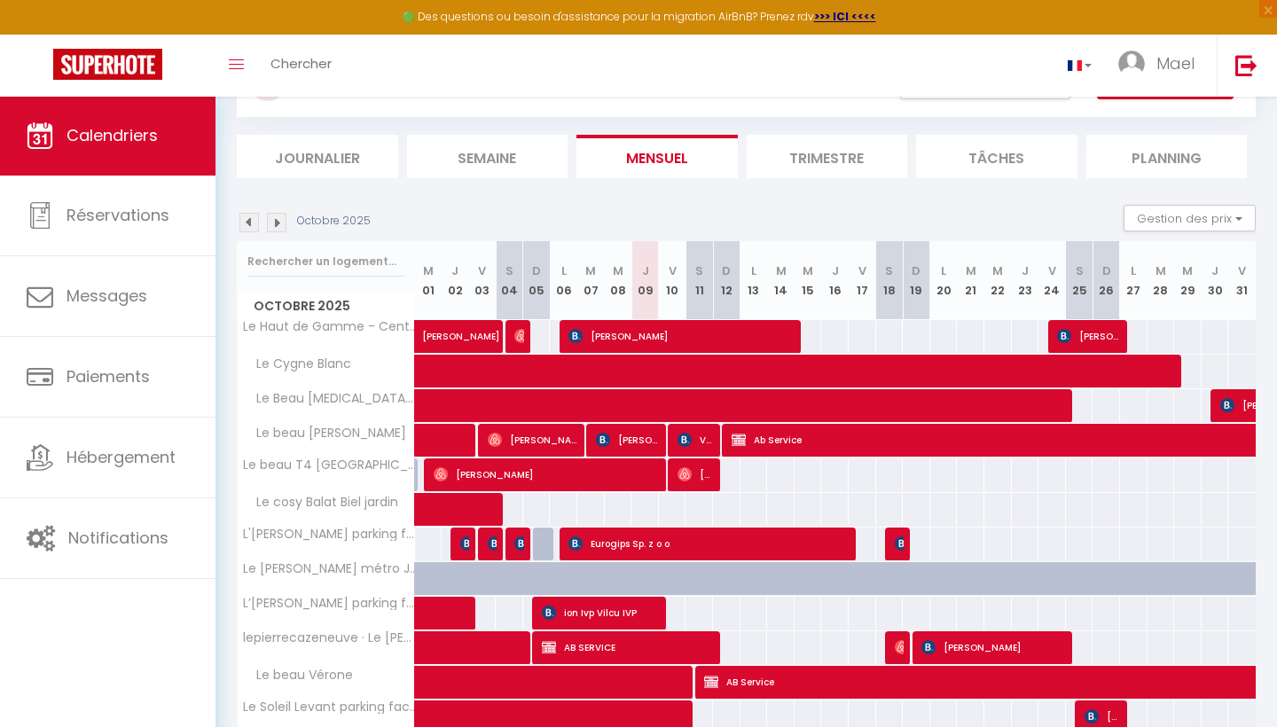
scroll to position [89, 0]
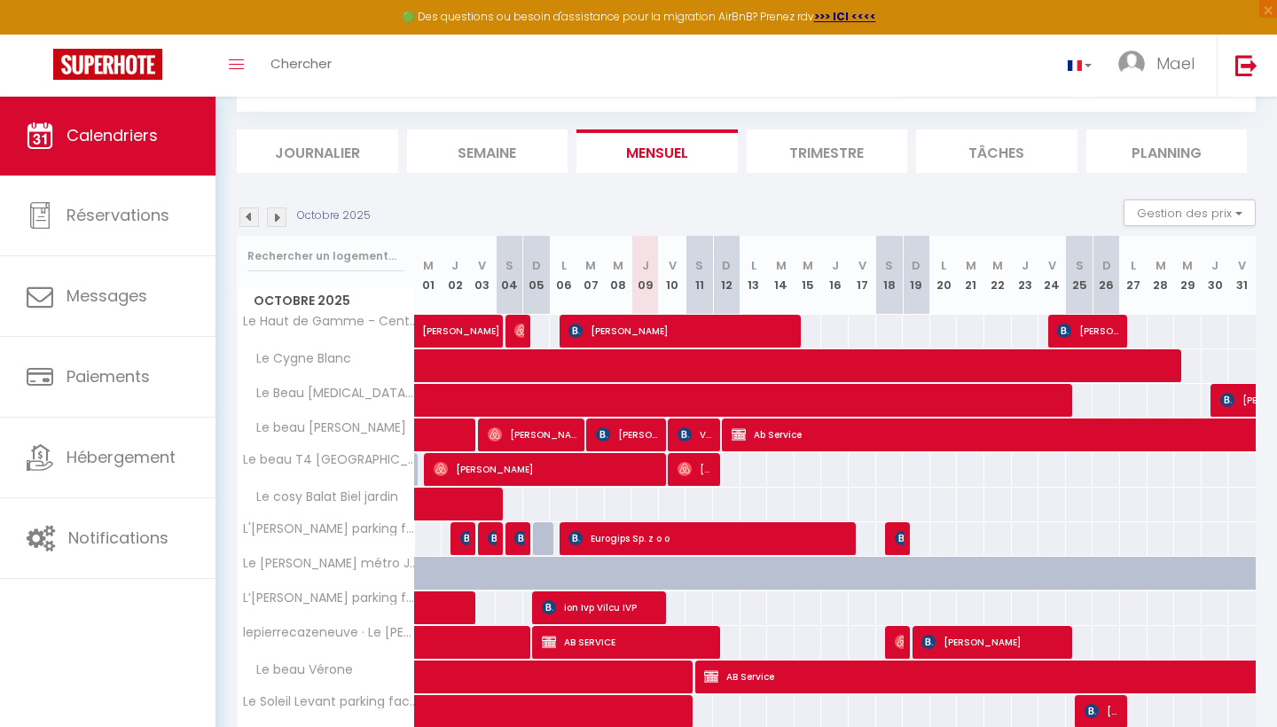
click at [538, 431] on span "[PERSON_NAME]" at bounding box center [533, 435] width 91 height 34
select select "OK"
select select "0"
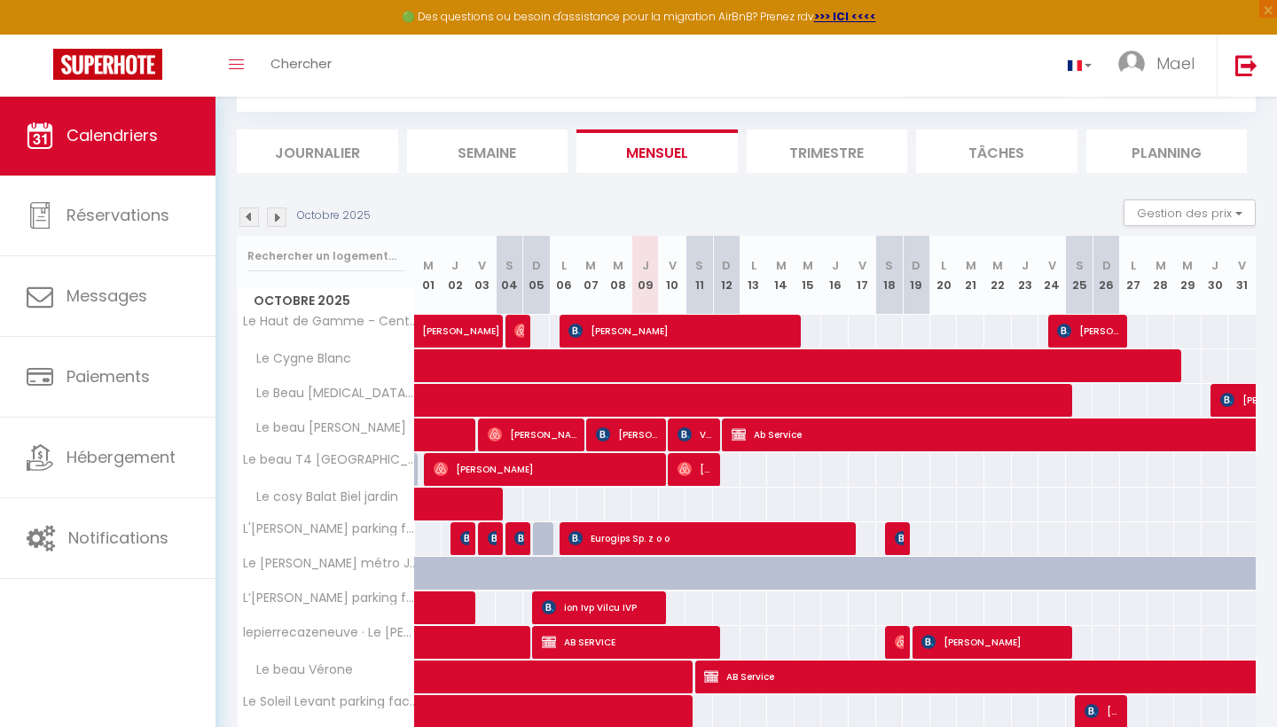
select select "1"
select select
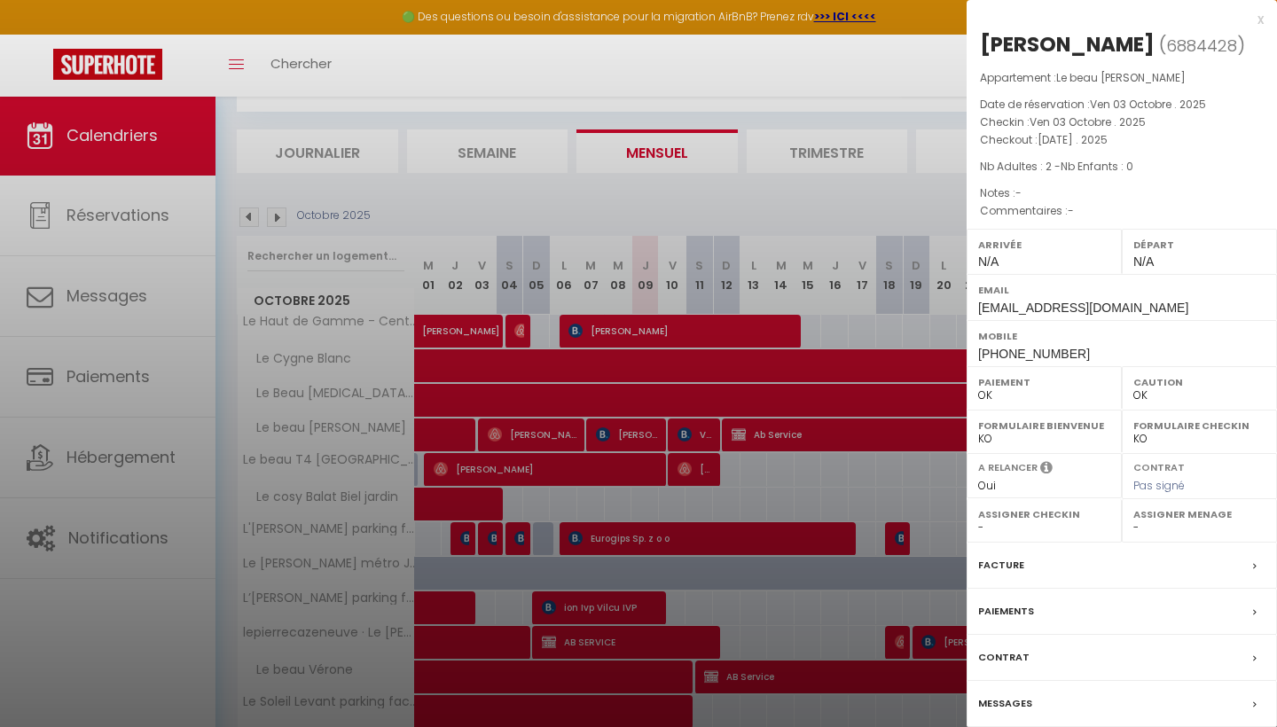
select select "41156"
click at [1017, 698] on label "Messages" at bounding box center [1005, 703] width 54 height 19
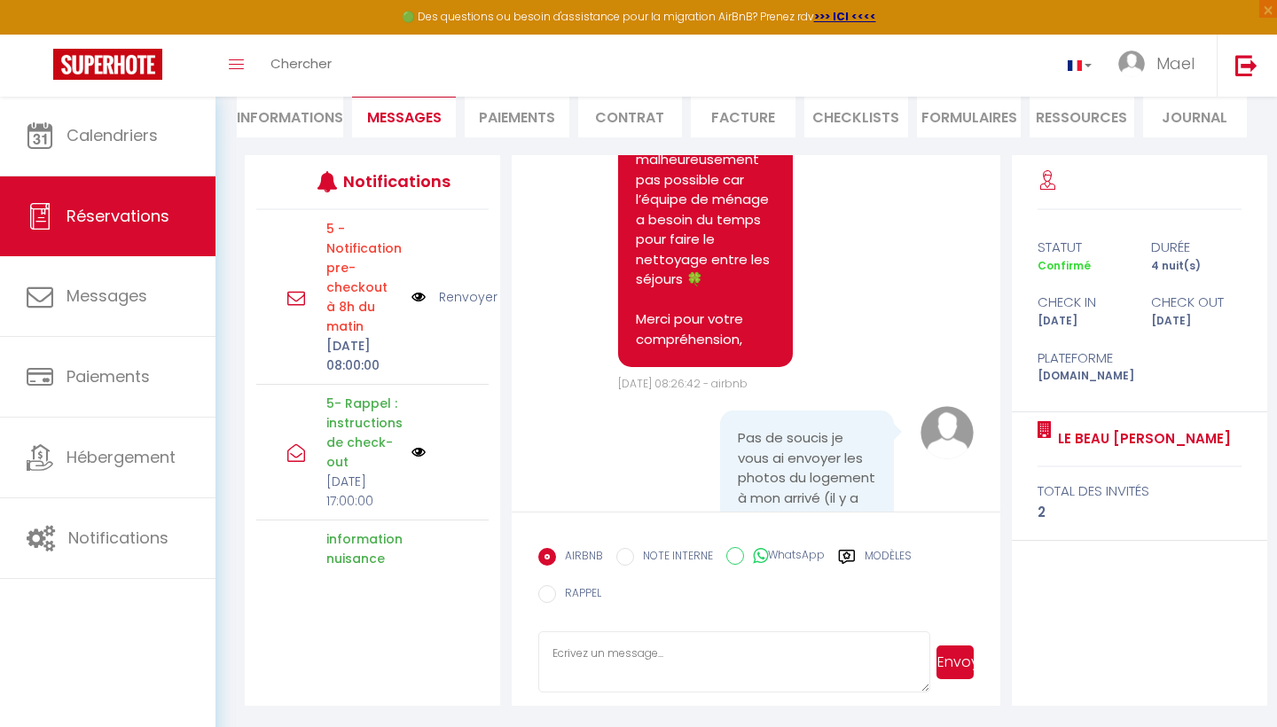
scroll to position [171, 0]
click at [548, 596] on input "RAPPEL" at bounding box center [547, 595] width 18 height 18
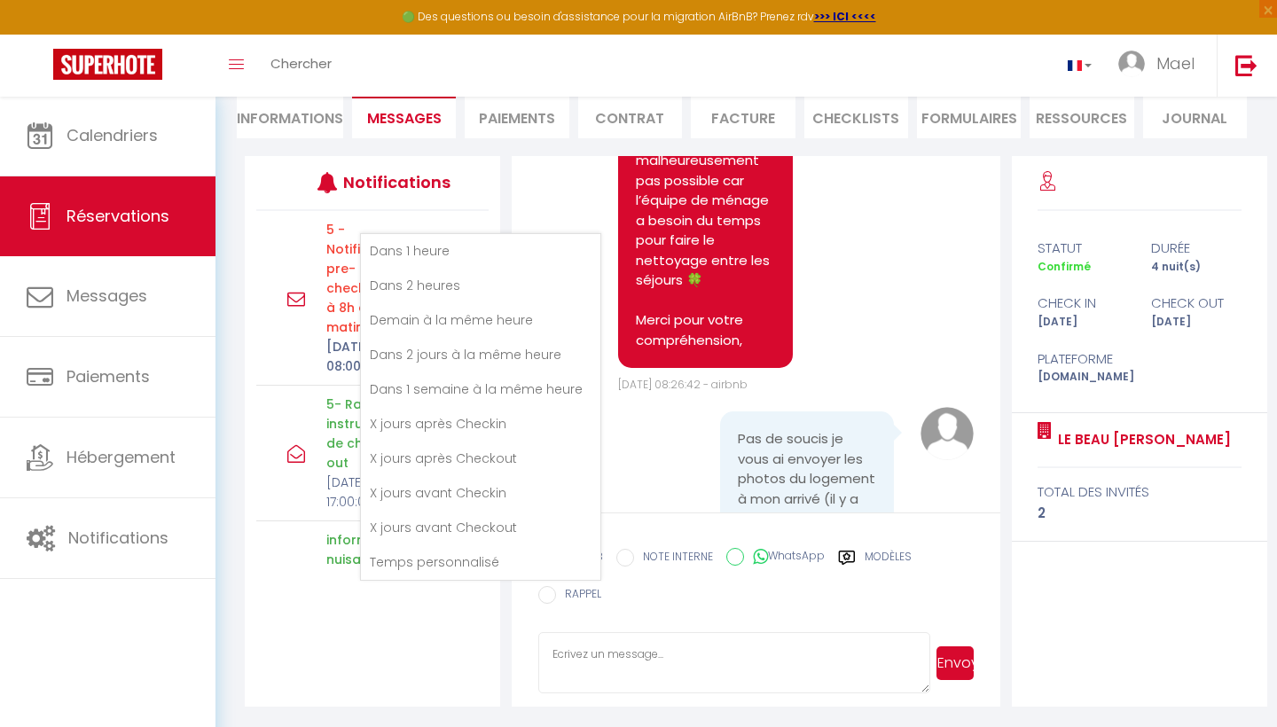
click at [548, 596] on input "RAPPEL" at bounding box center [547, 595] width 18 height 18
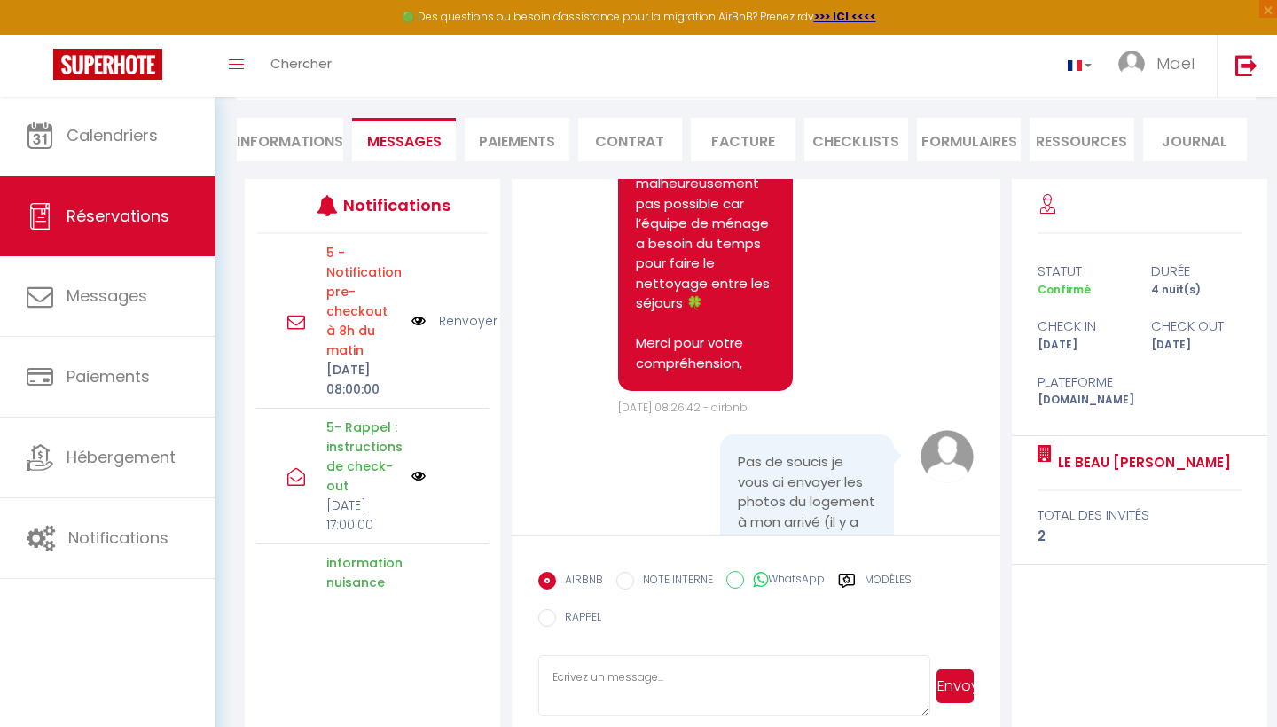
scroll to position [143, 0]
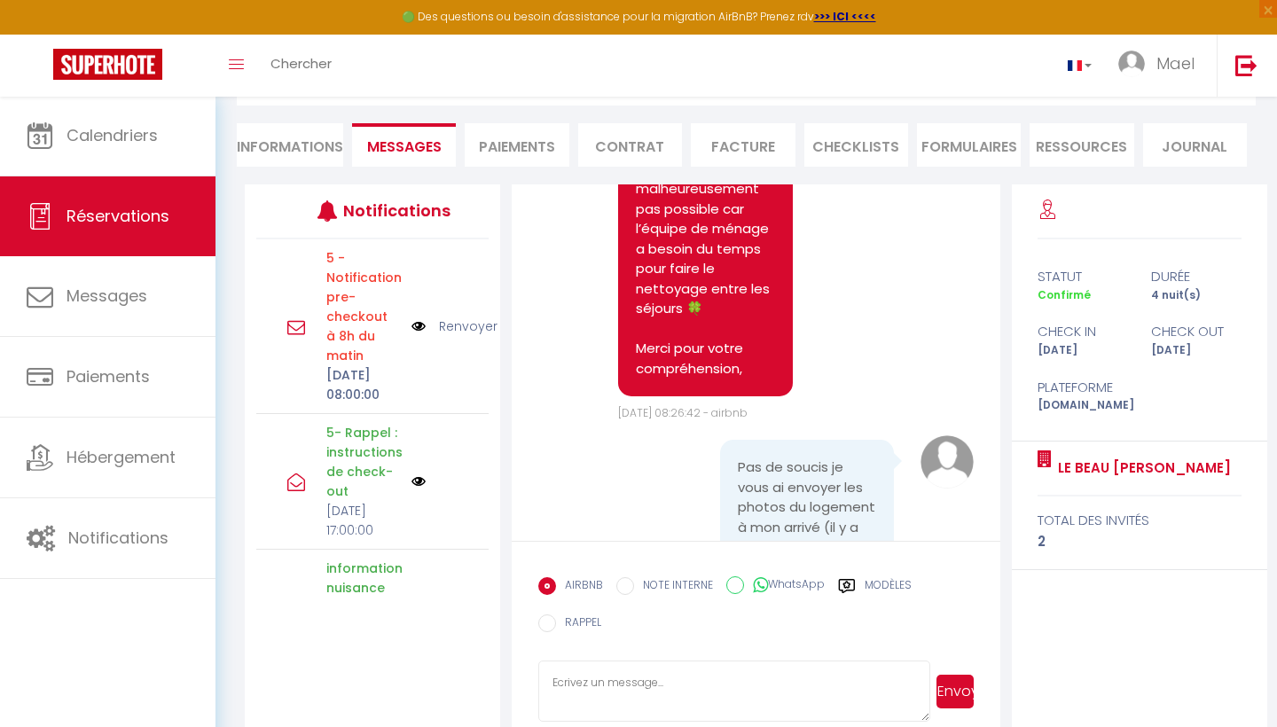
click at [420, 336] on img at bounding box center [418, 326] width 14 height 20
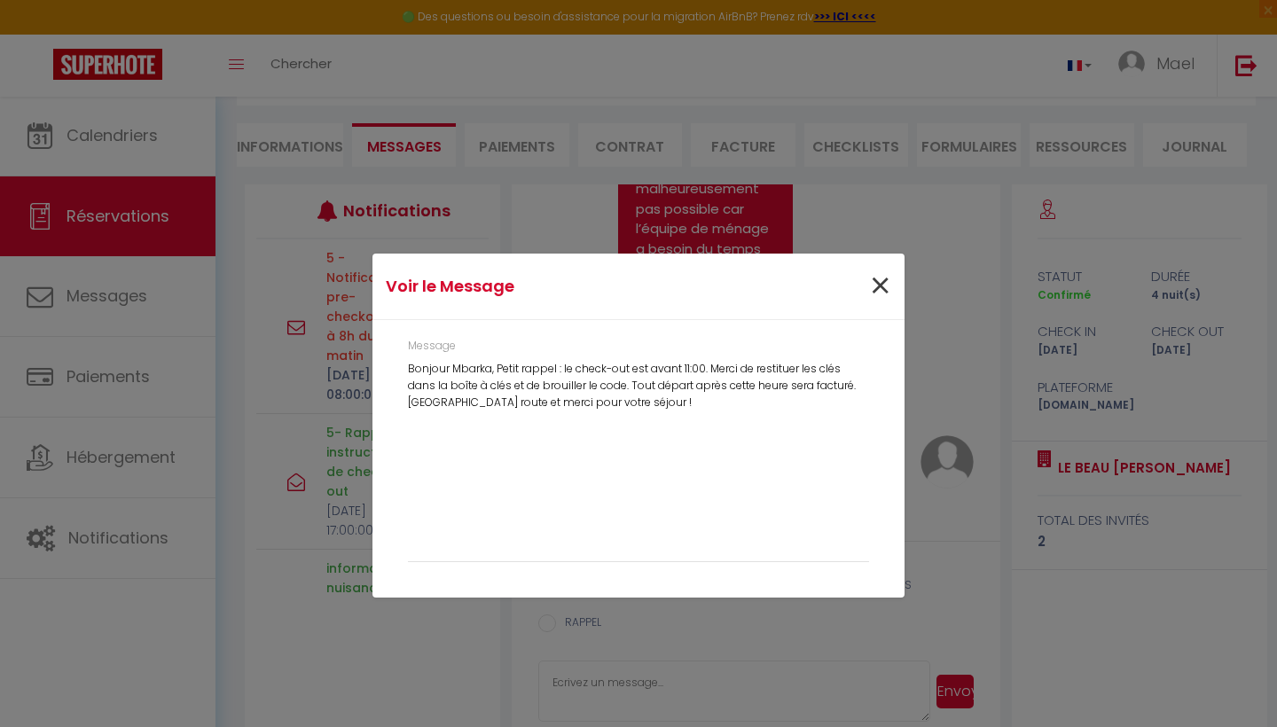
click at [883, 282] on span "×" at bounding box center [880, 286] width 22 height 53
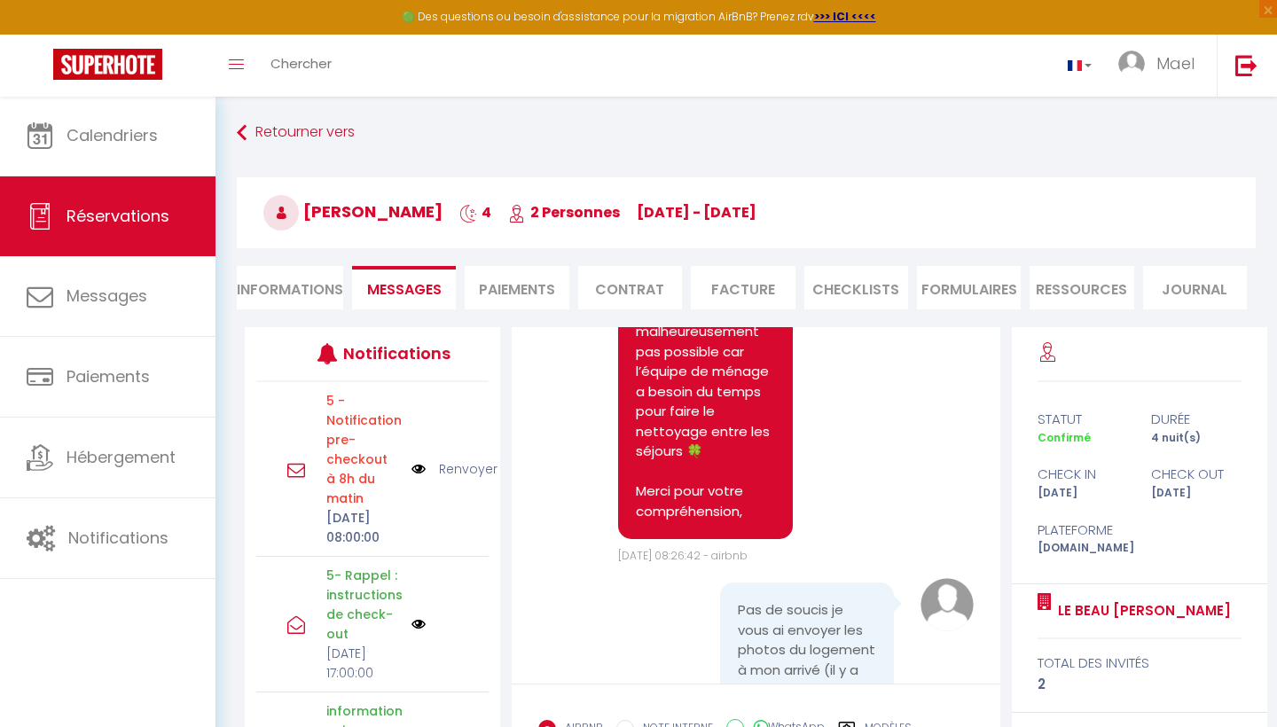
scroll to position [0, 0]
click at [248, 137] on link "Retourner vers" at bounding box center [746, 133] width 1019 height 32
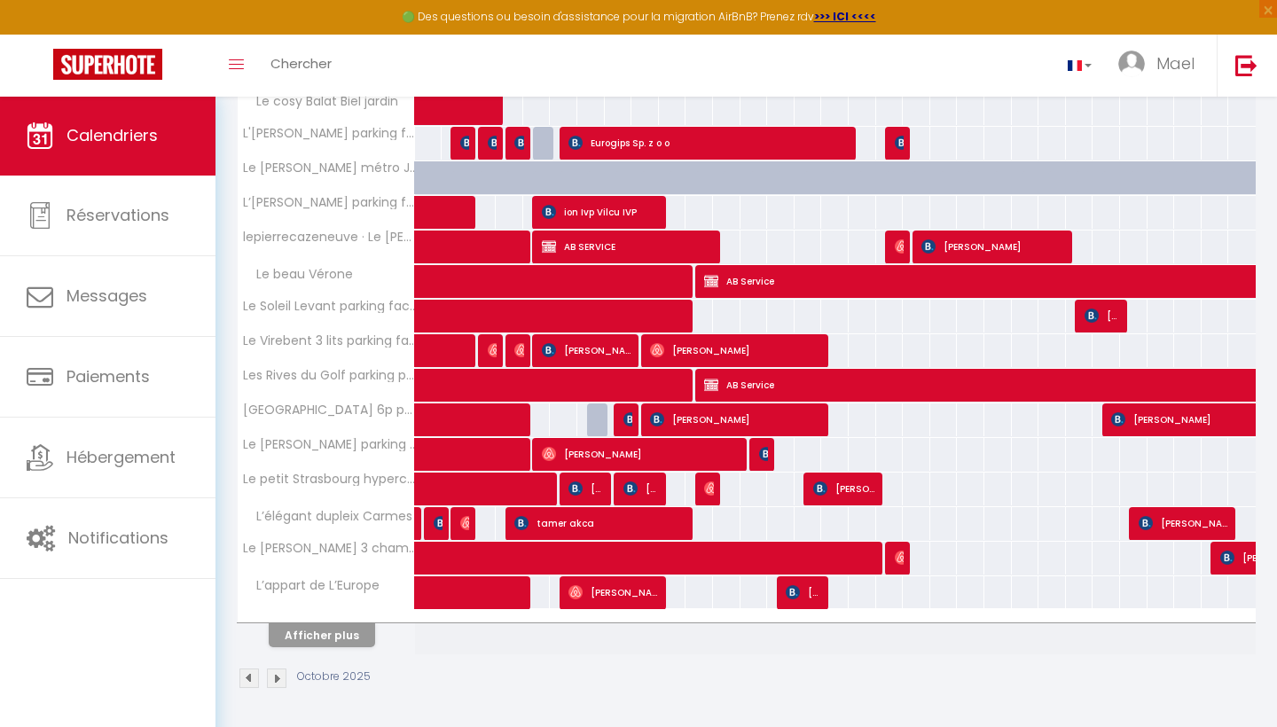
scroll to position [483, 0]
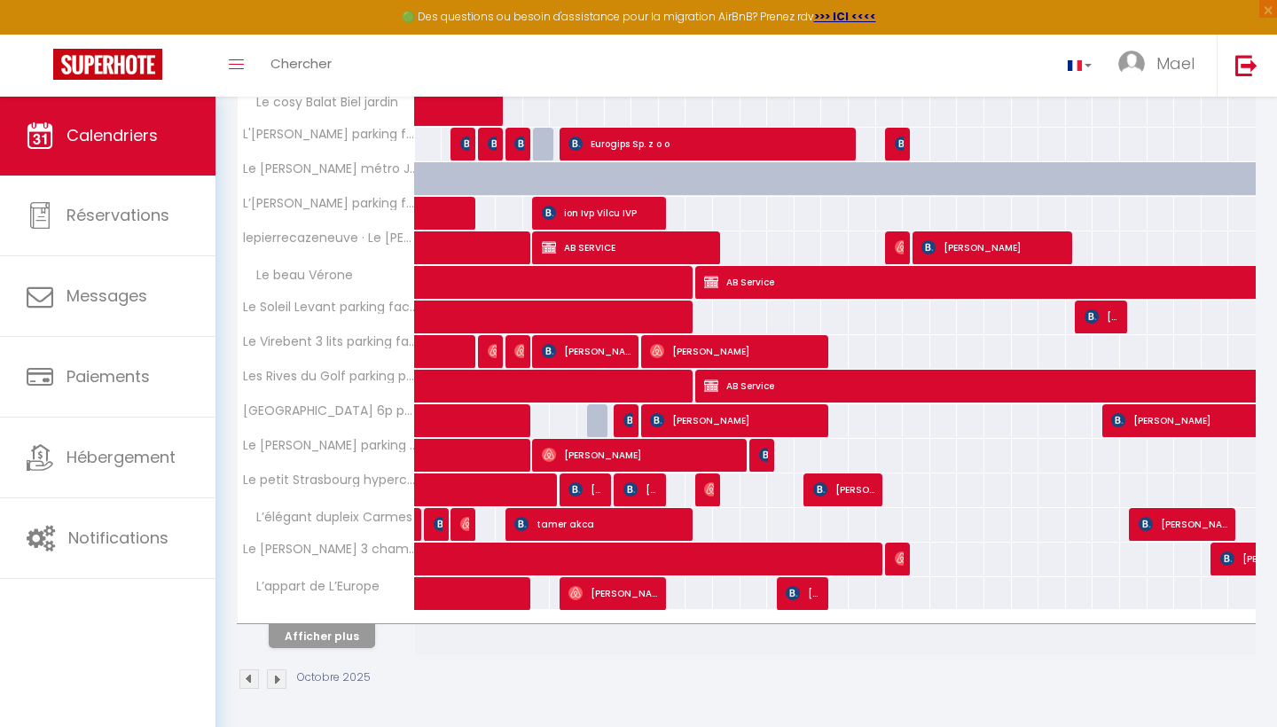
click at [314, 623] on div "Afficher plus" at bounding box center [322, 635] width 186 height 25
click at [316, 627] on button "Afficher plus" at bounding box center [322, 636] width 106 height 24
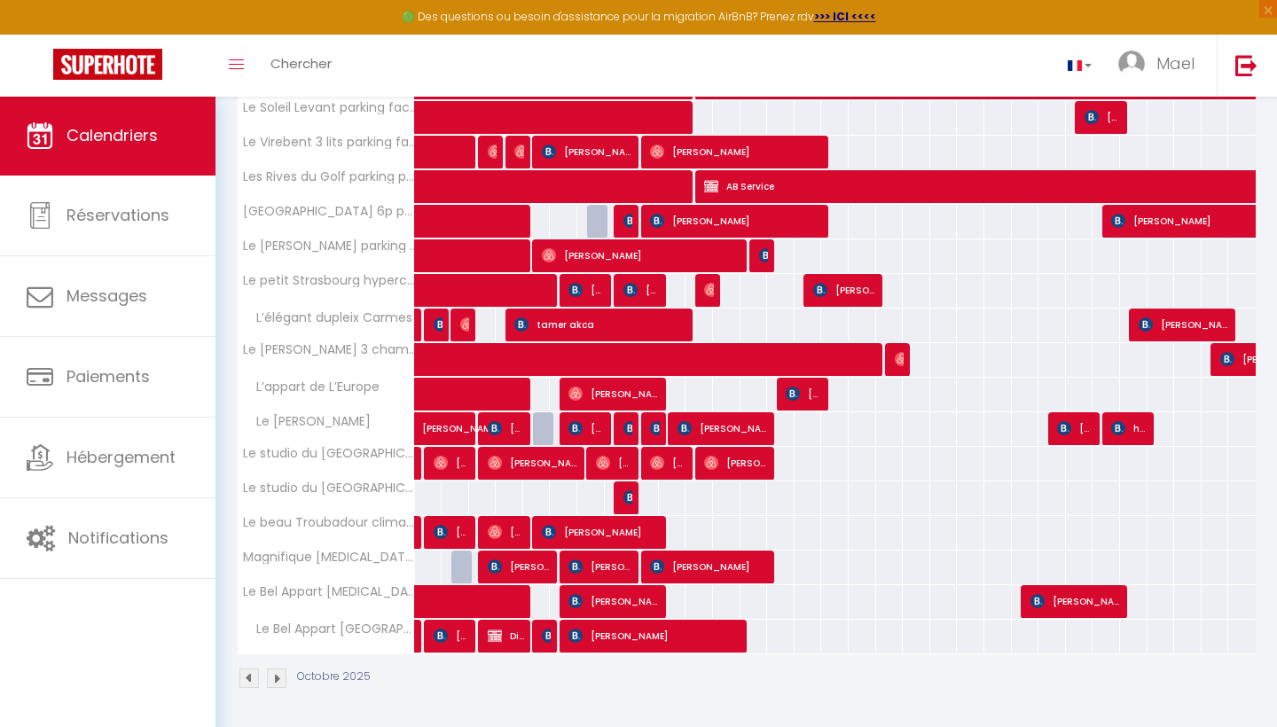
scroll to position [682, 0]
